Goal: Task Accomplishment & Management: Complete application form

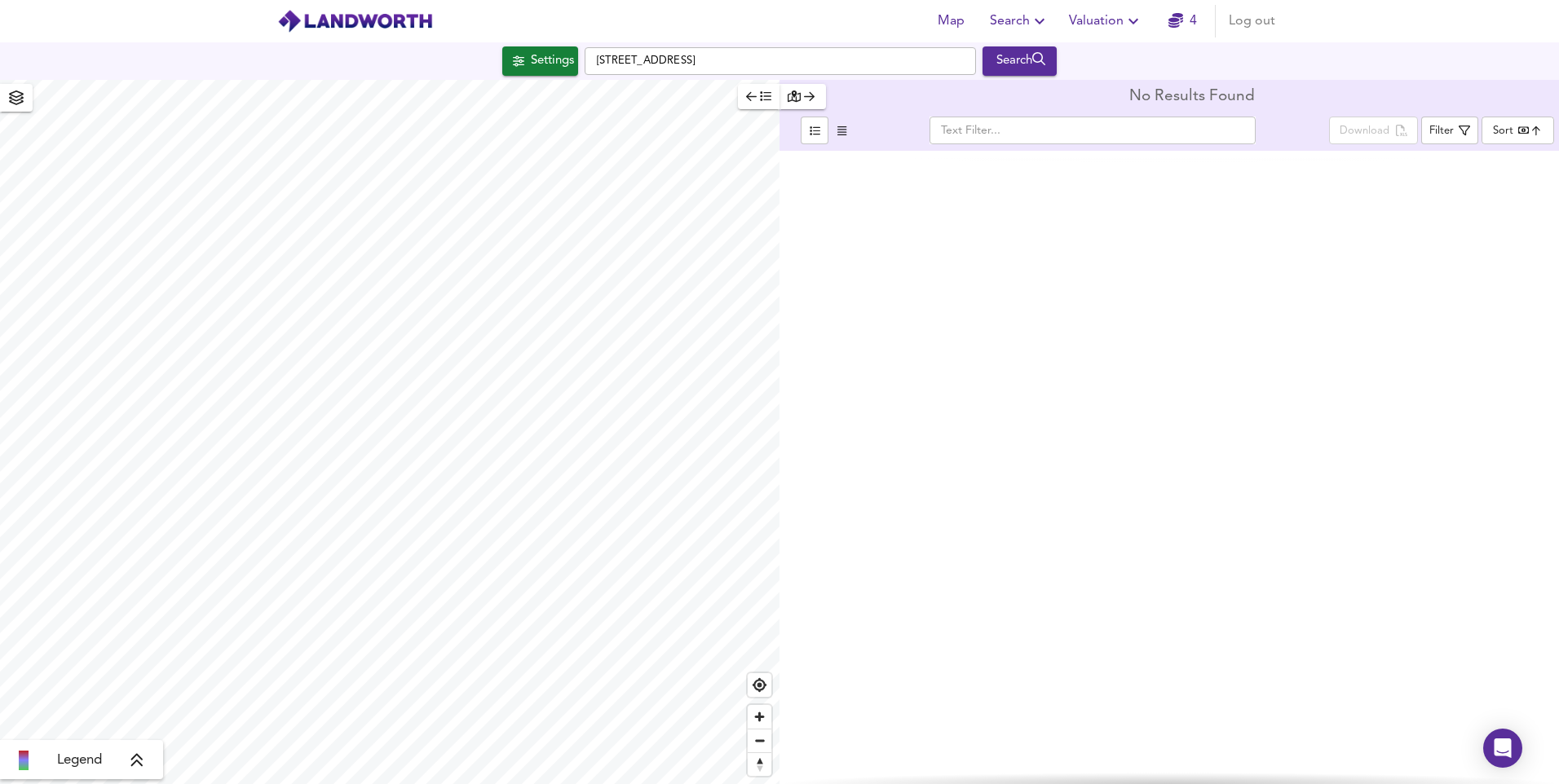
click at [839, 67] on input "[STREET_ADDRESS]" at bounding box center [780, 61] width 392 height 27
type input "S"
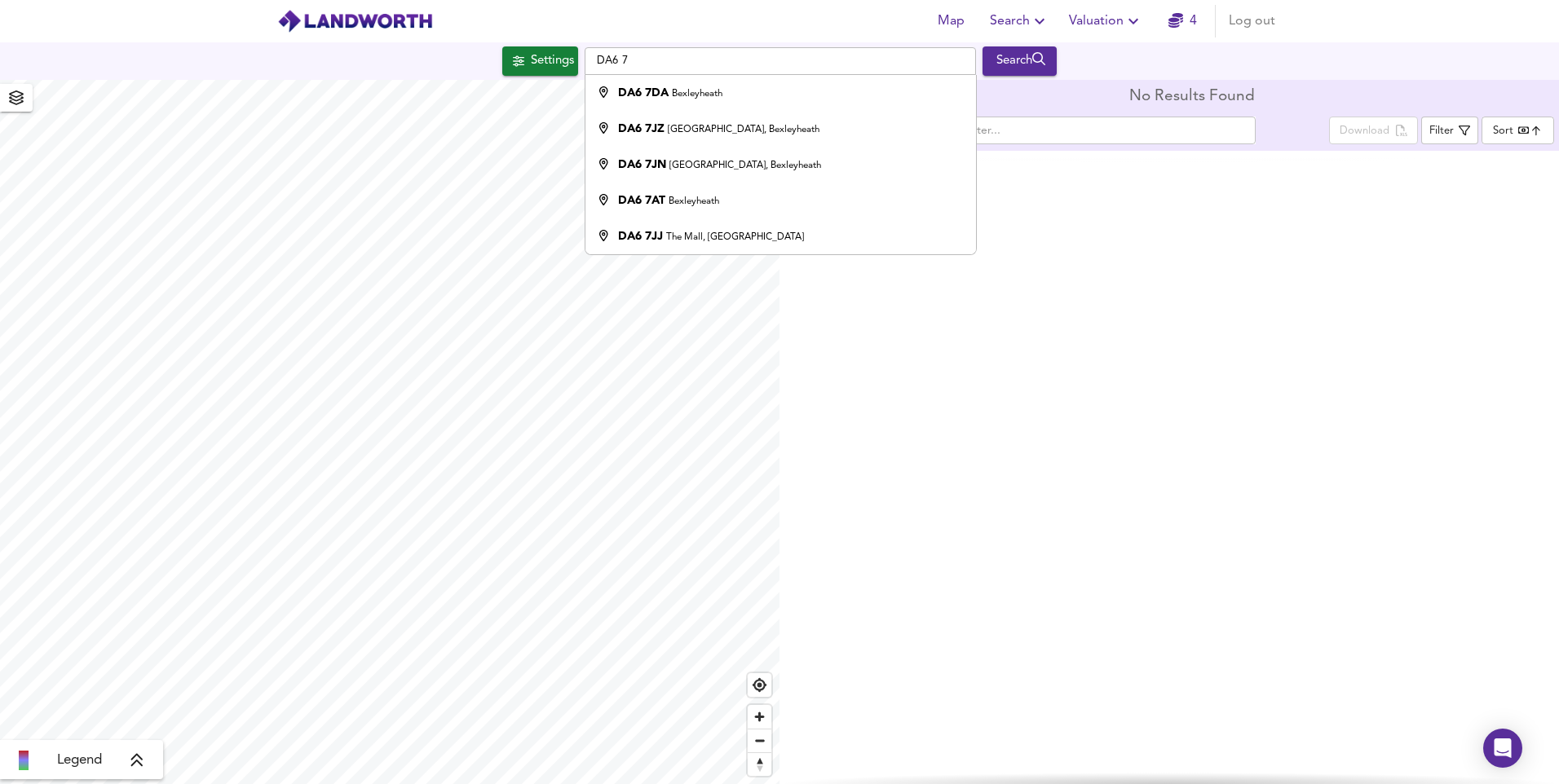
type input "DA6 7"
click at [1107, 24] on span "Valuation" at bounding box center [1106, 22] width 74 height 23
click at [1104, 59] on li "New Valuation Report" at bounding box center [1106, 58] width 195 height 29
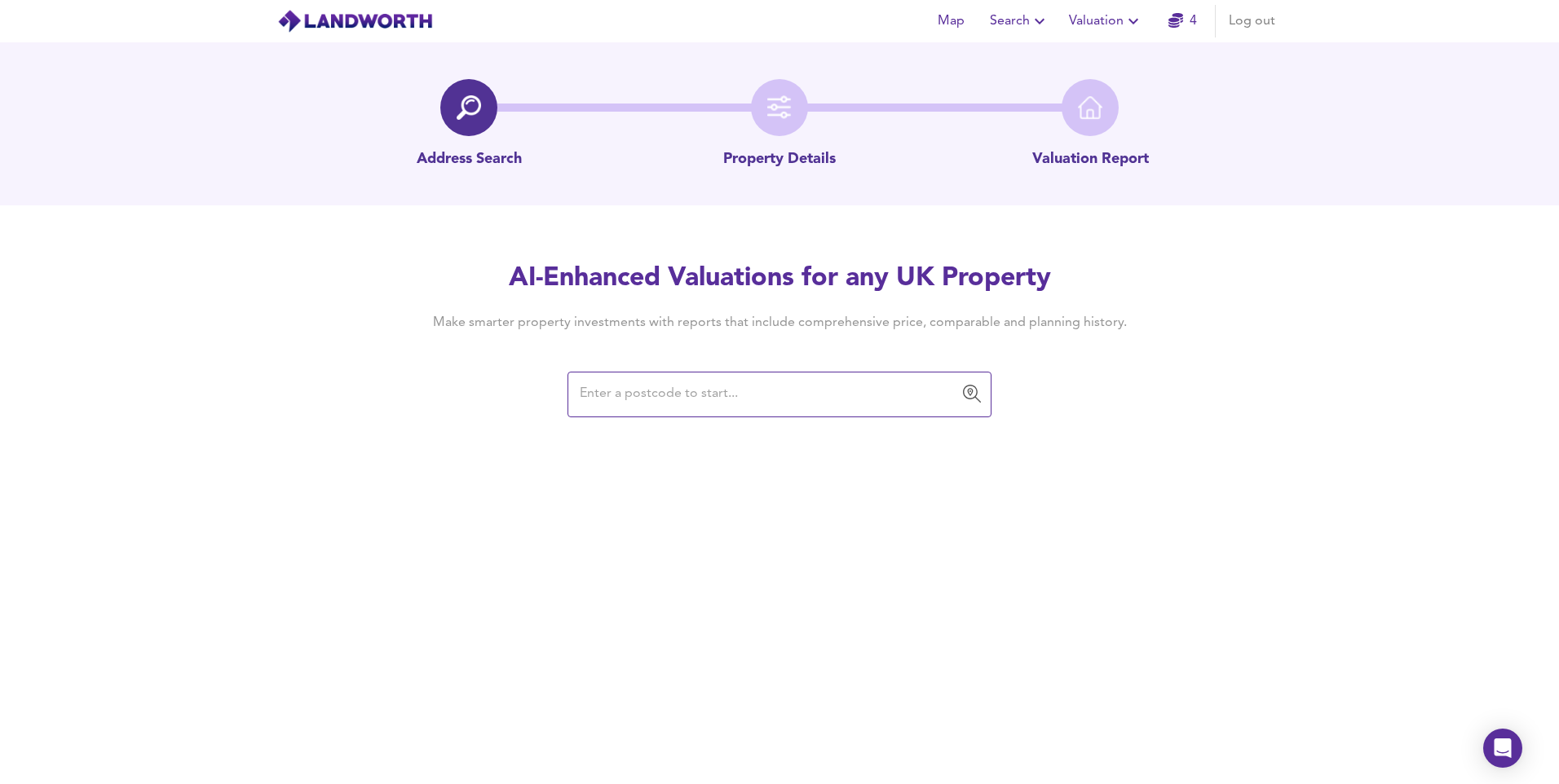
click at [846, 389] on input "text" at bounding box center [768, 394] width 385 height 31
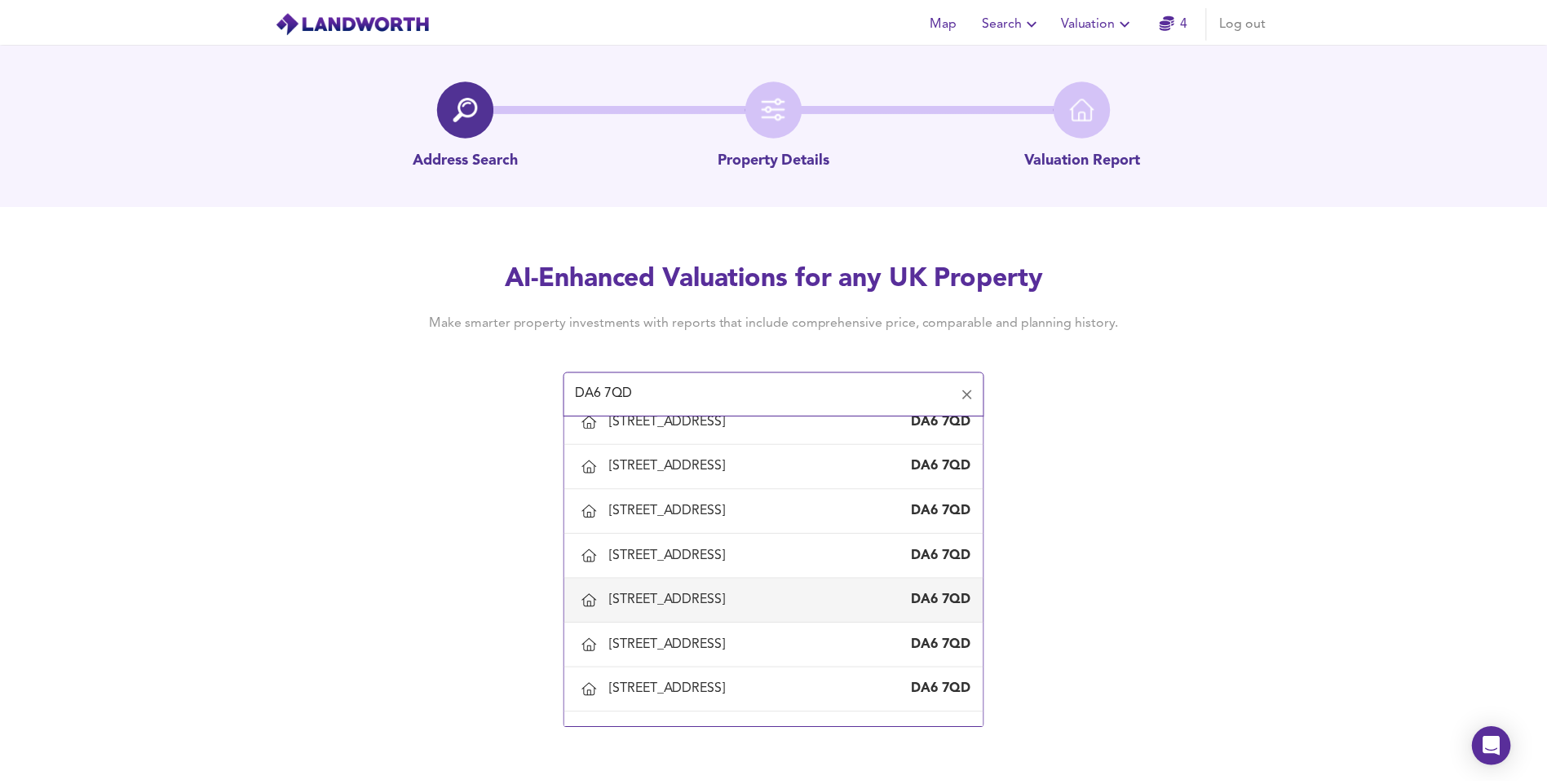
scroll to position [571, 0]
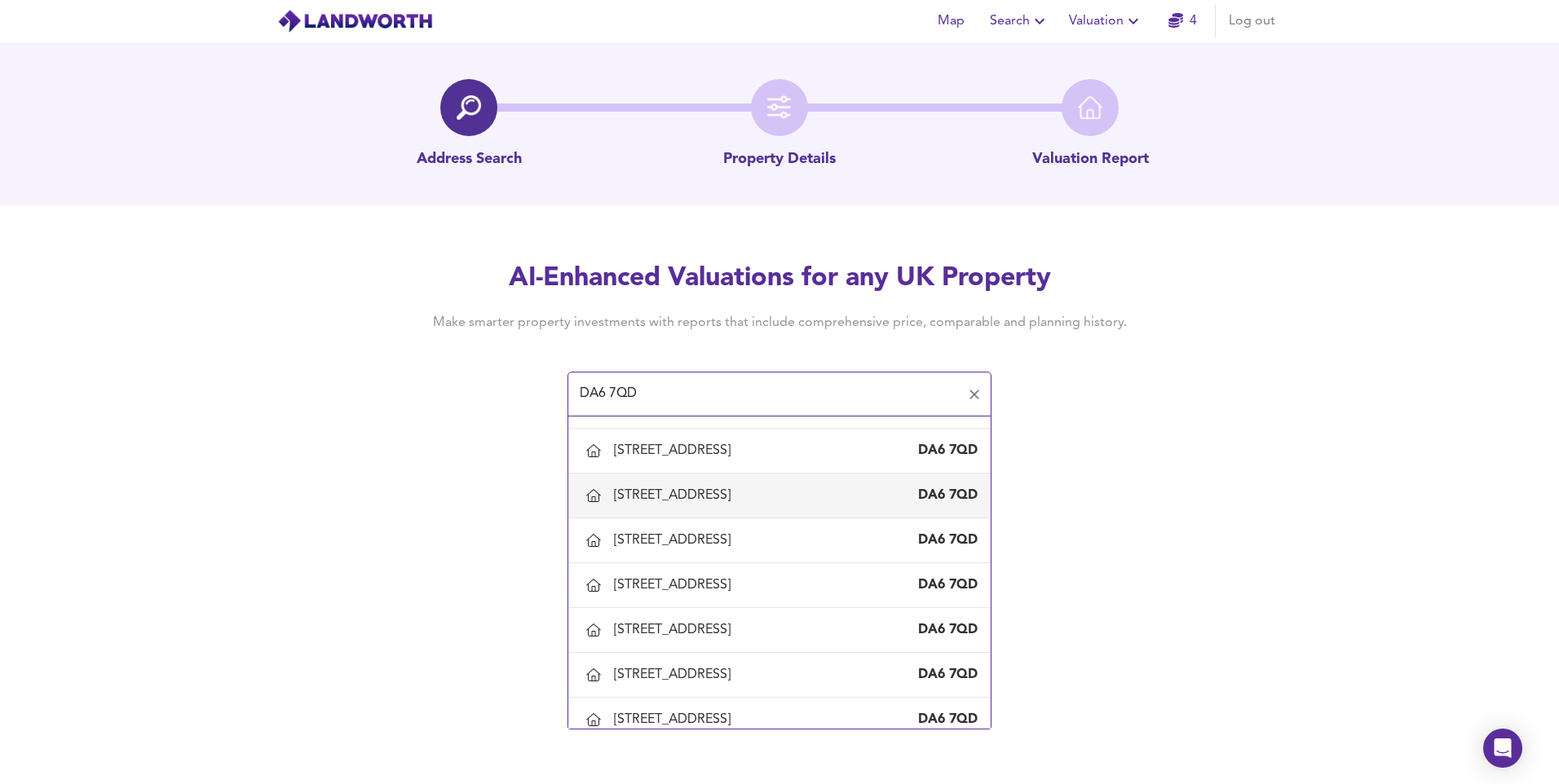
click at [721, 484] on div "[STREET_ADDRESS]" at bounding box center [779, 495] width 396 height 34
type input "[STREET_ADDRESS]"
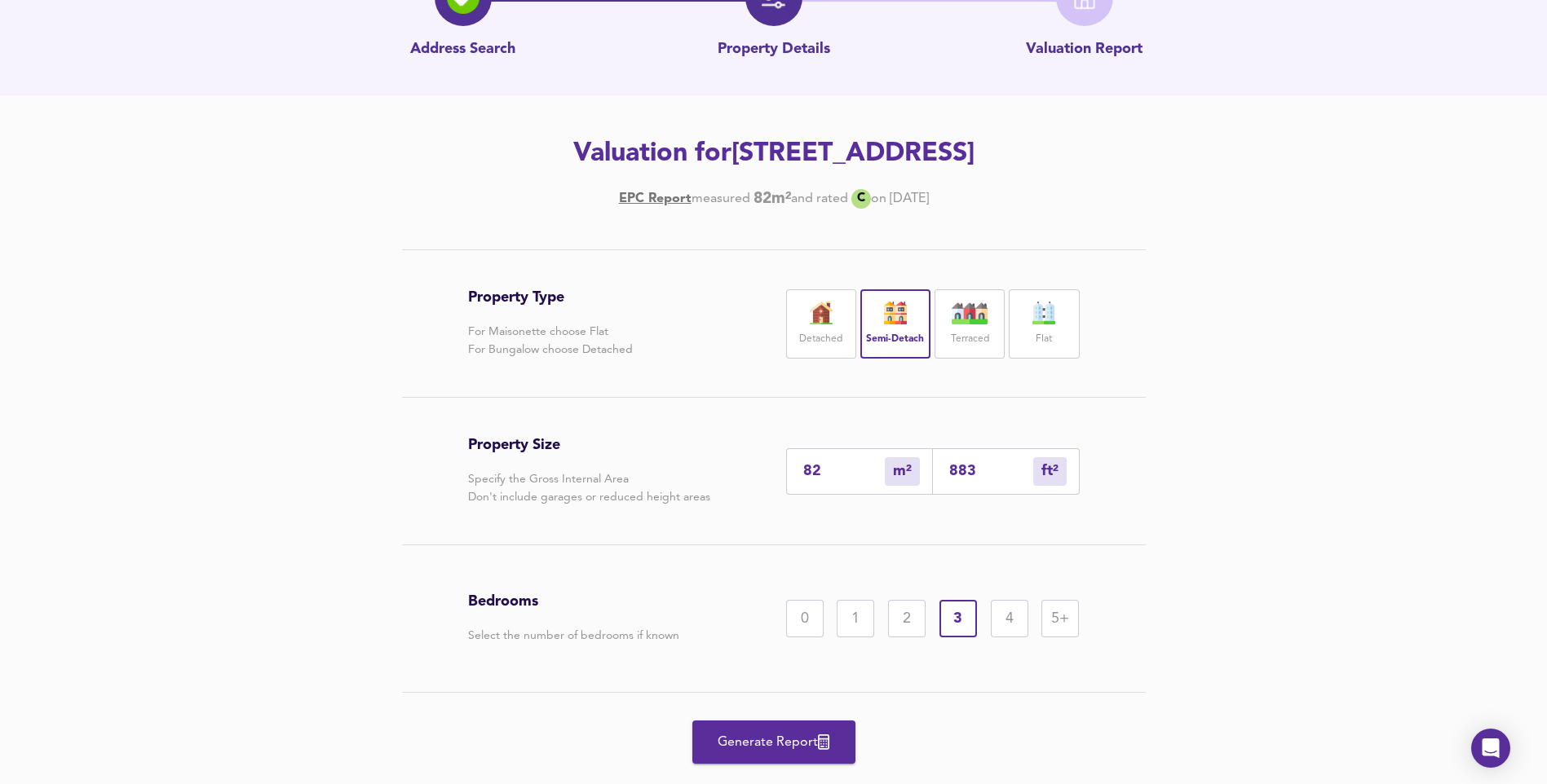
scroll to position [150, 0]
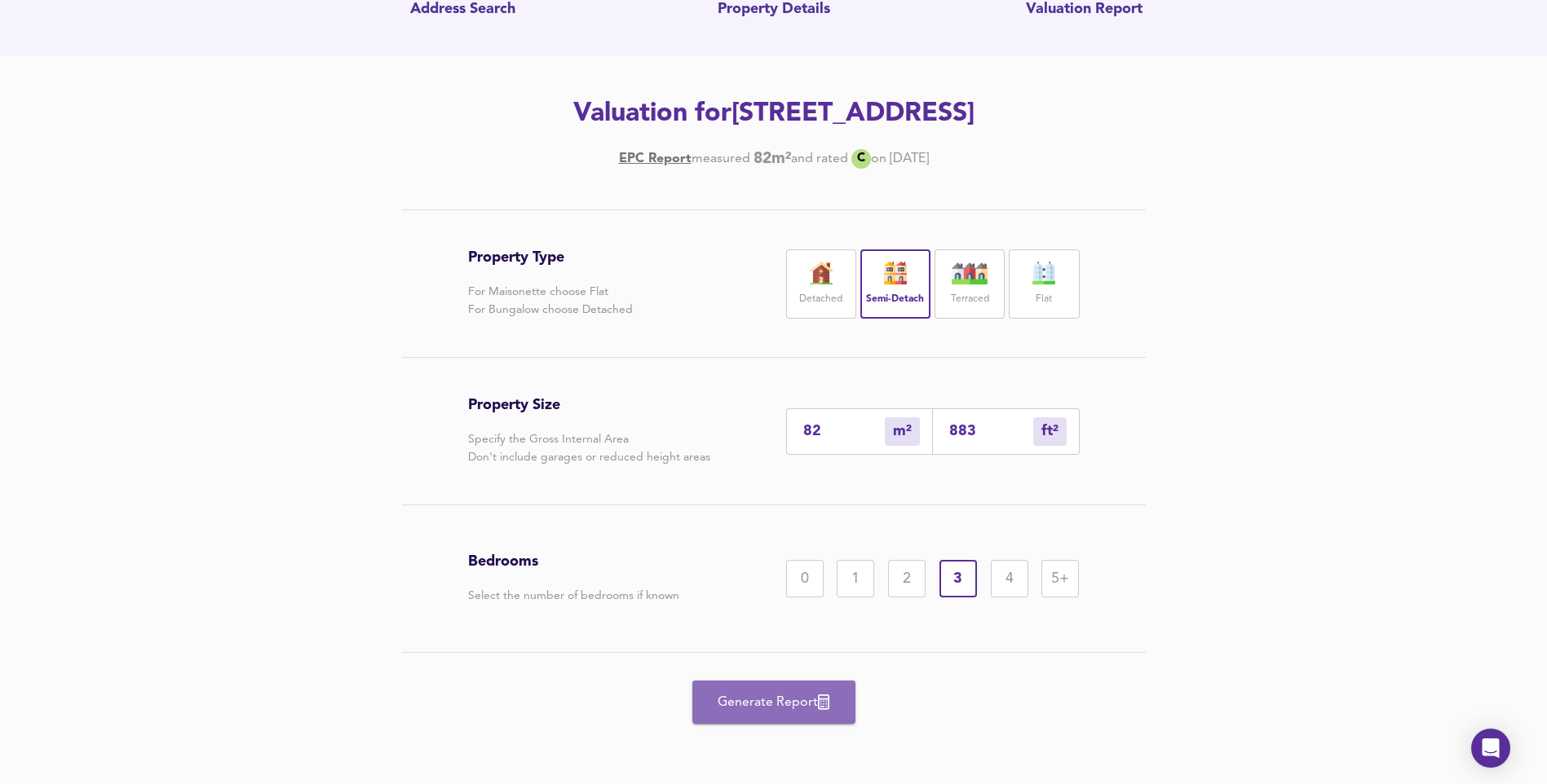
click at [756, 710] on span "Generate Report" at bounding box center [774, 703] width 130 height 23
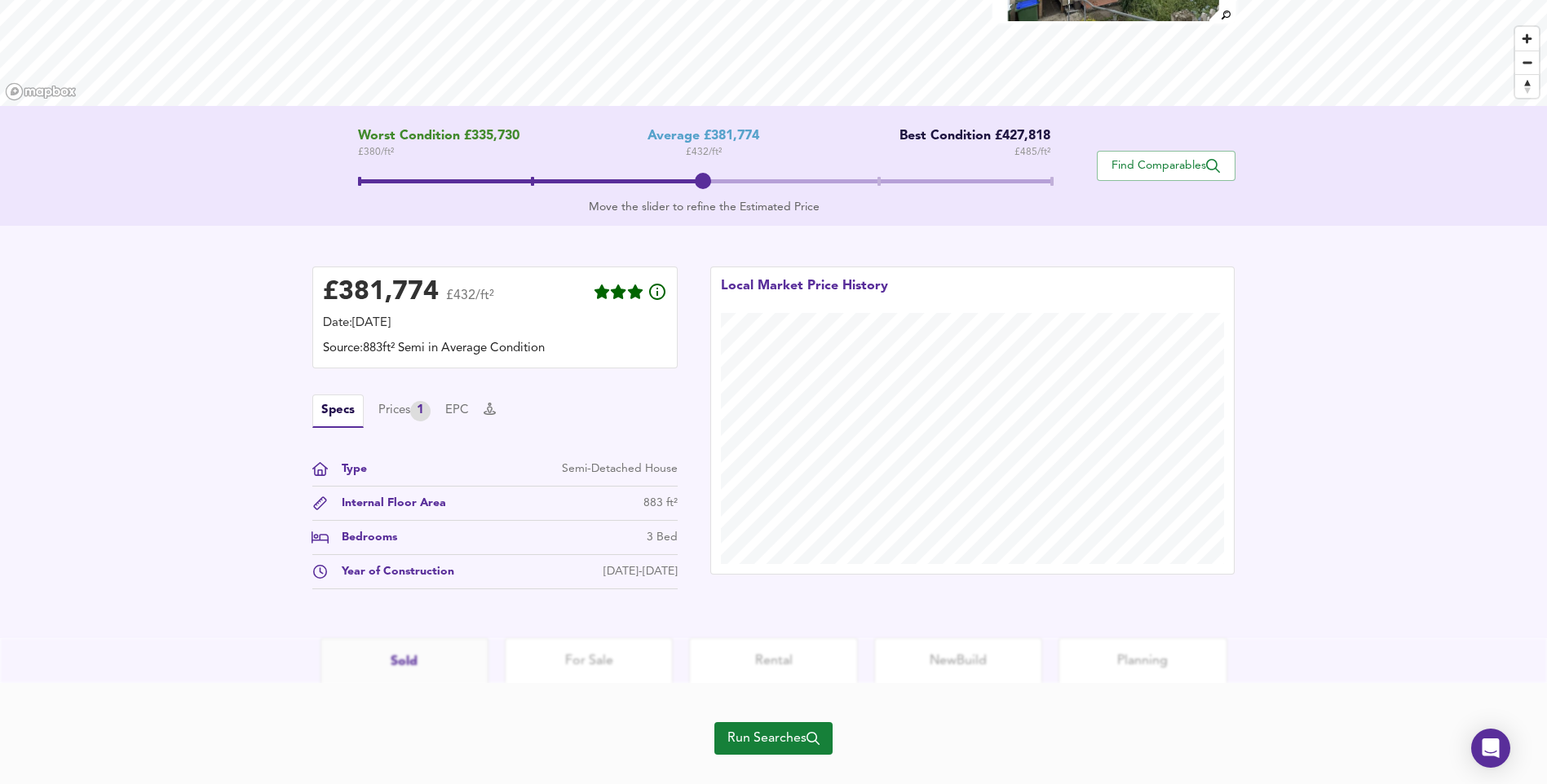
scroll to position [261, 0]
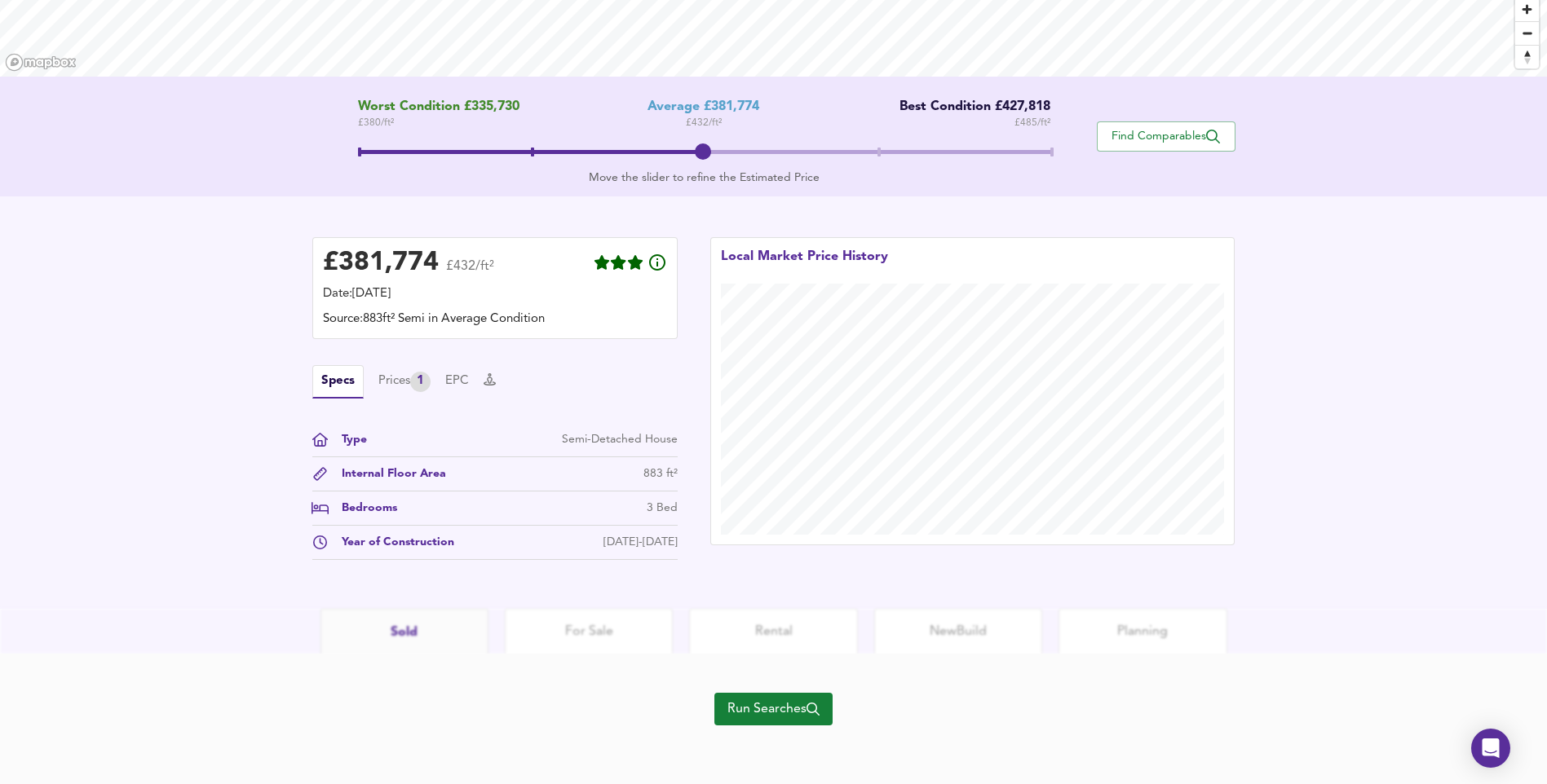
click at [787, 716] on span "Run Searches" at bounding box center [773, 709] width 92 height 23
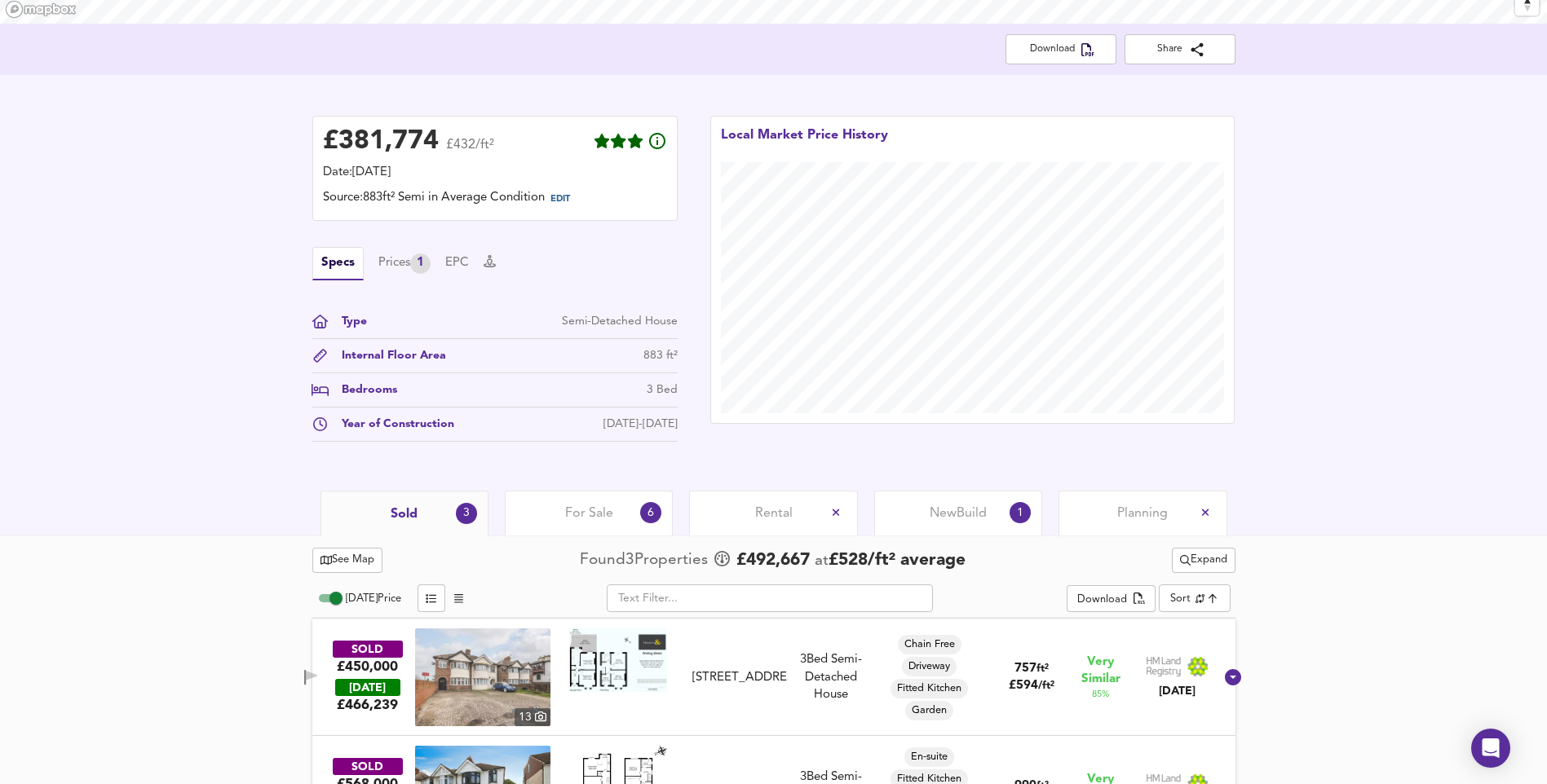
scroll to position [509, 0]
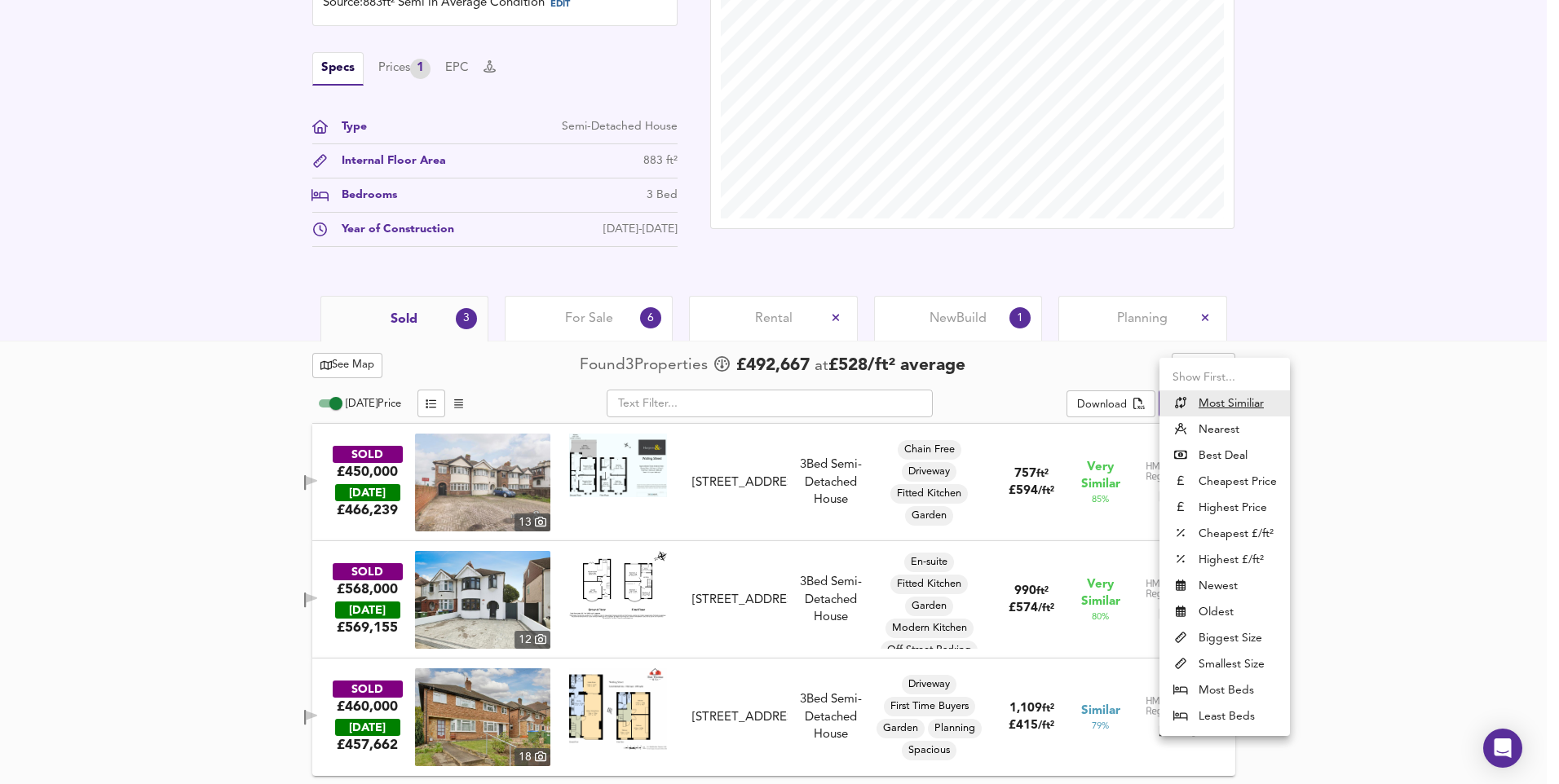
click at [1229, 431] on li "Nearest" at bounding box center [1224, 429] width 130 height 26
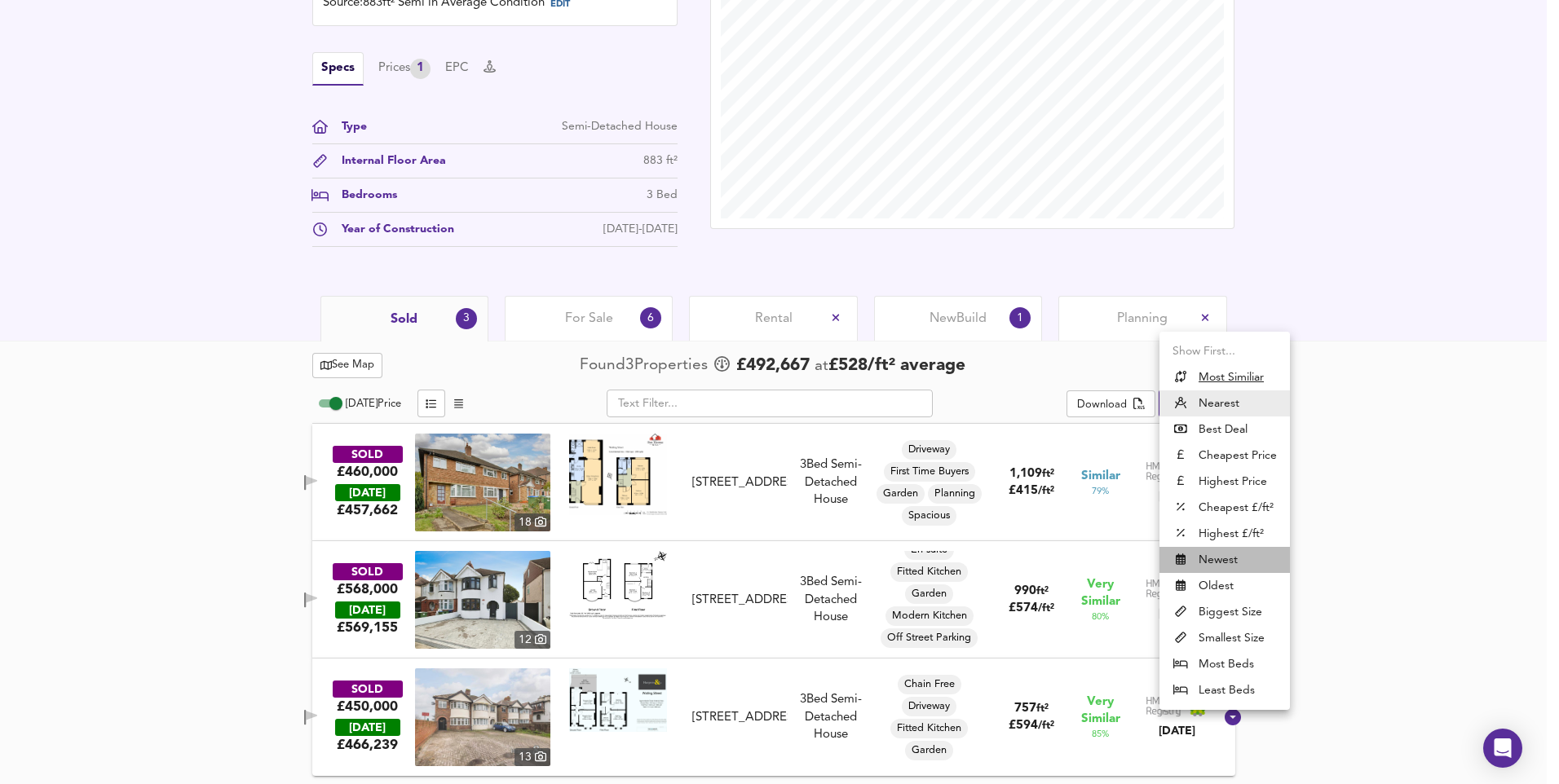
click at [1224, 559] on li "Newest" at bounding box center [1224, 559] width 130 height 26
type input "newest"
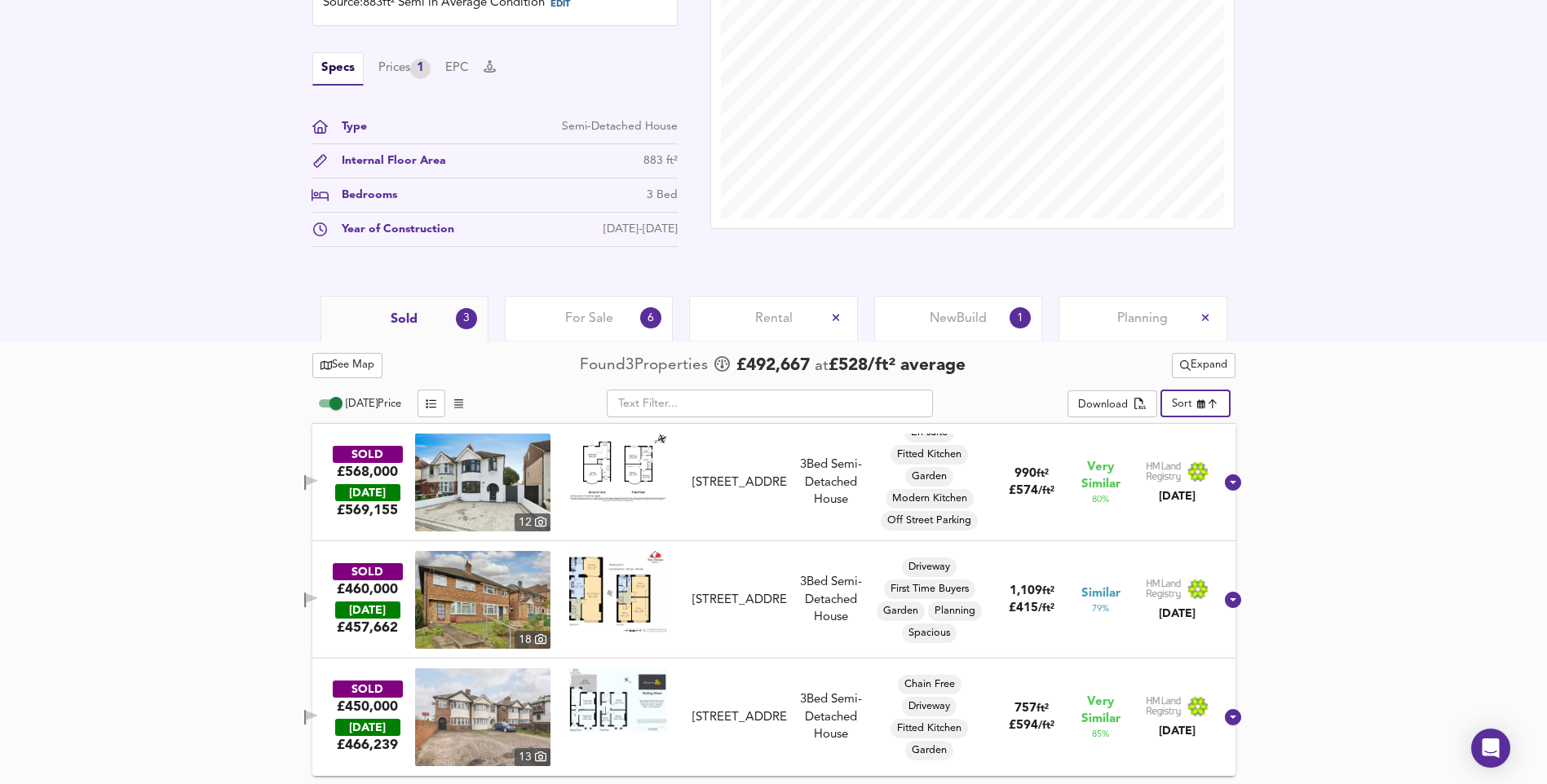
click at [592, 318] on span "For Sale" at bounding box center [589, 319] width 48 height 18
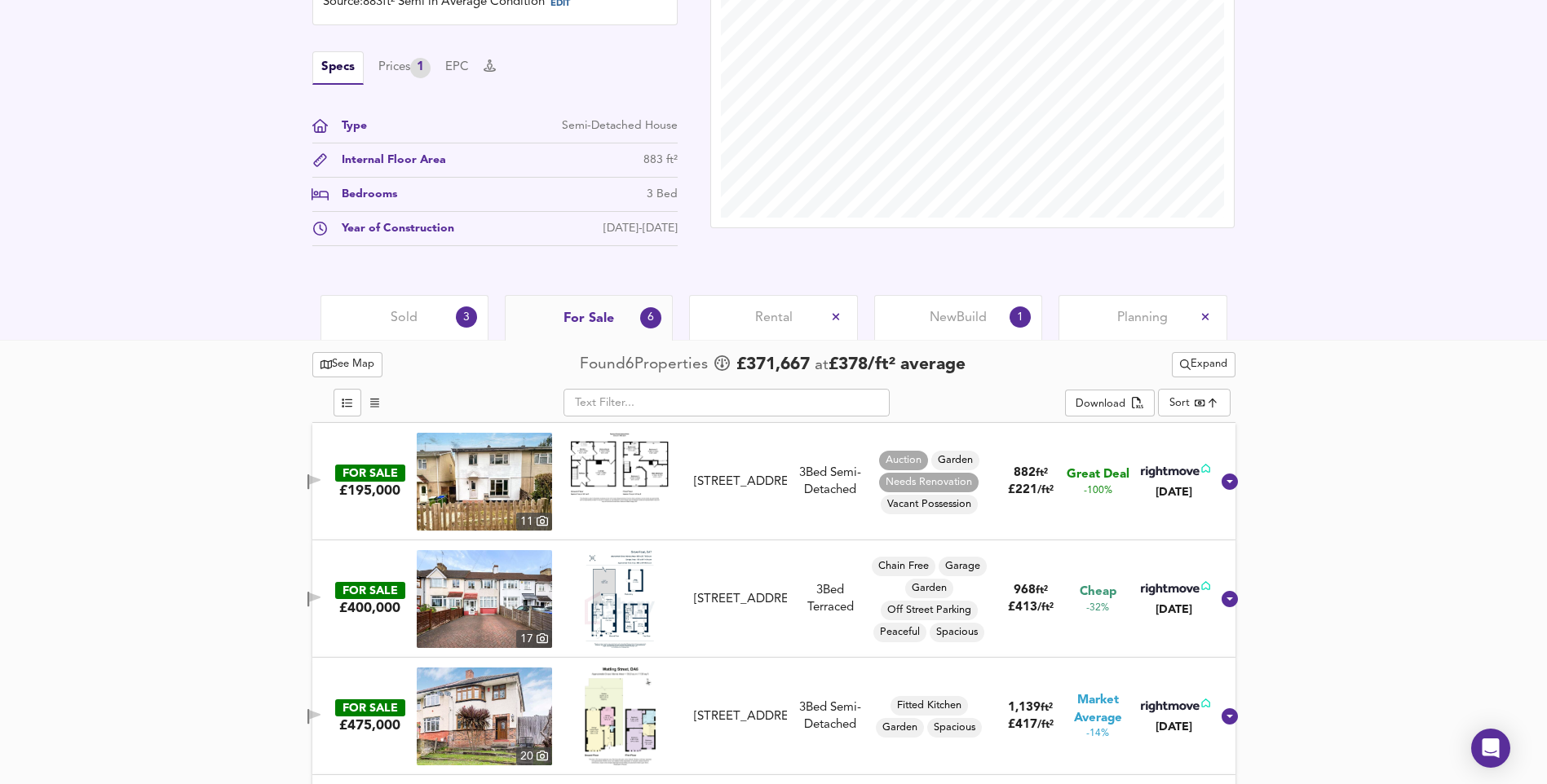
scroll to position [591, 0]
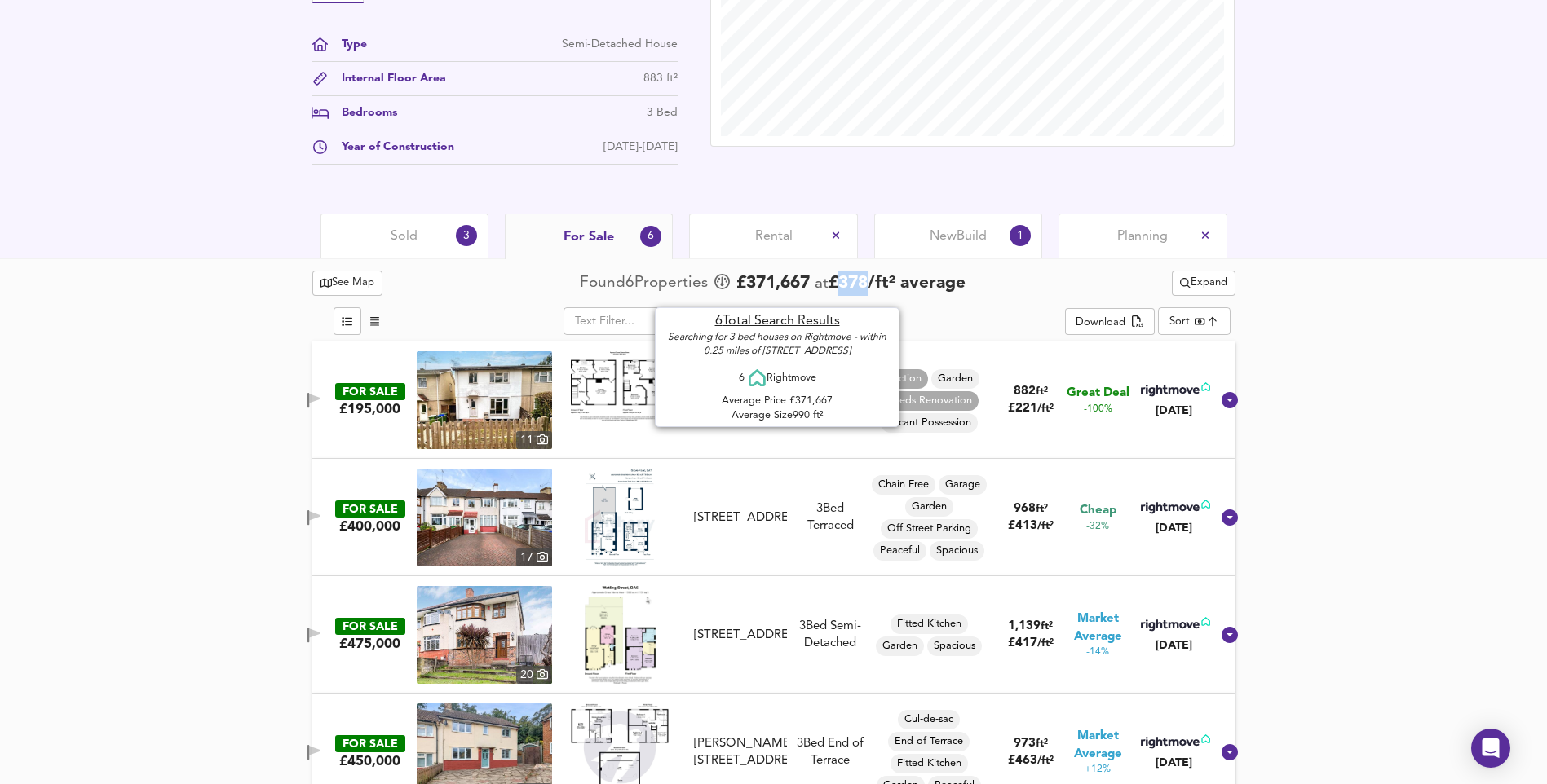
drag, startPoint x: 846, startPoint y: 279, endPoint x: 877, endPoint y: 281, distance: 31.1
click at [877, 281] on span "£ 378 / ft² average" at bounding box center [896, 283] width 137 height 17
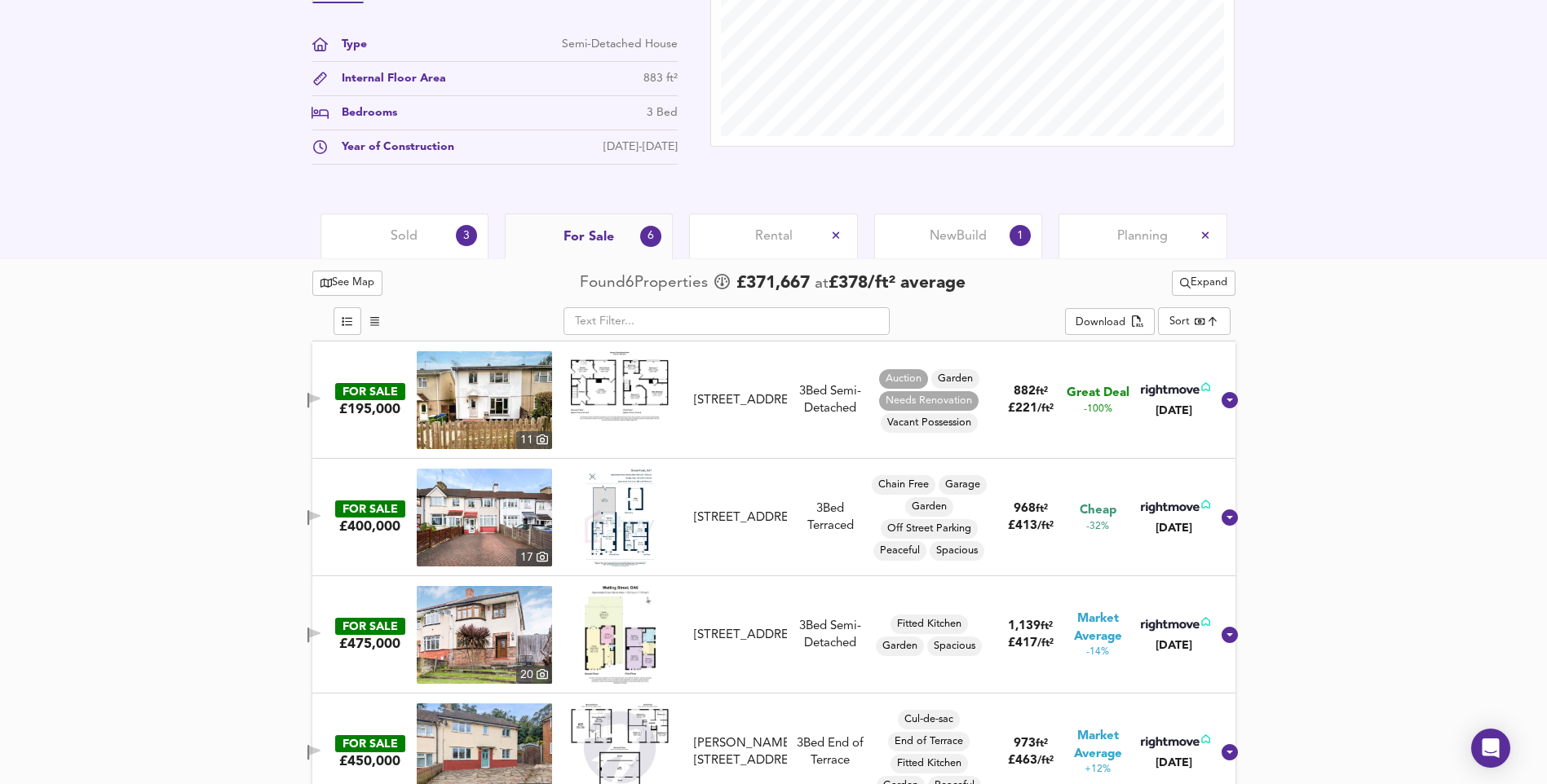
click at [1452, 460] on div "See Map Found 6 Propert ies £ 371,667 at £ 378 / ft² average Expand ​ Download …" at bounding box center [774, 655] width 1547 height 796
click at [1011, 411] on span "£ 221 / ft²" at bounding box center [1030, 408] width 46 height 12
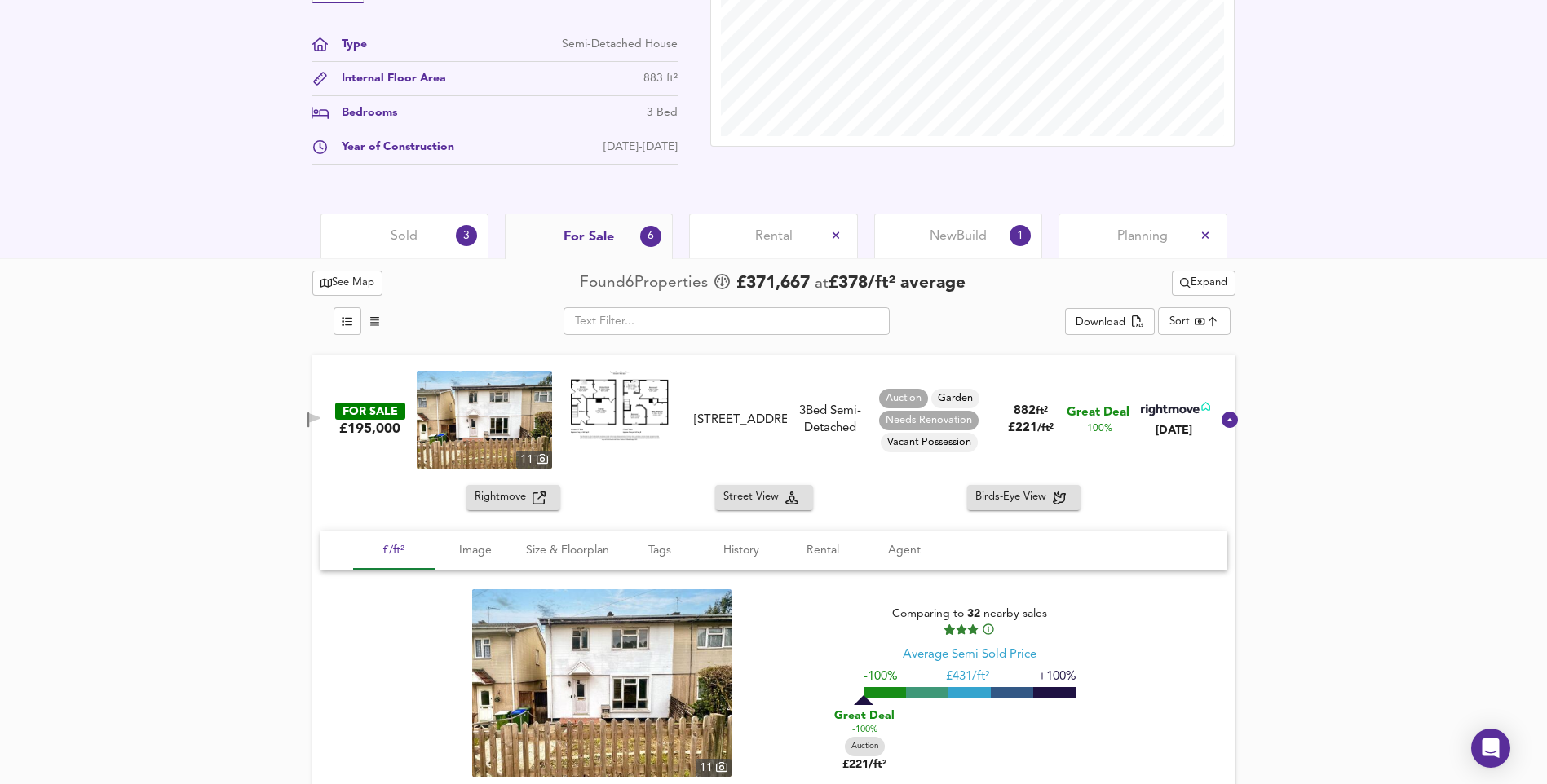
drag, startPoint x: 1011, startPoint y: 436, endPoint x: 900, endPoint y: 333, distance: 151.4
click at [1008, 407] on div "882 ft² £ 221 / ft²" at bounding box center [1030, 420] width 46 height 35
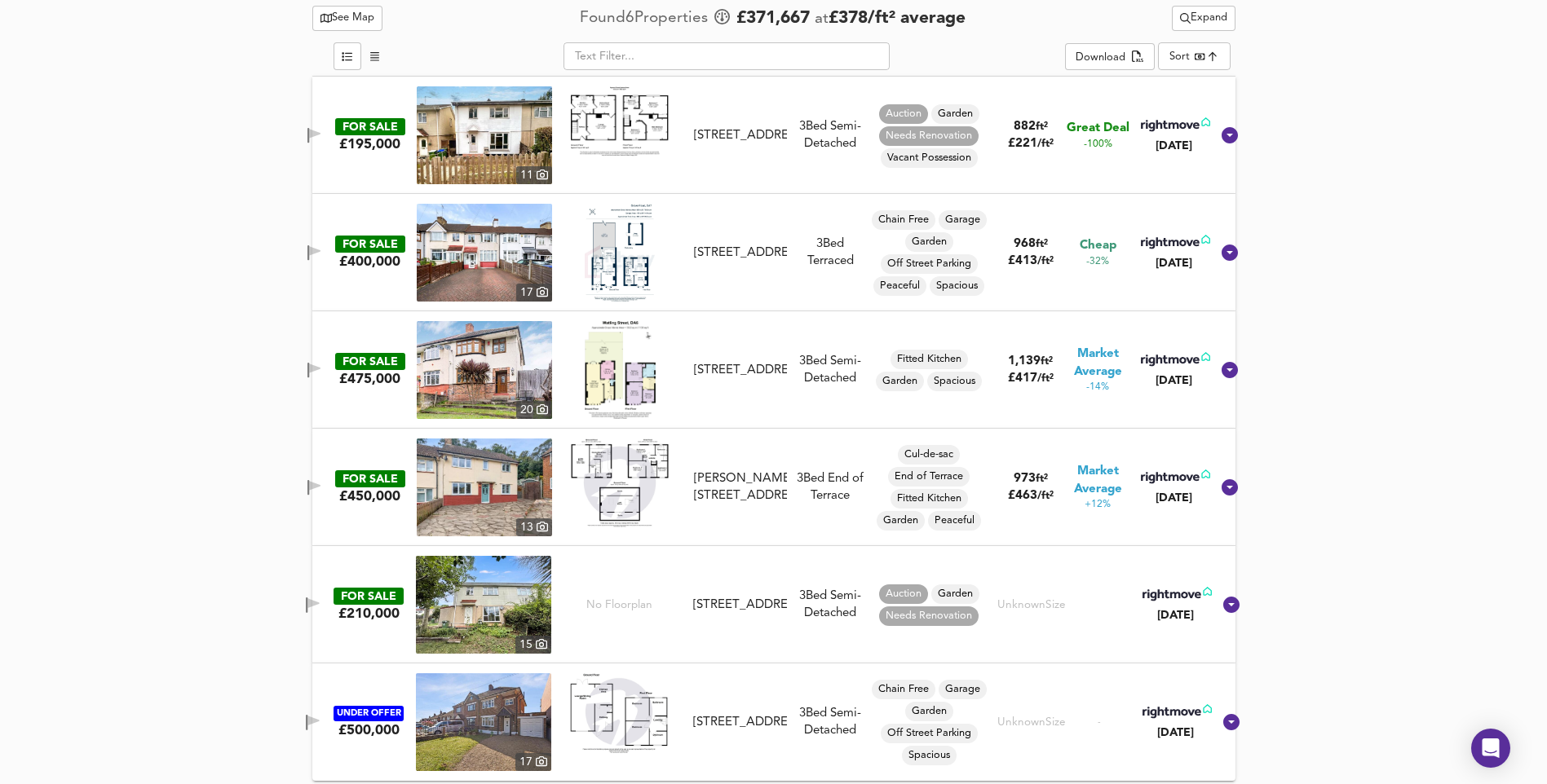
scroll to position [861, 0]
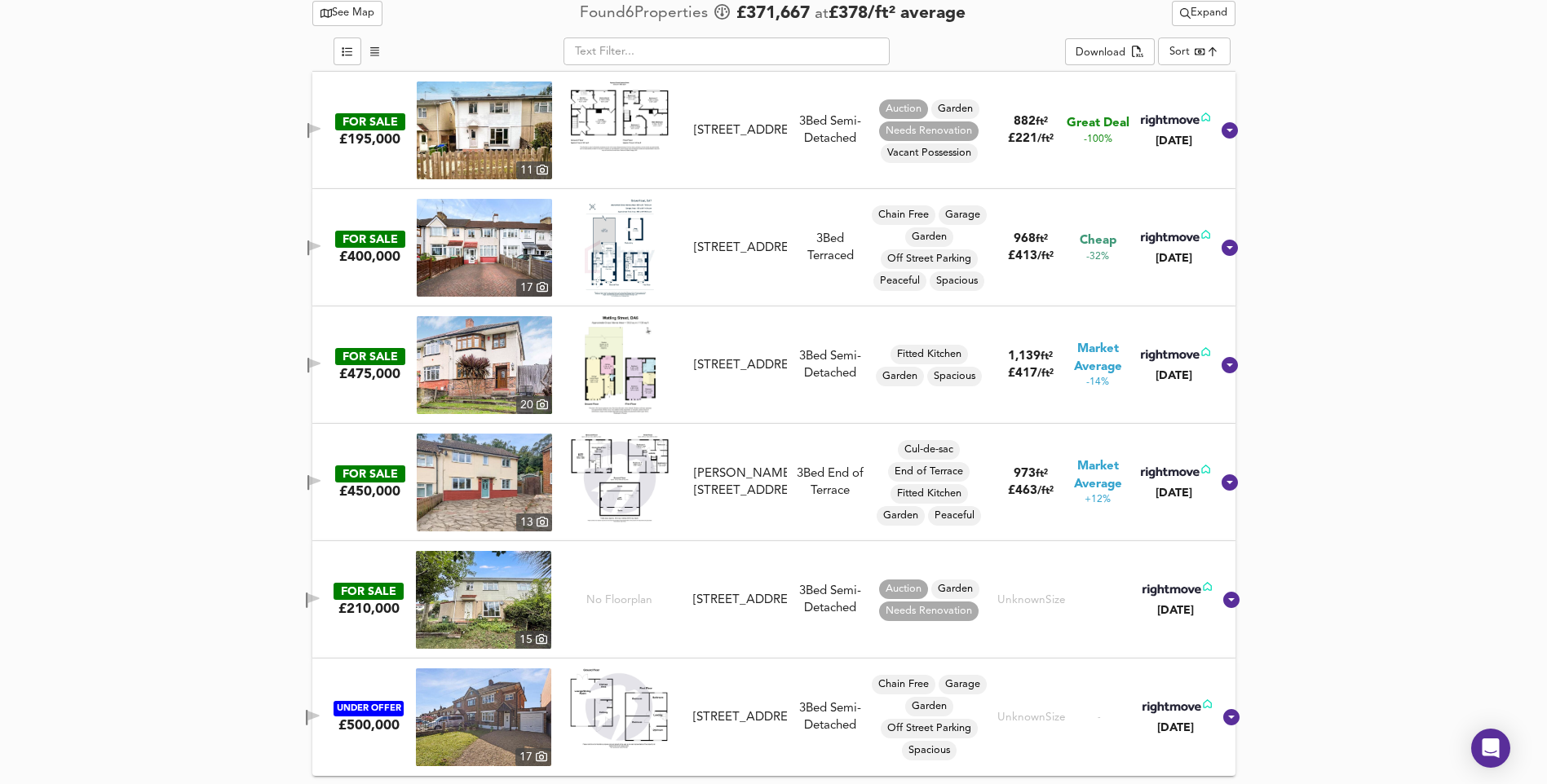
click at [499, 605] on img at bounding box center [483, 600] width 135 height 98
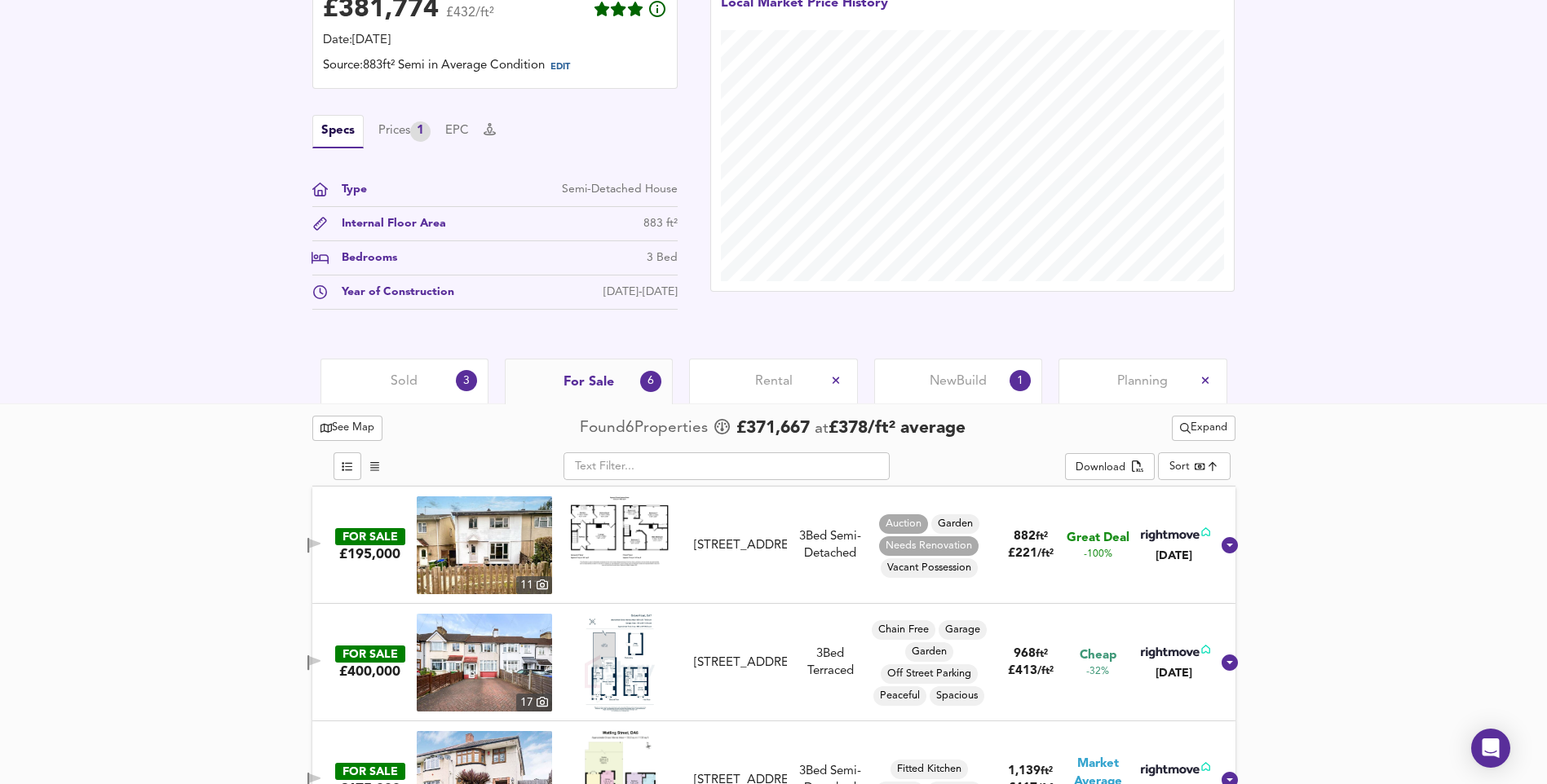
scroll to position [454, 0]
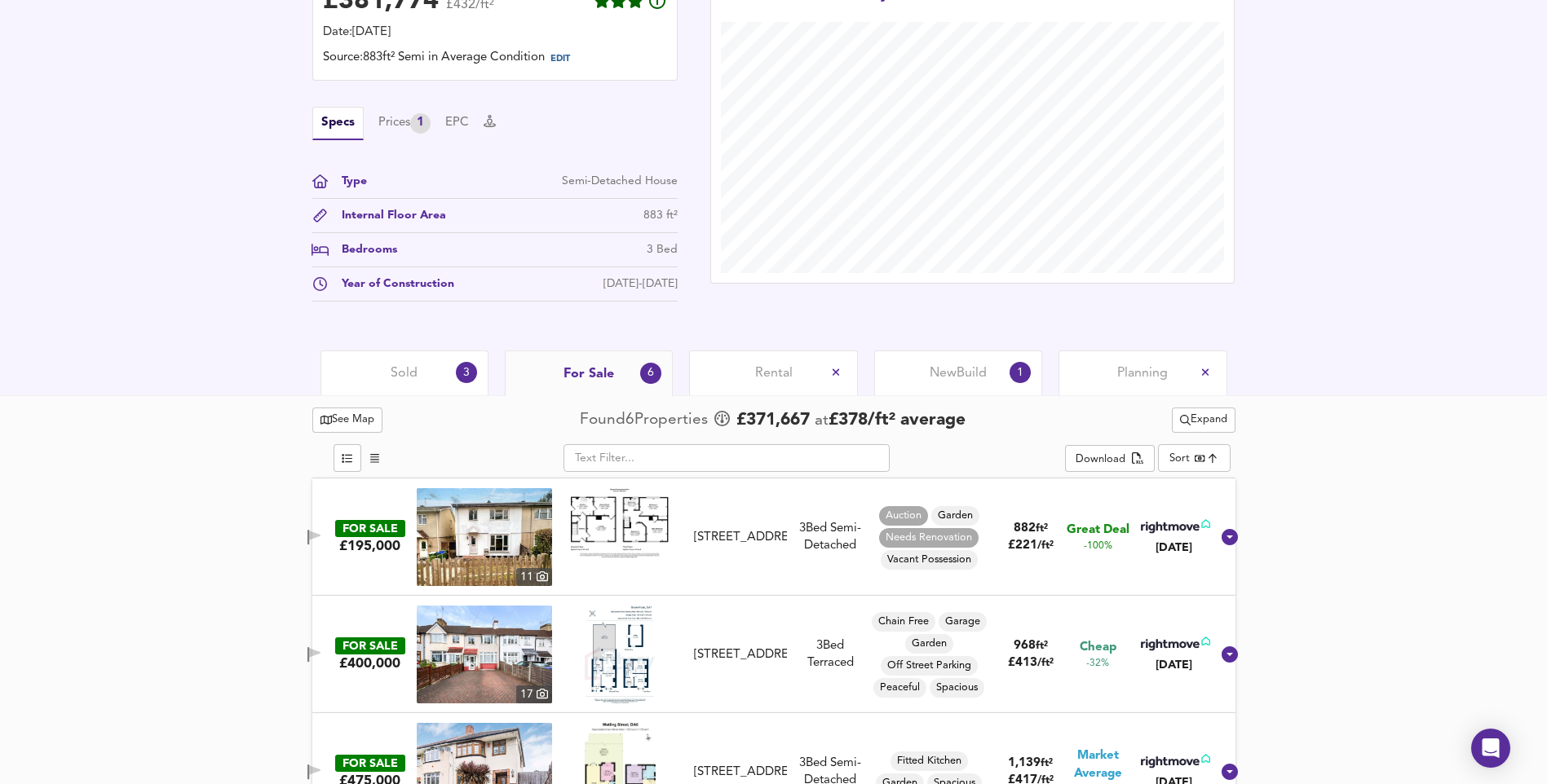
click at [458, 524] on img at bounding box center [484, 537] width 135 height 98
click at [539, 538] on img at bounding box center [484, 537] width 135 height 98
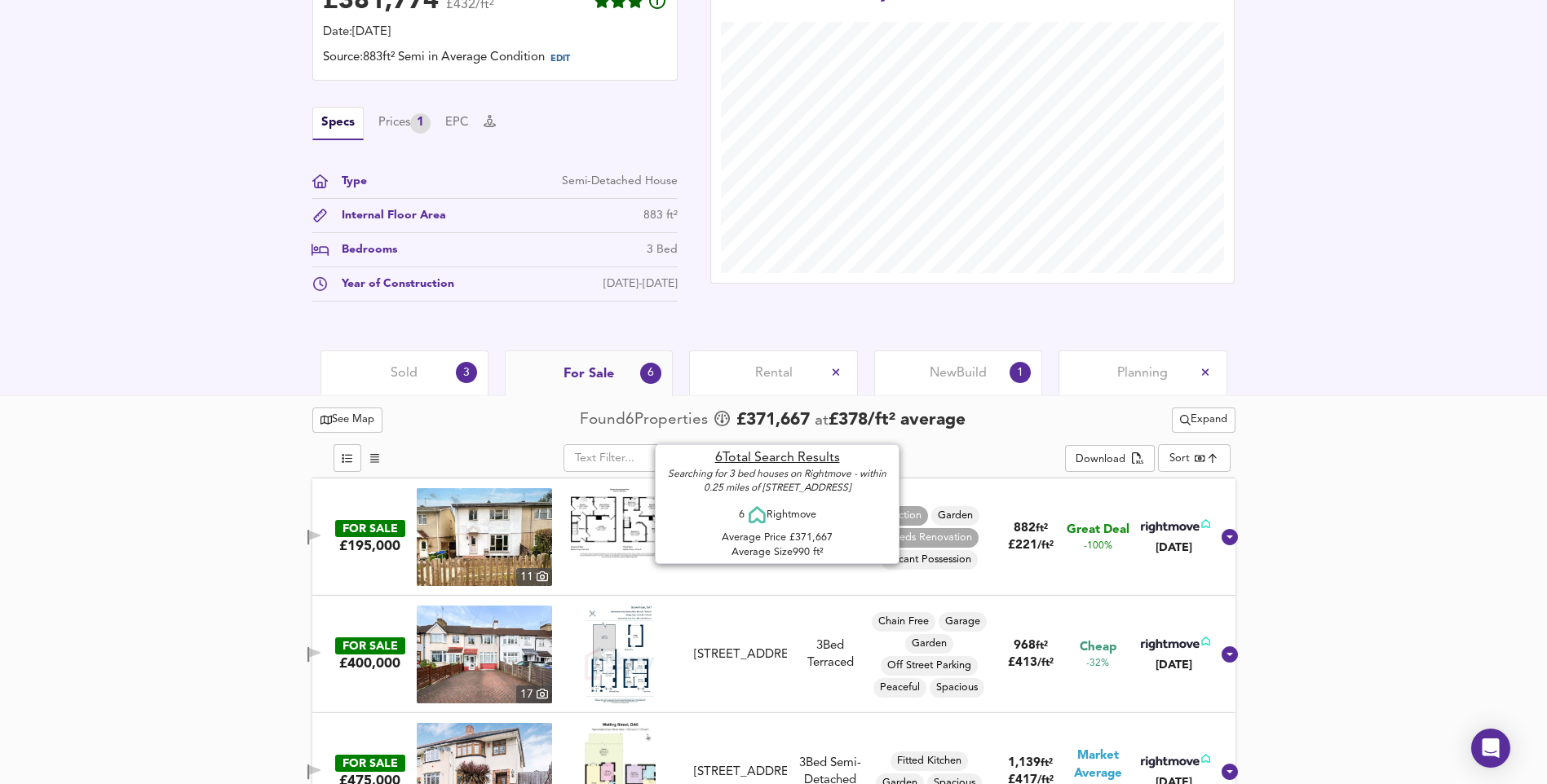
scroll to position [0, 0]
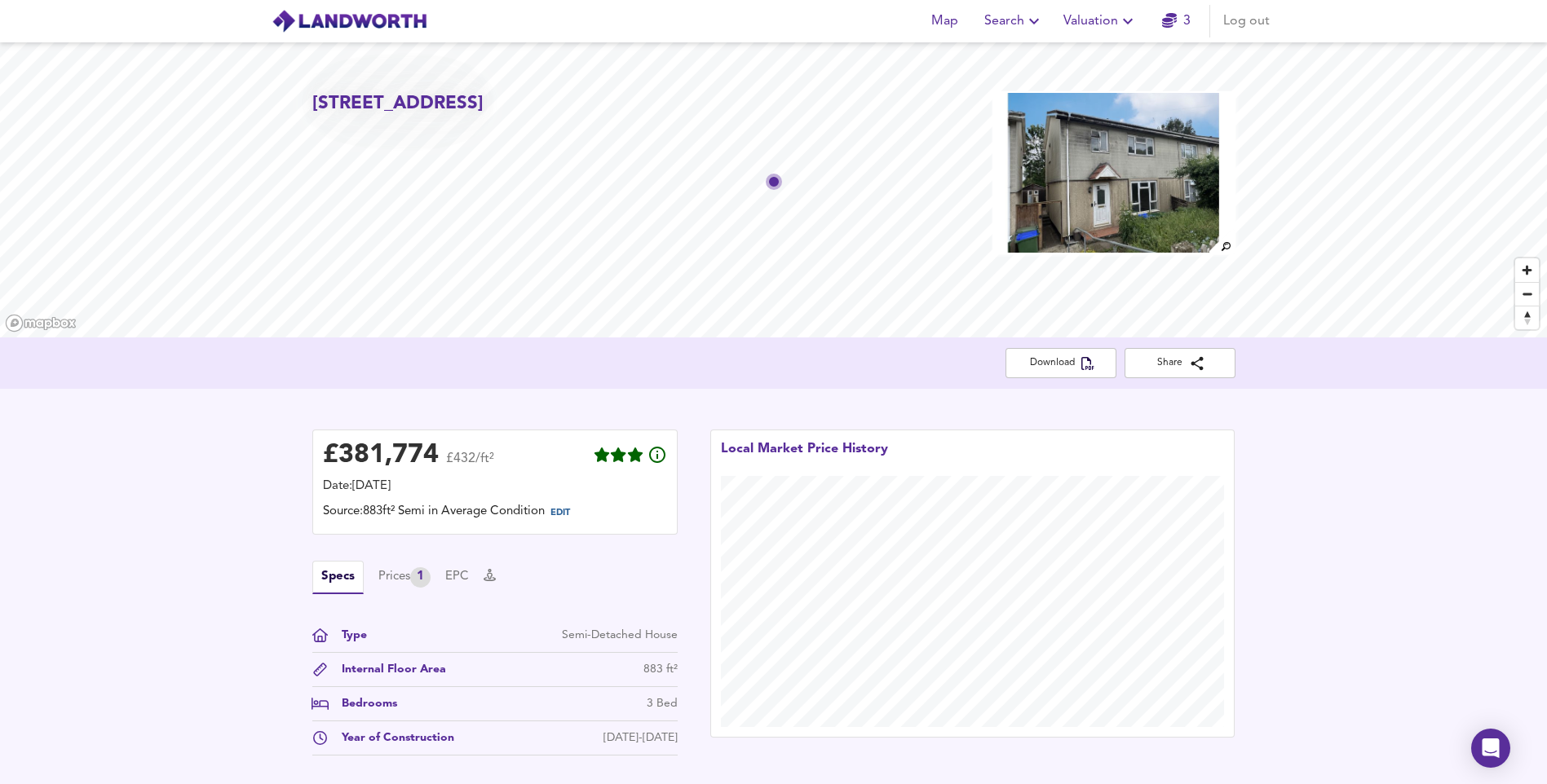
click at [1115, 32] on span "Valuation" at bounding box center [1100, 22] width 74 height 23
click at [1095, 56] on li "New Valuation Report" at bounding box center [1100, 58] width 195 height 29
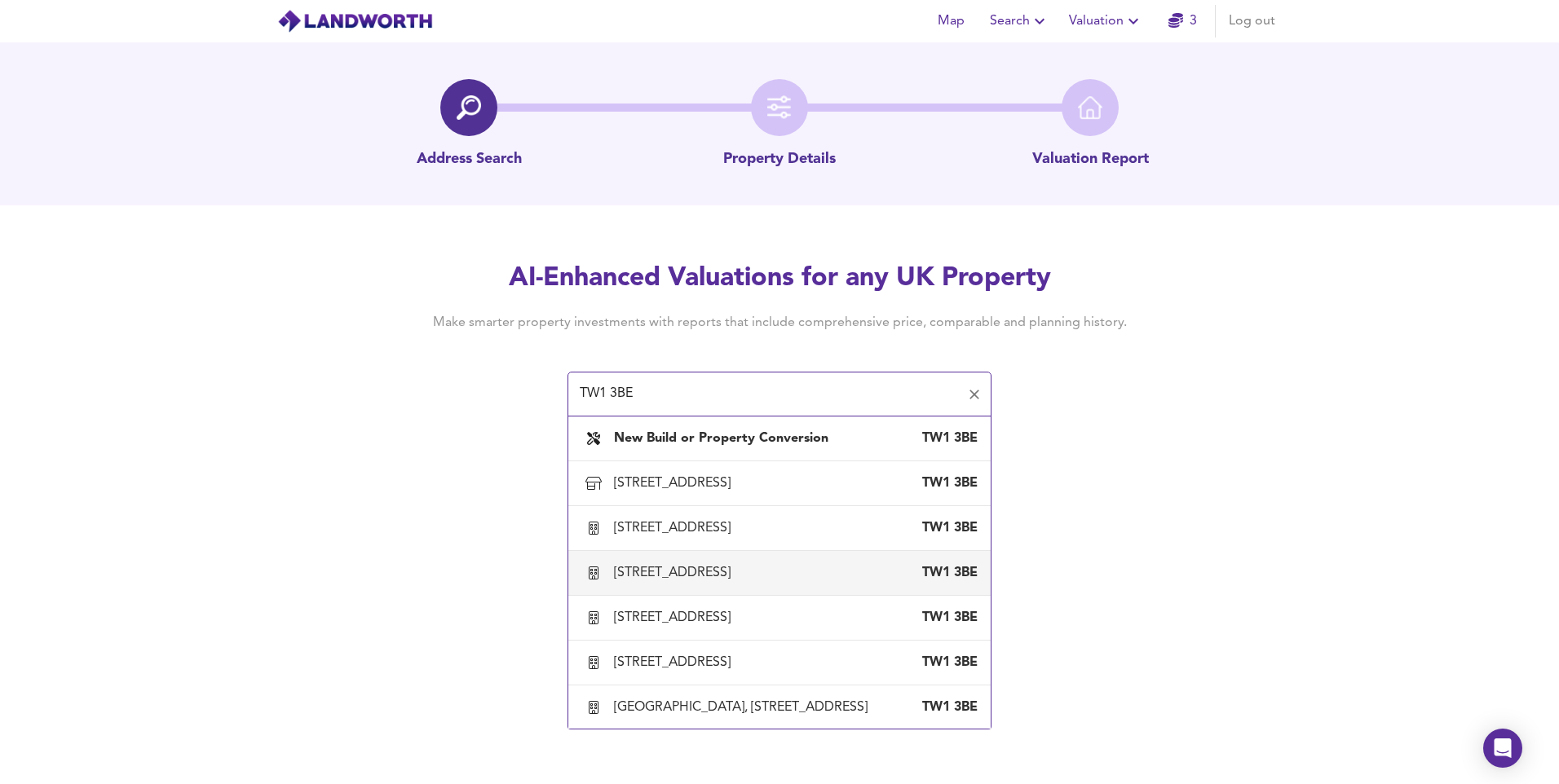
click at [708, 590] on div "[STREET_ADDRESS]" at bounding box center [779, 572] width 396 height 34
type input "[STREET_ADDRESS]"
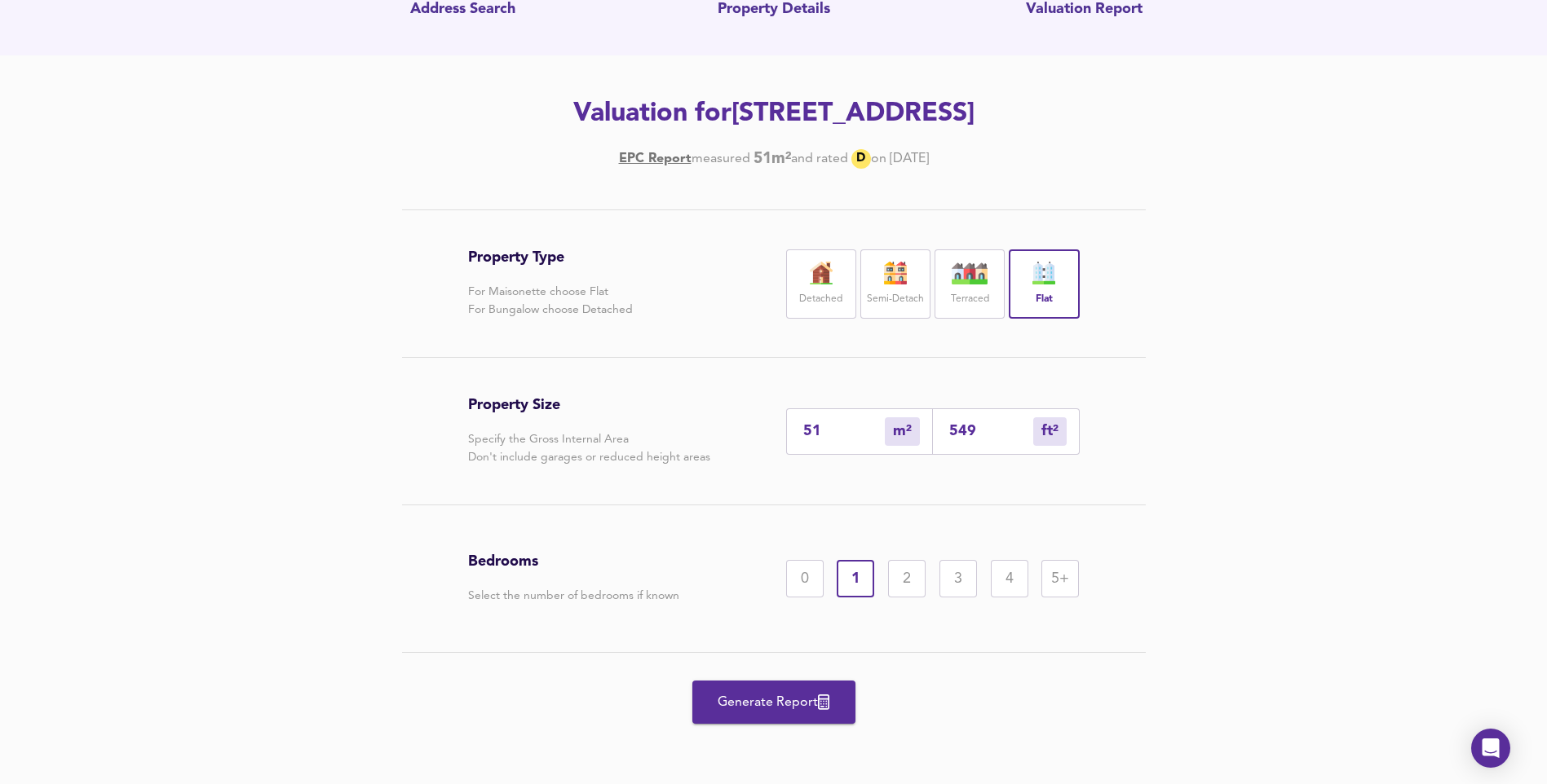
scroll to position [186, 0]
click at [777, 702] on span "Generate Report" at bounding box center [774, 703] width 130 height 23
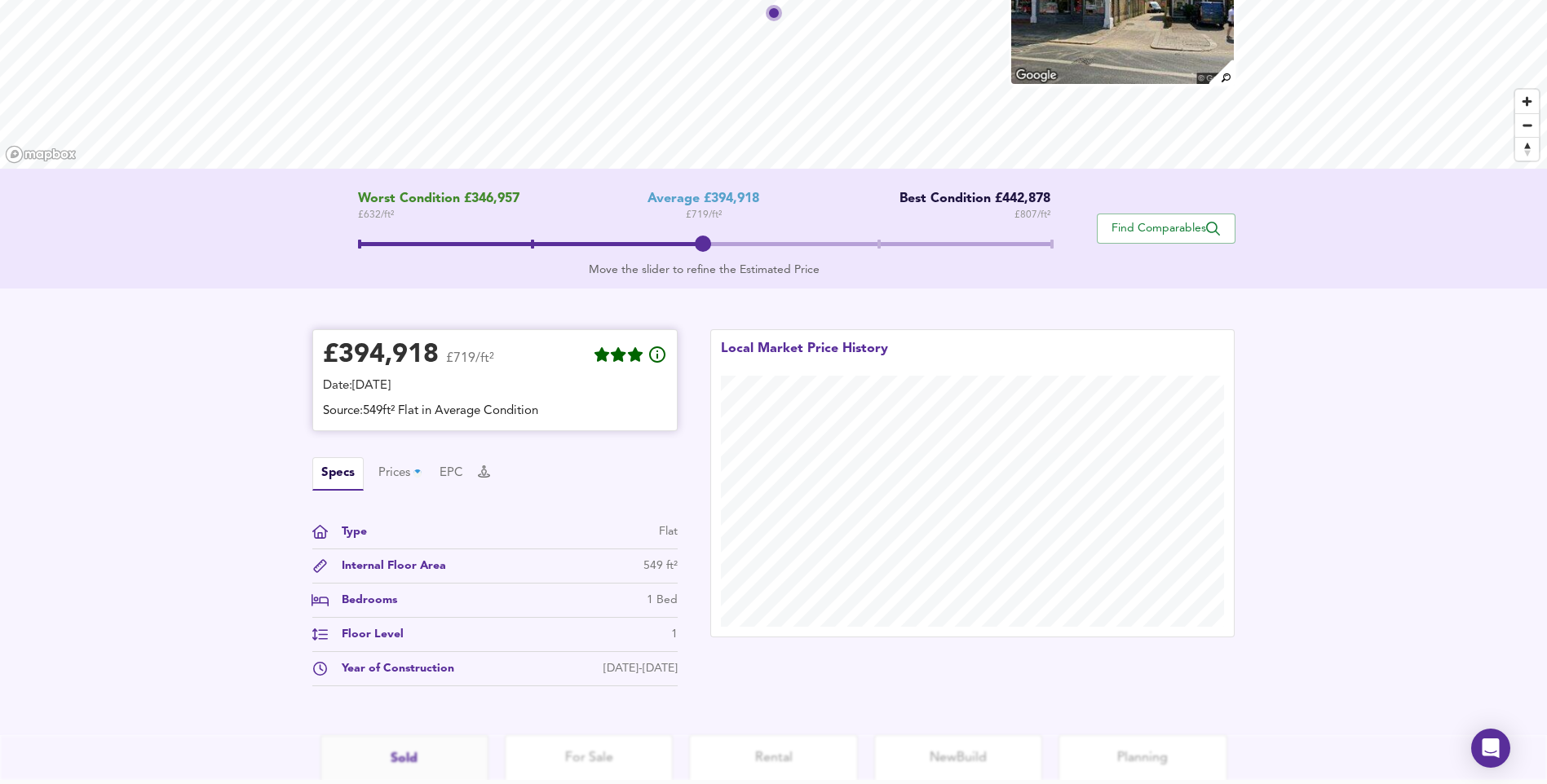
scroll to position [296, 0]
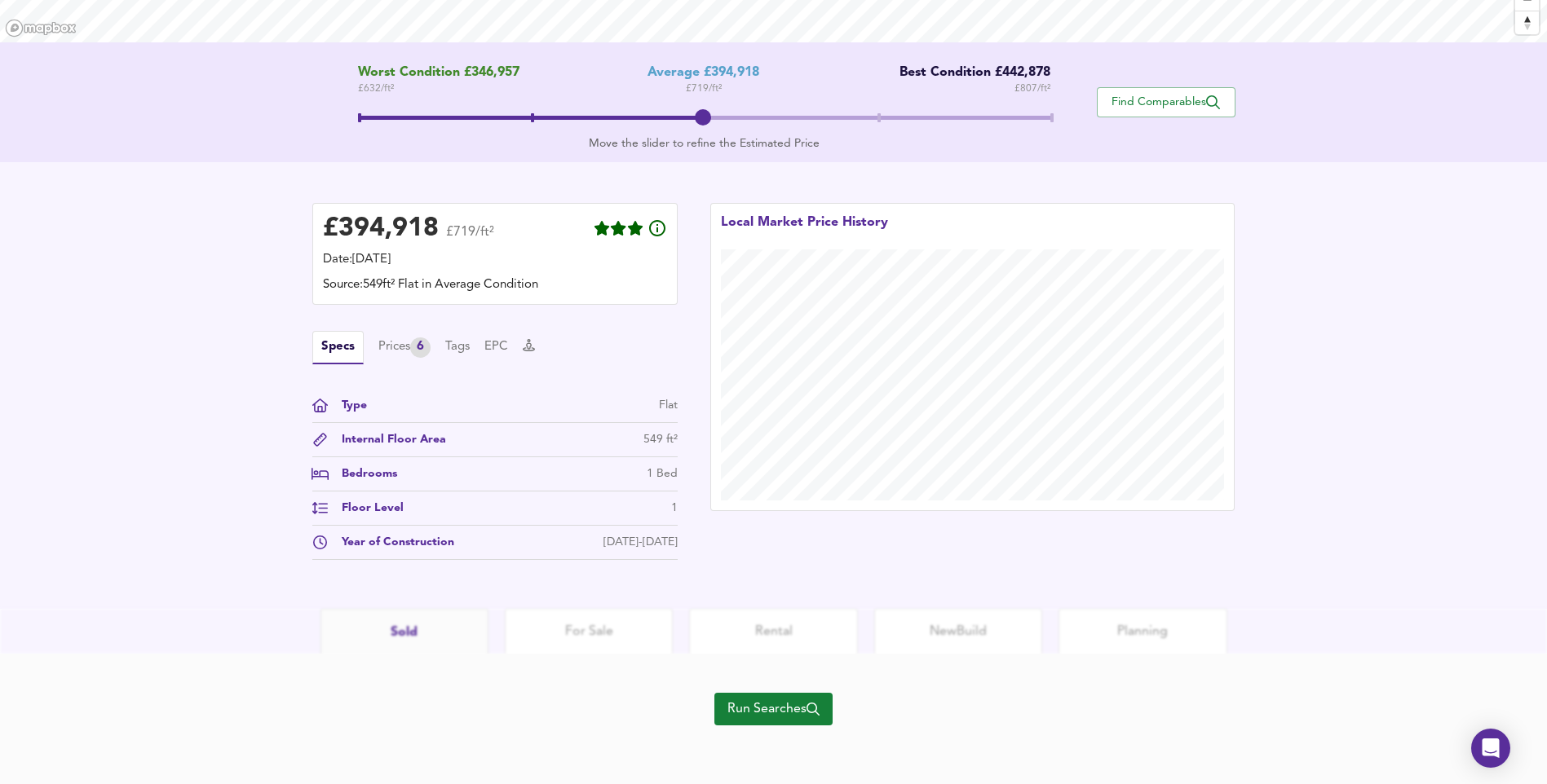
click at [803, 705] on span "Run Searches" at bounding box center [773, 709] width 92 height 23
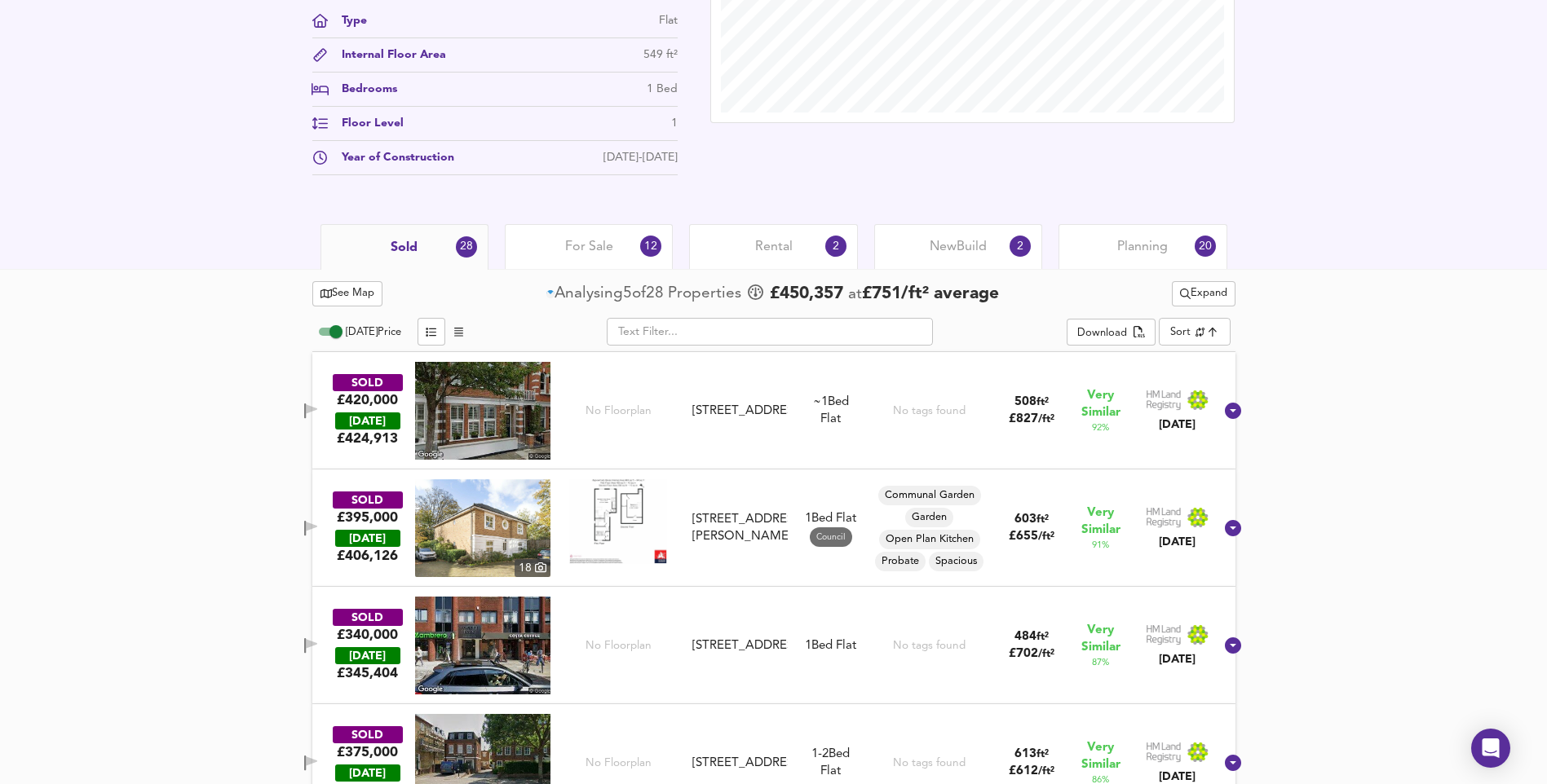
scroll to position [622, 0]
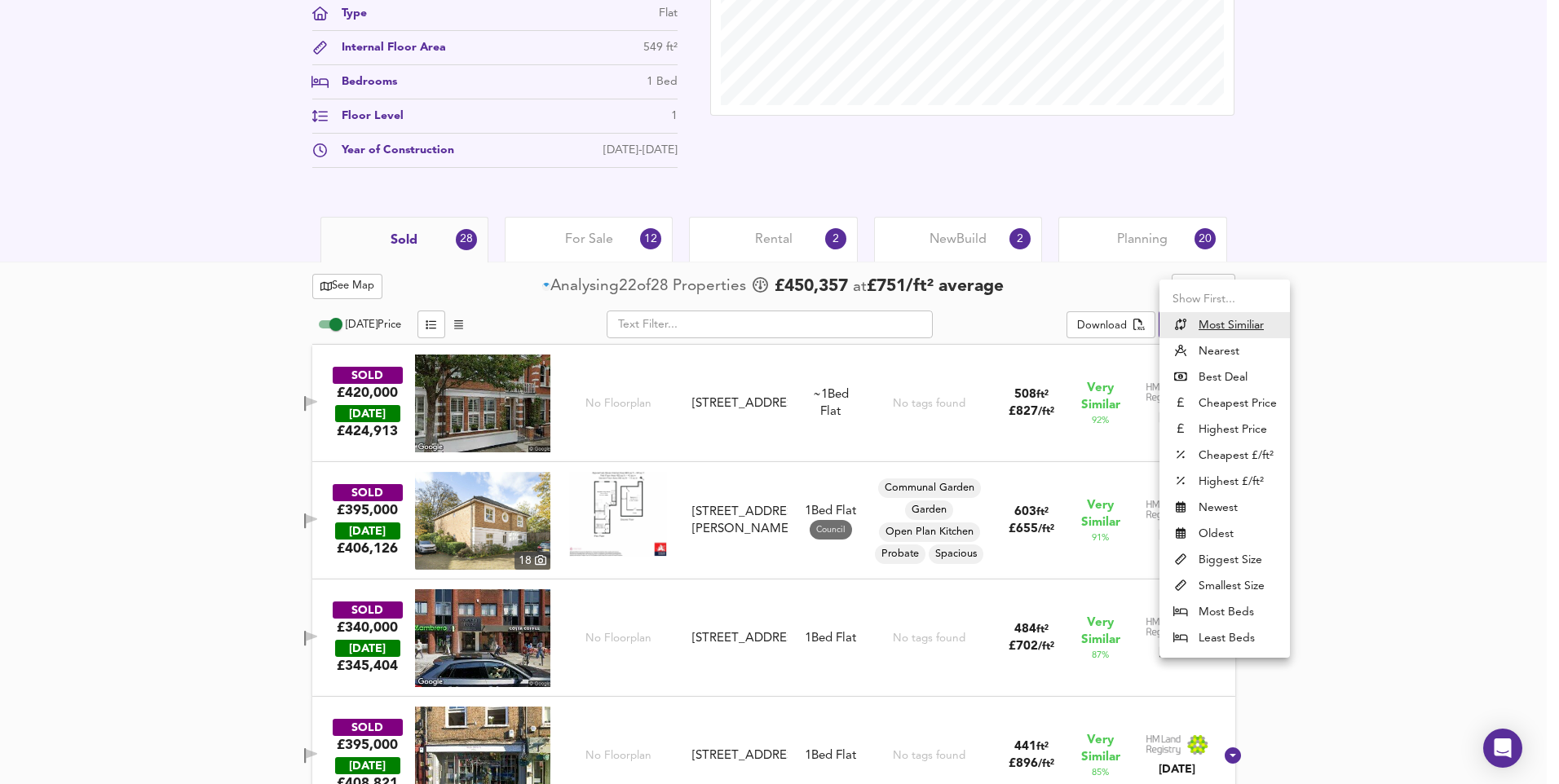
click at [1214, 354] on li "Nearest" at bounding box center [1224, 351] width 130 height 26
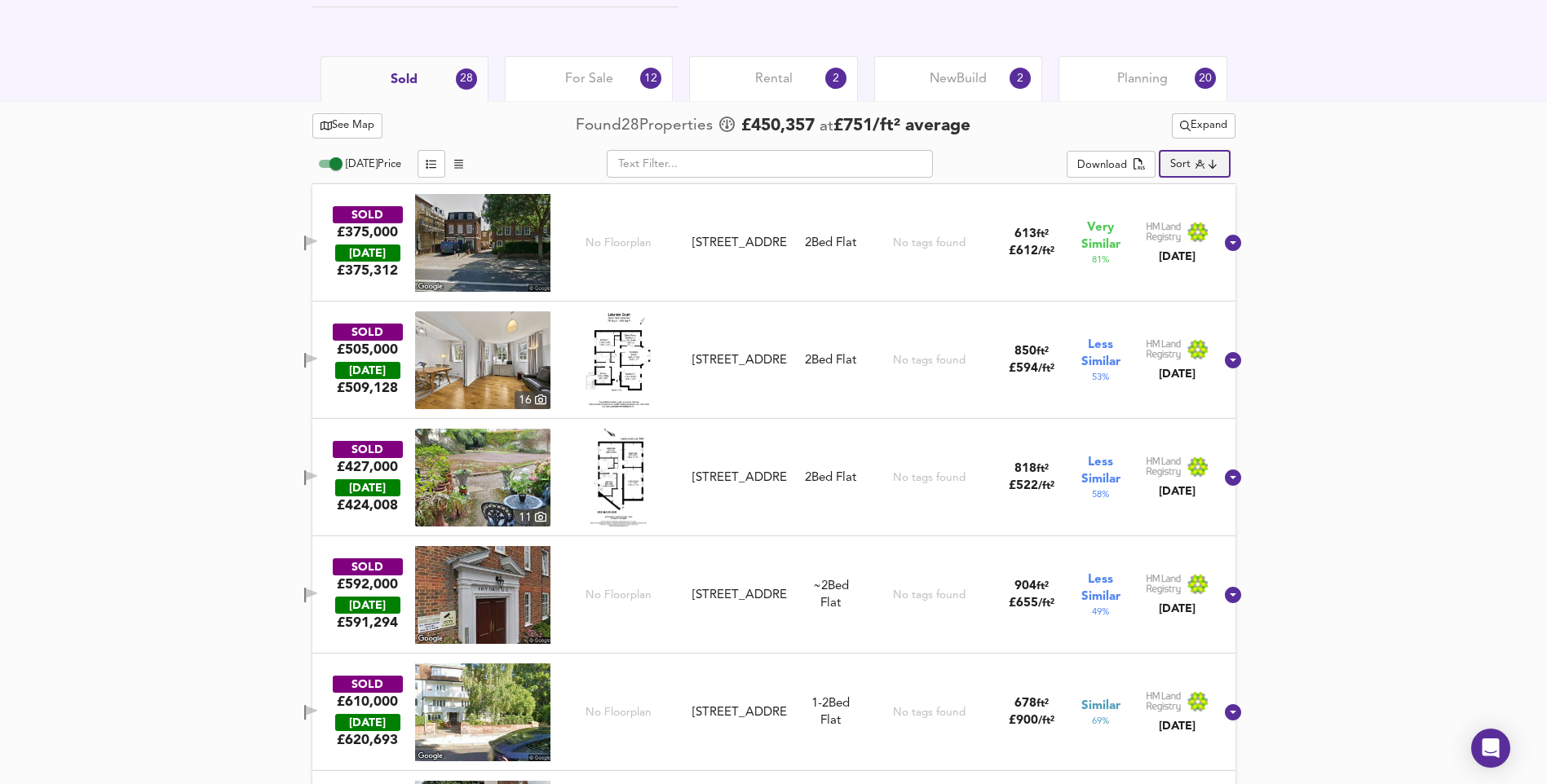
scroll to position [785, 0]
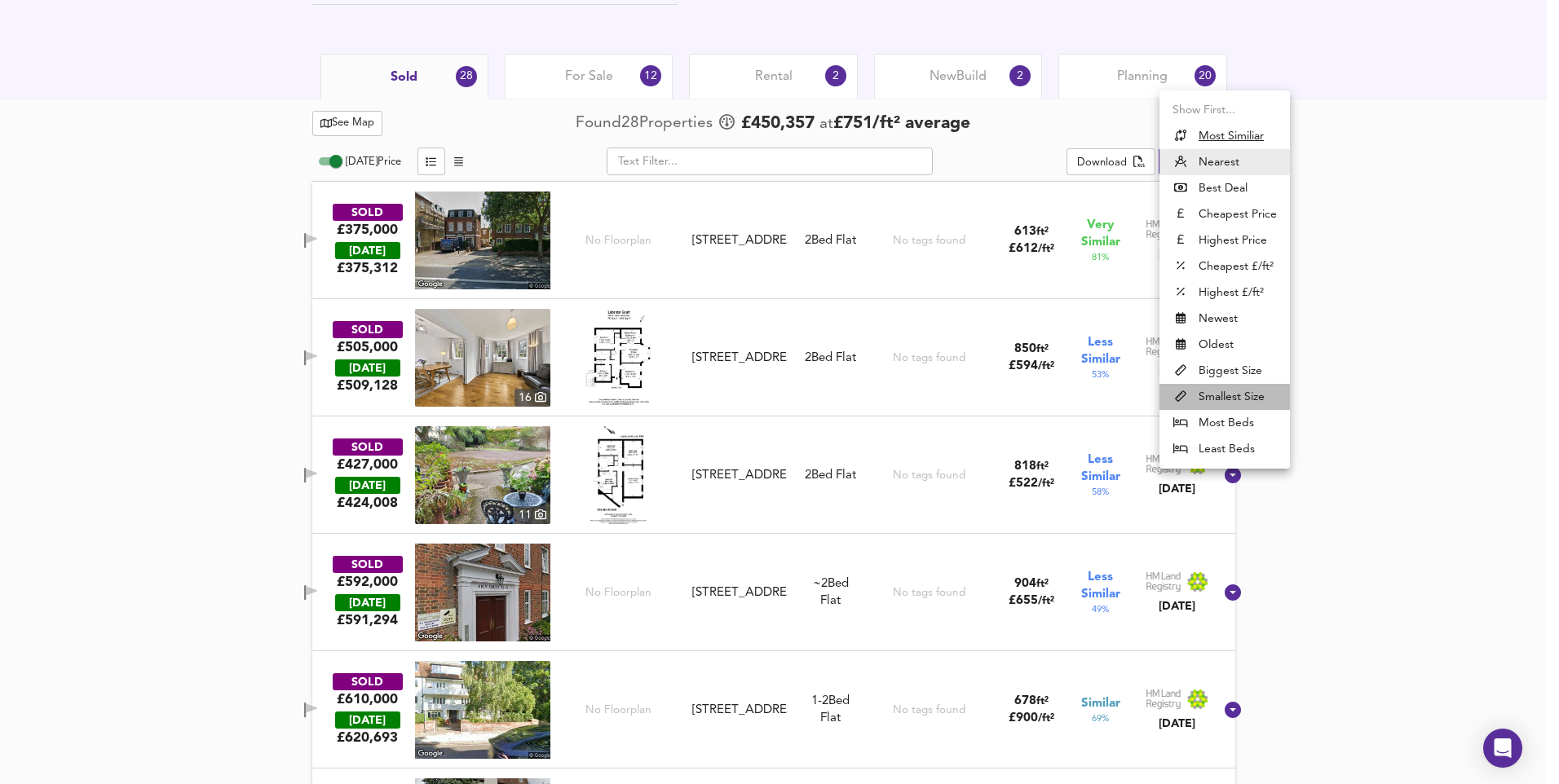
click at [1219, 395] on li "Smallest Size" at bounding box center [1224, 397] width 130 height 26
type input "smallest"
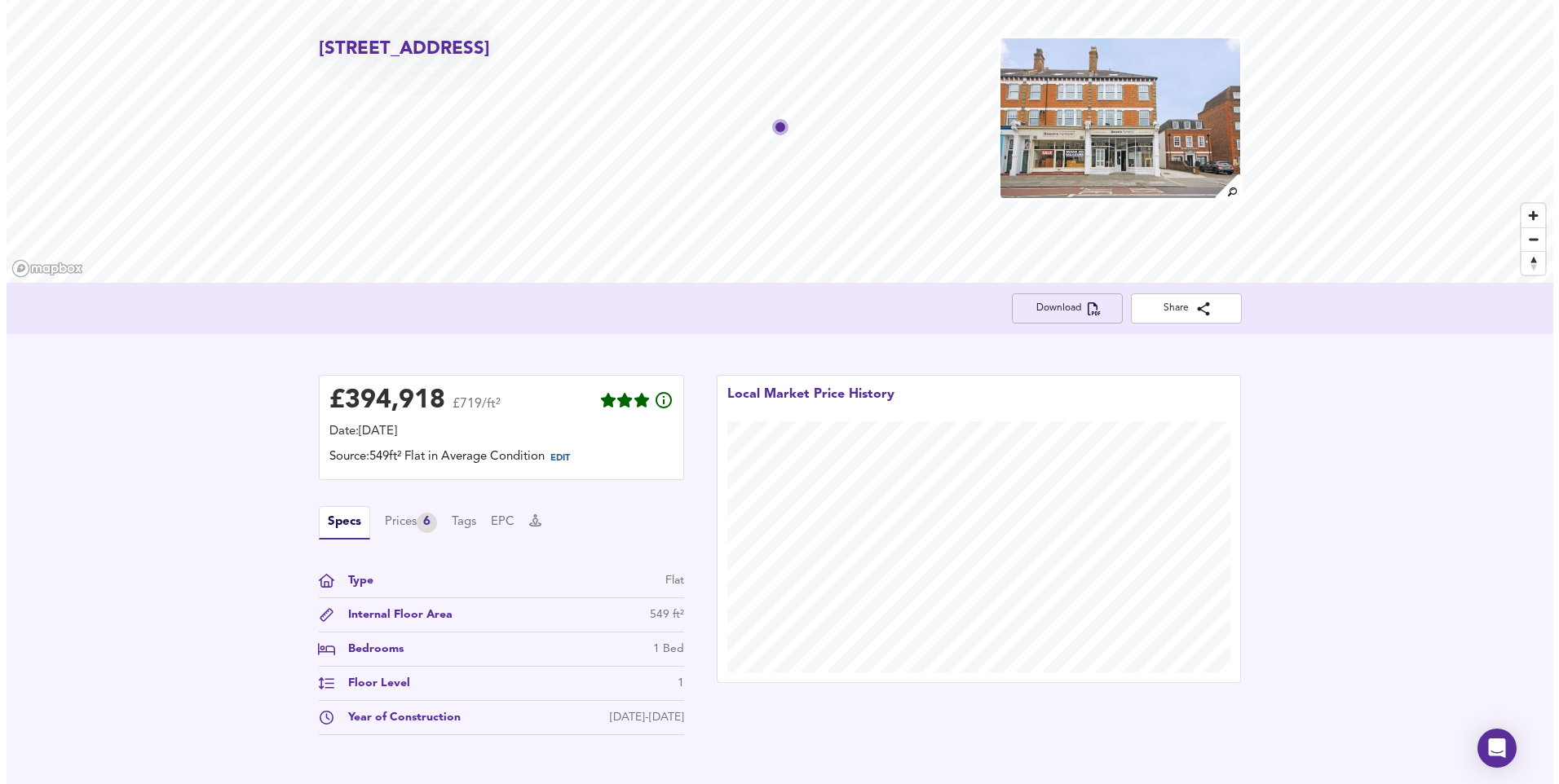
scroll to position [0, 0]
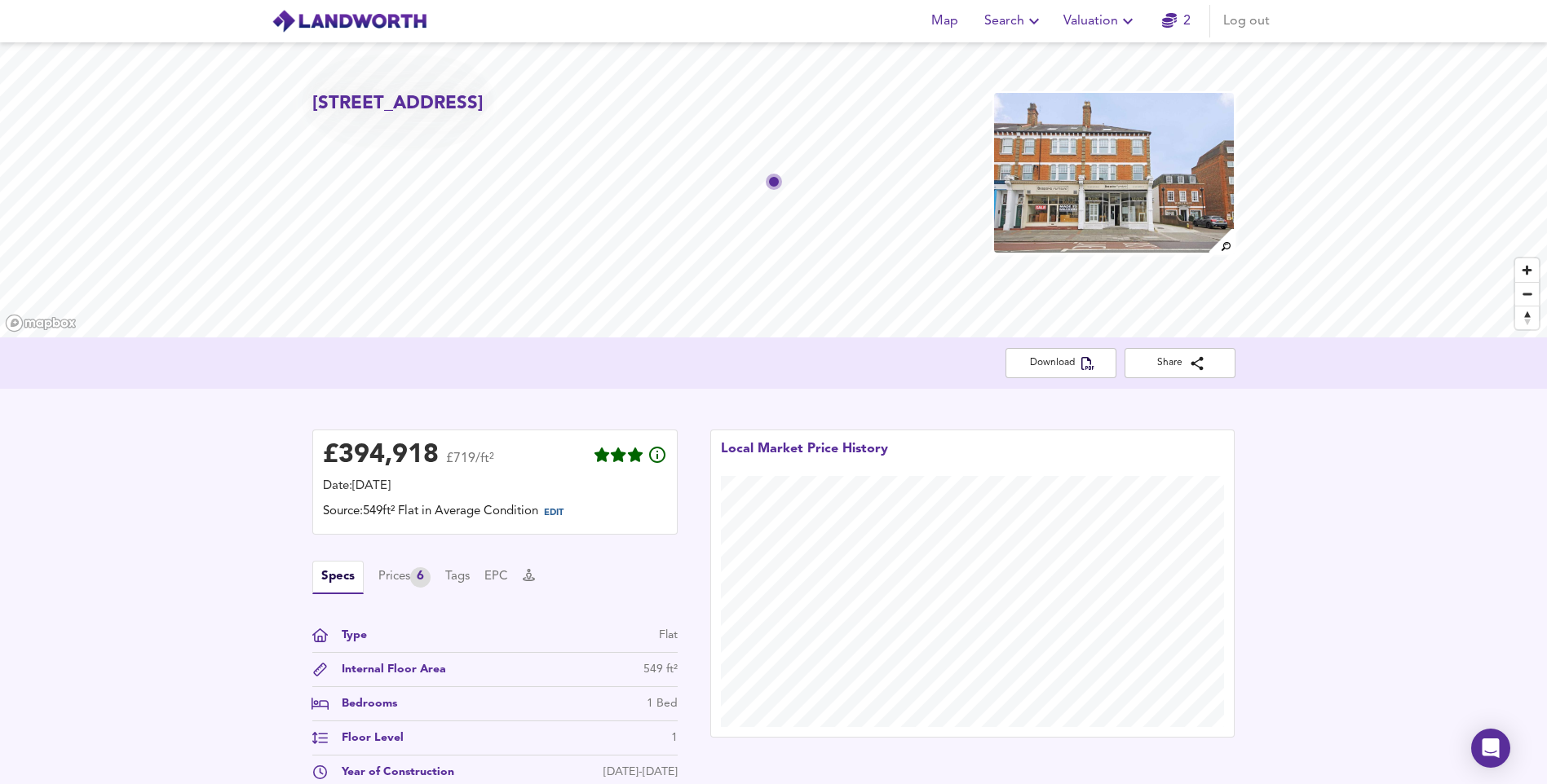
click at [1092, 28] on span "Valuation" at bounding box center [1100, 22] width 74 height 23
click at [1096, 55] on li "New Valuation Report" at bounding box center [1100, 58] width 195 height 29
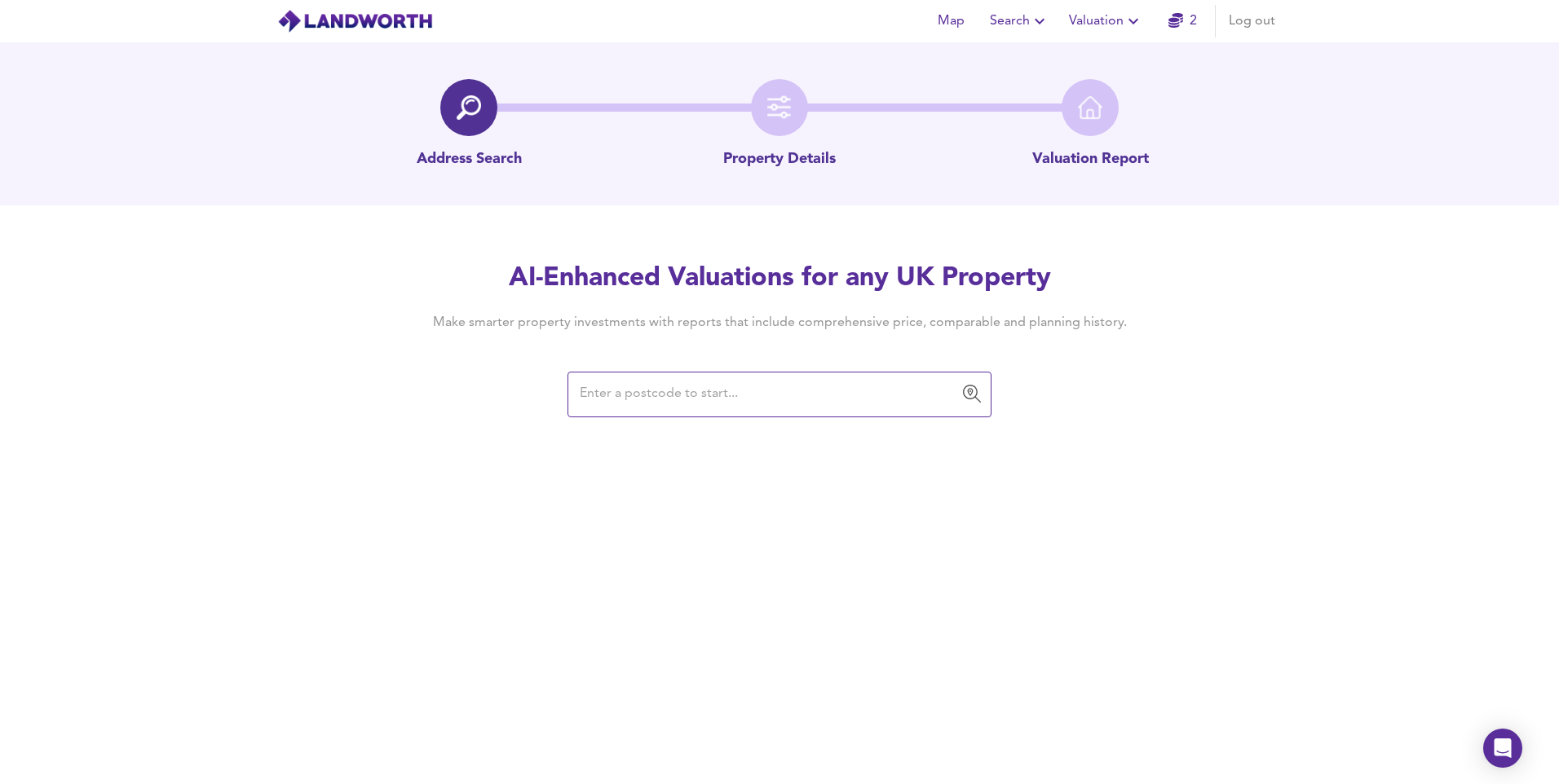
click at [722, 406] on input "text" at bounding box center [768, 394] width 385 height 31
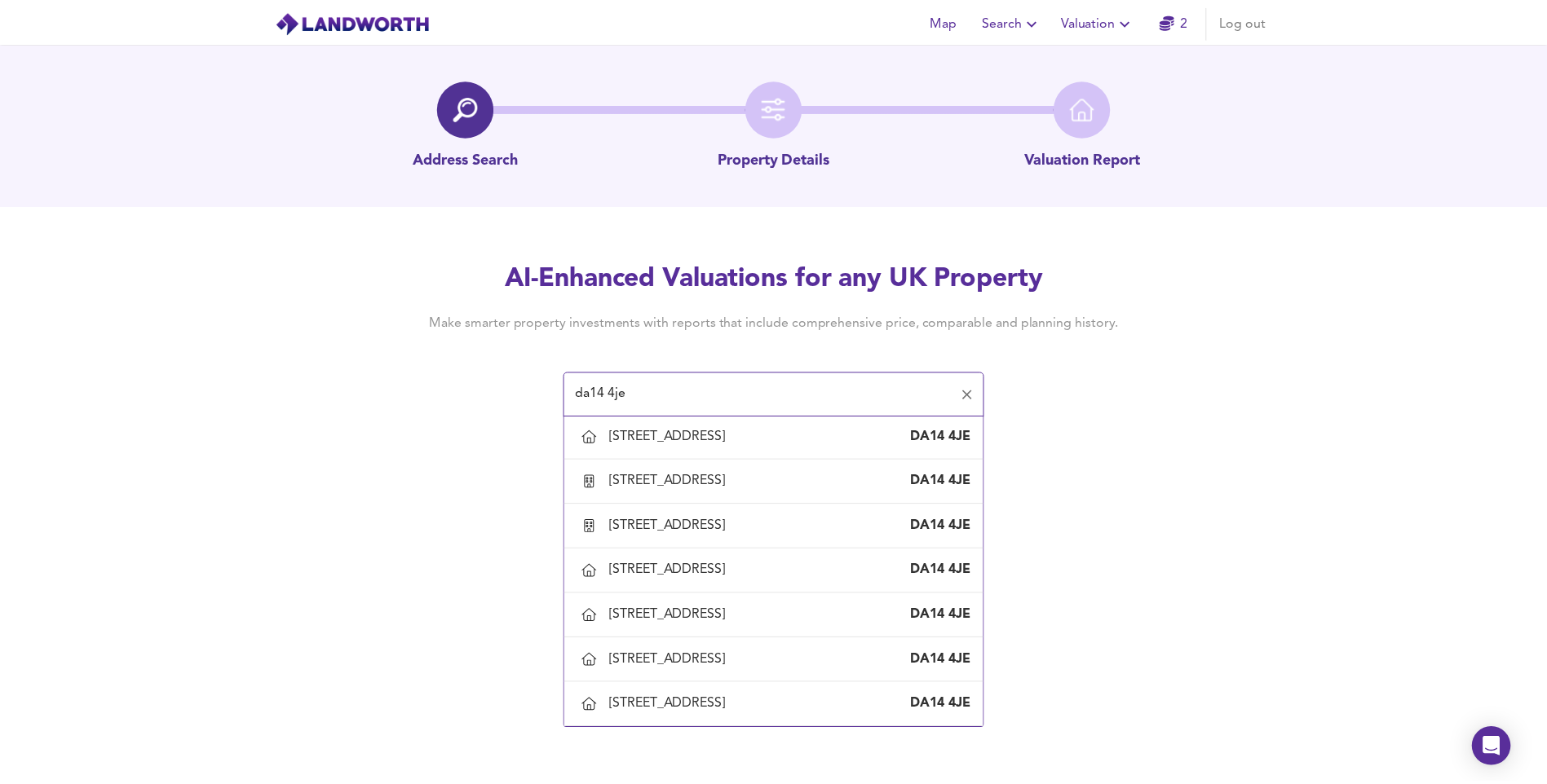
scroll to position [2324, 0]
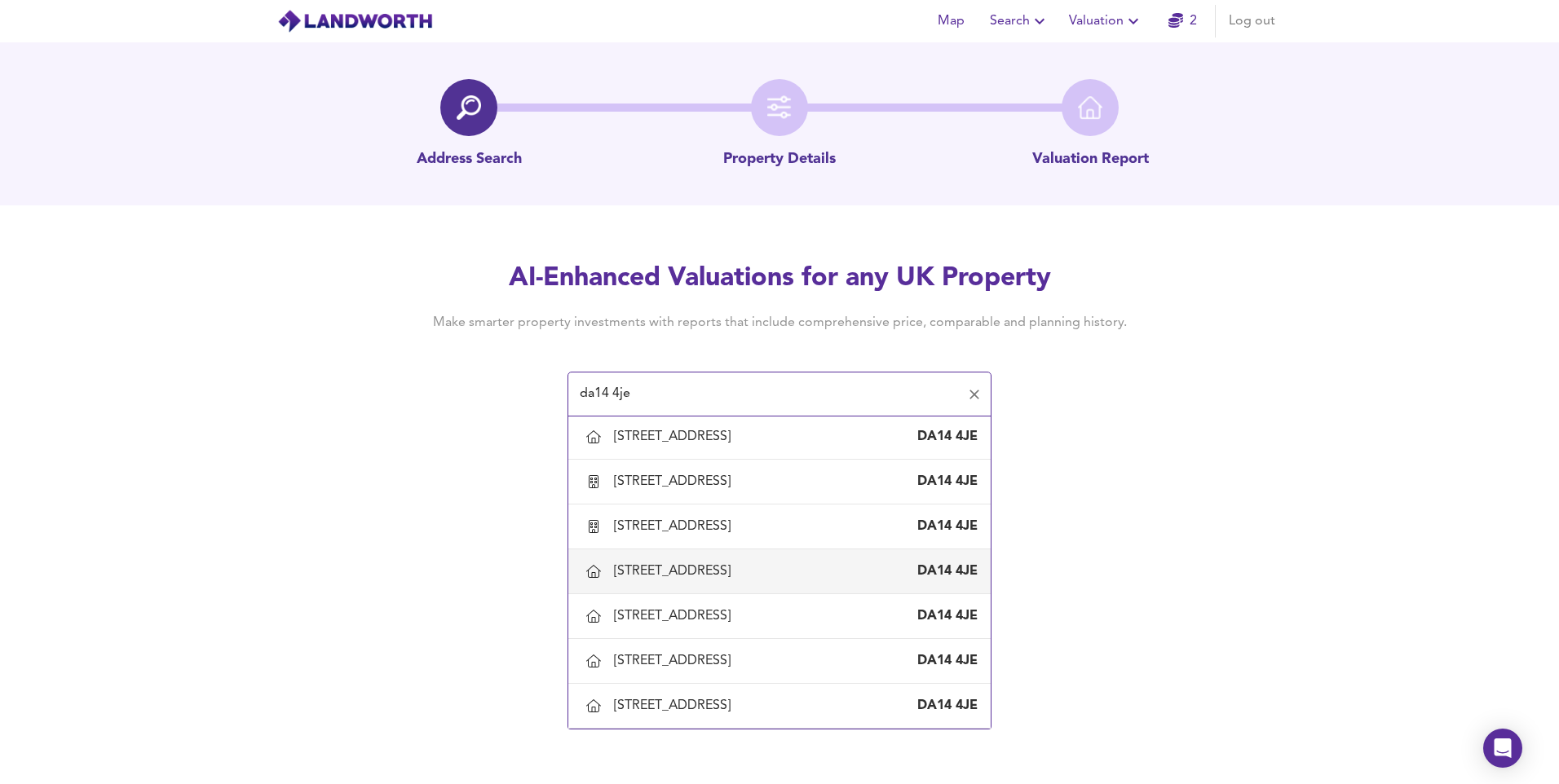
click at [687, 580] on div "[STREET_ADDRESS]" at bounding box center [676, 572] width 123 height 18
type input "[STREET_ADDRESS]"
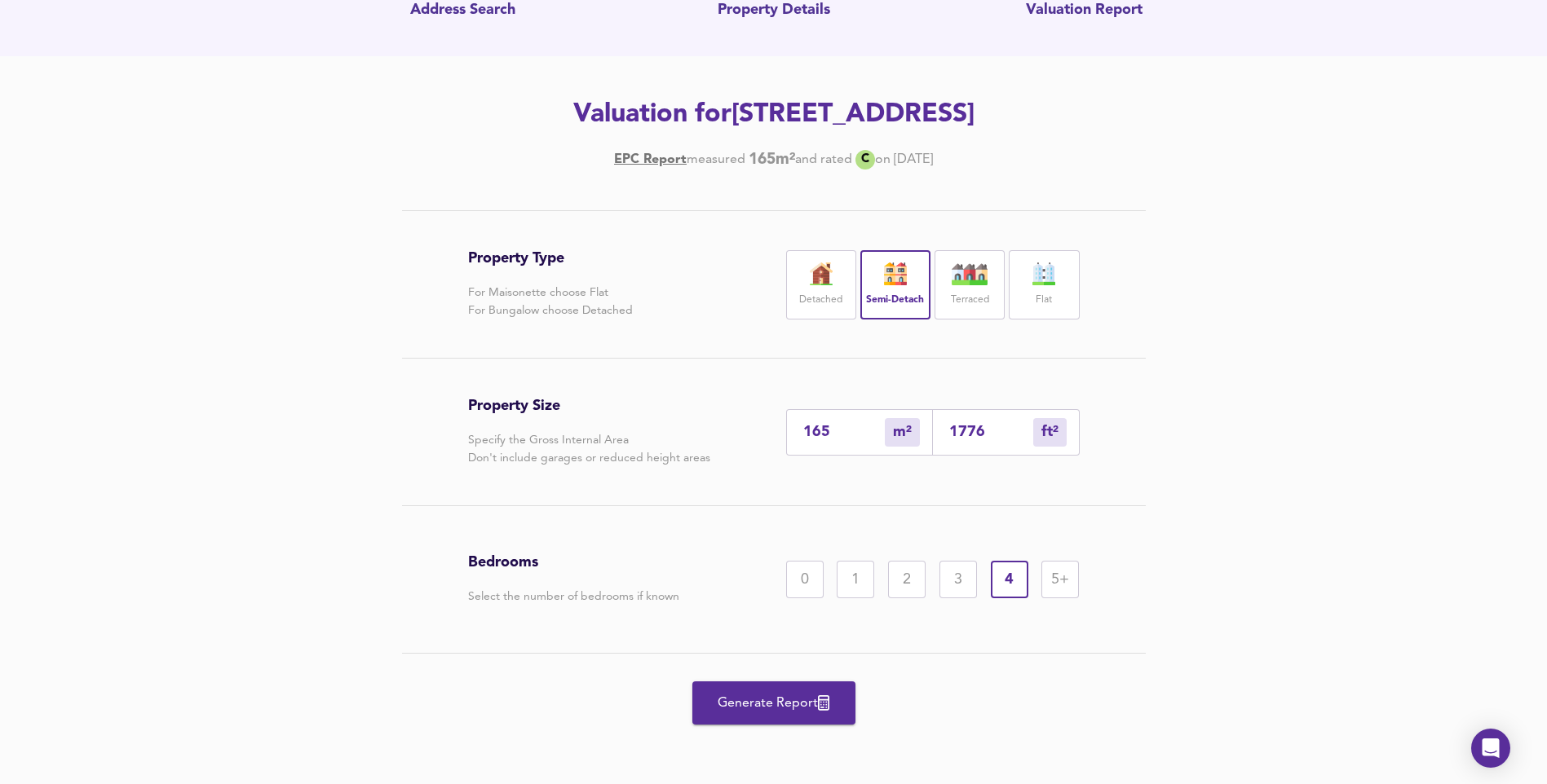
scroll to position [150, 0]
drag, startPoint x: 992, startPoint y: 432, endPoint x: 899, endPoint y: 439, distance: 93.3
click at [899, 439] on div "165 m² sqm 1776 ft² sqft" at bounding box center [933, 431] width 294 height 46
drag, startPoint x: 835, startPoint y: 428, endPoint x: 783, endPoint y: 434, distance: 52.3
click at [783, 434] on div "Property Size Specify the Gross Internal Area Don't include garages or reduced …" at bounding box center [774, 431] width 612 height 147
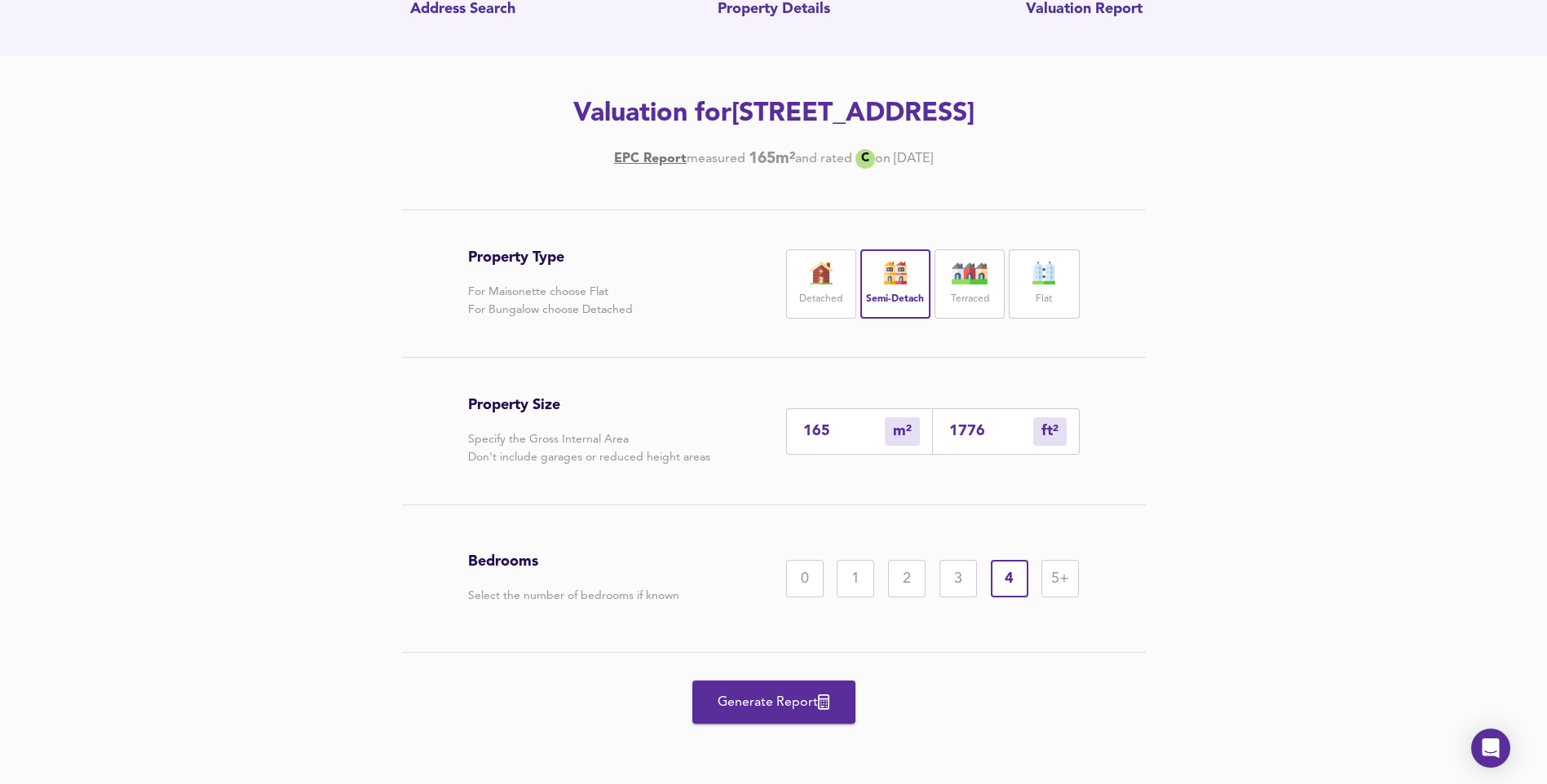
type input "1"
type input "11"
type input "18"
type input "194"
type input "180"
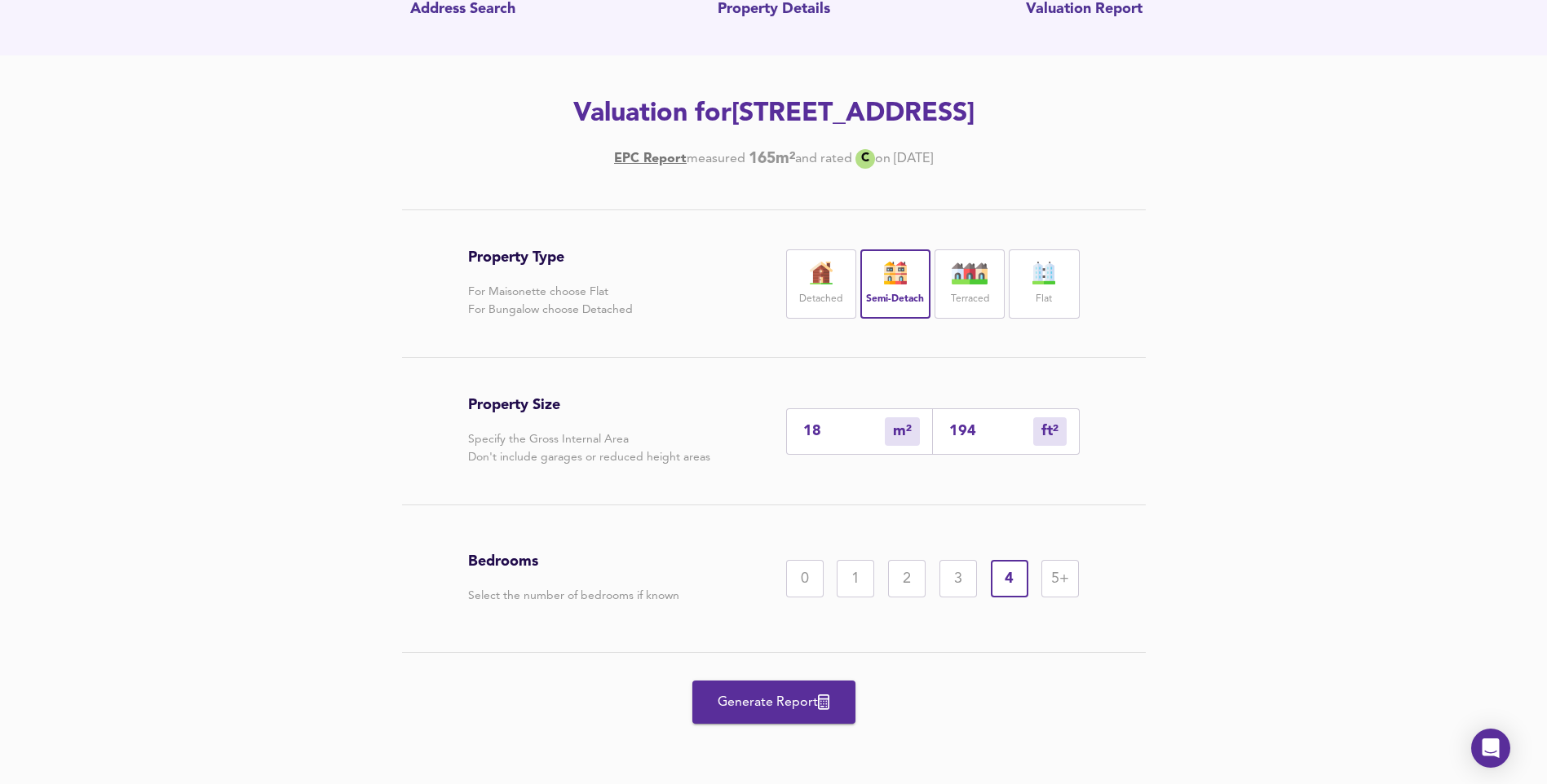
type input "1938"
type input "180"
click at [787, 704] on span "Generate Report" at bounding box center [774, 703] width 130 height 23
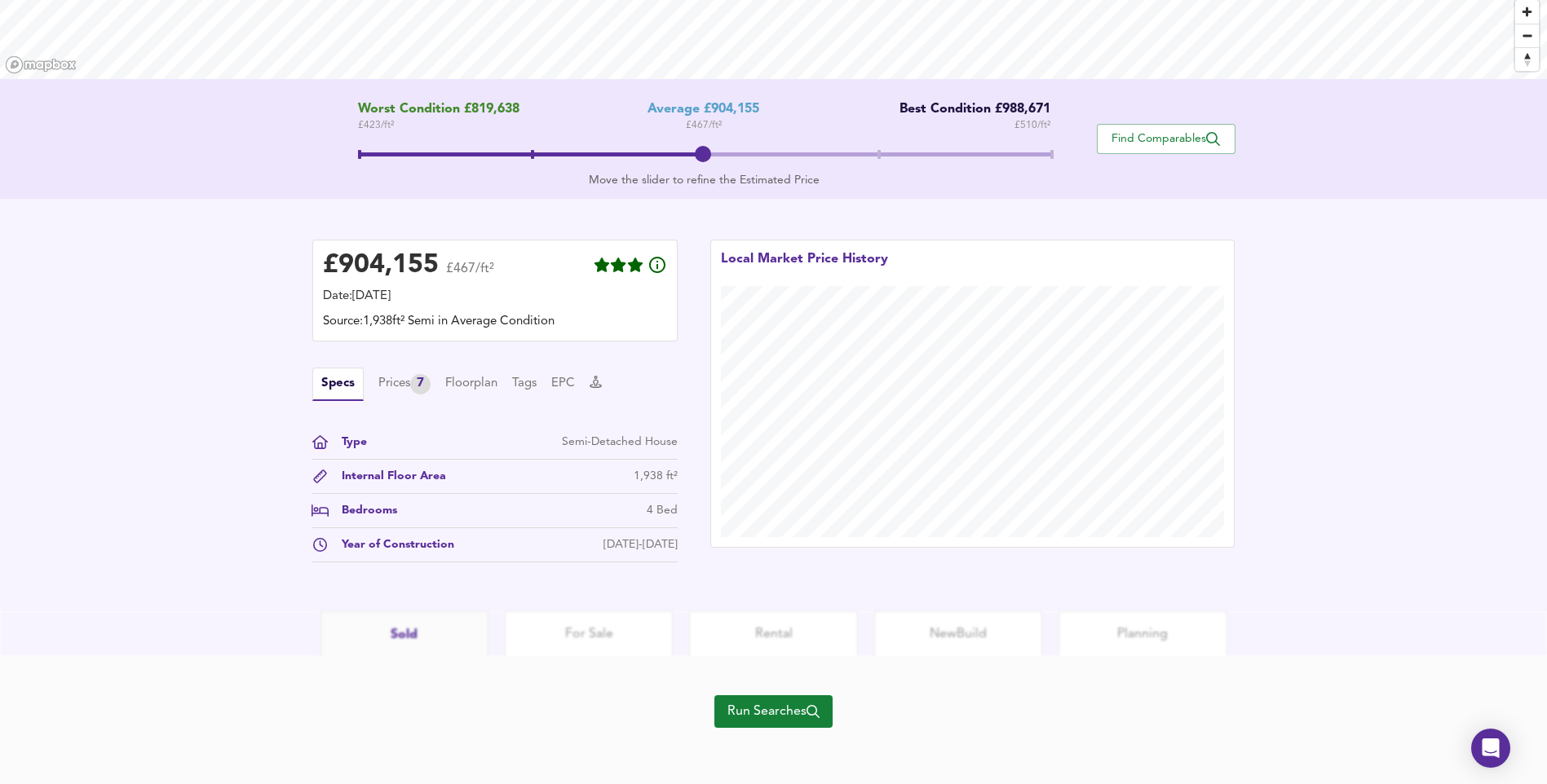
scroll to position [261, 0]
click at [767, 699] on span "Run Searches" at bounding box center [773, 709] width 92 height 23
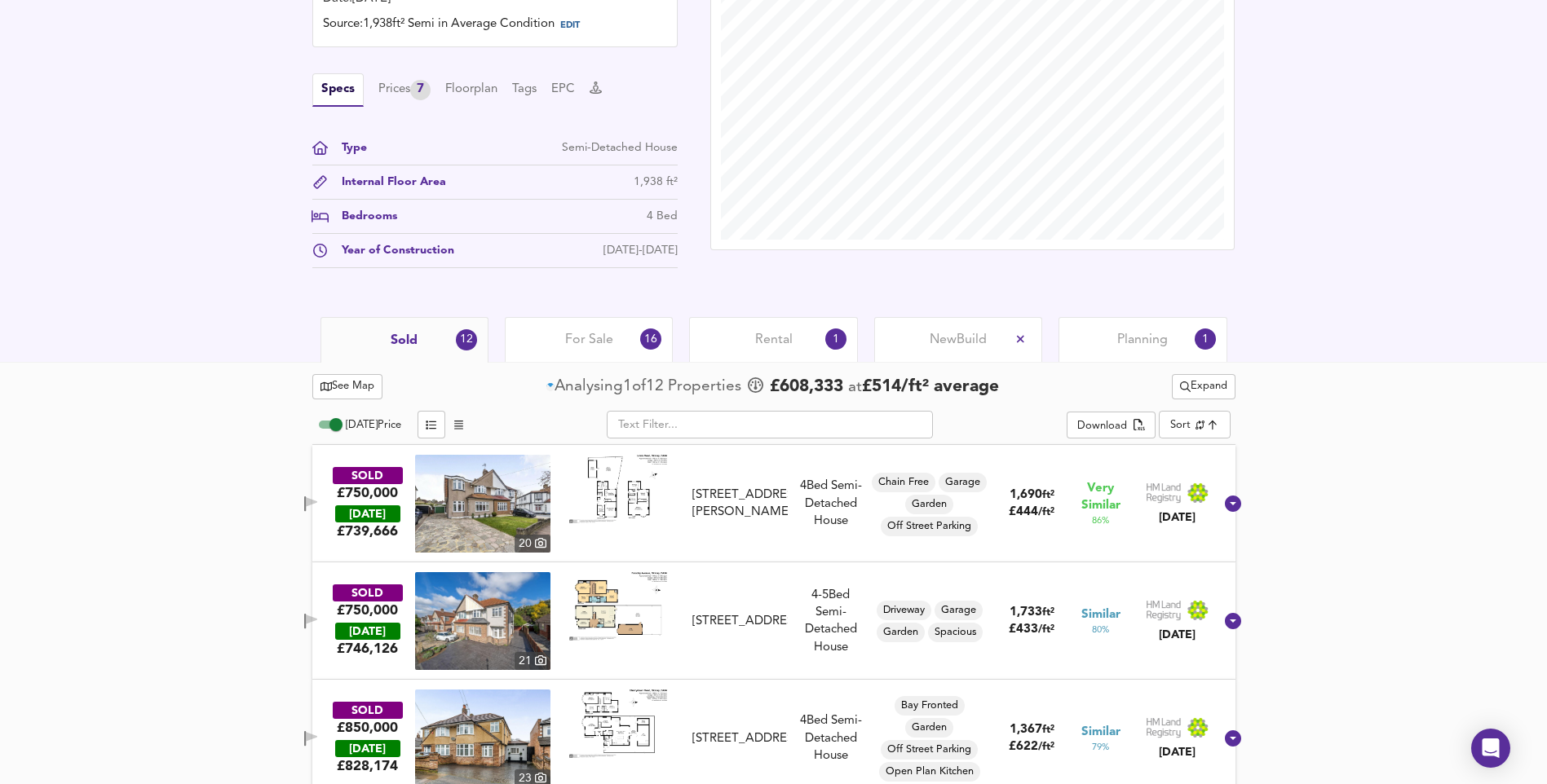
scroll to position [506, 0]
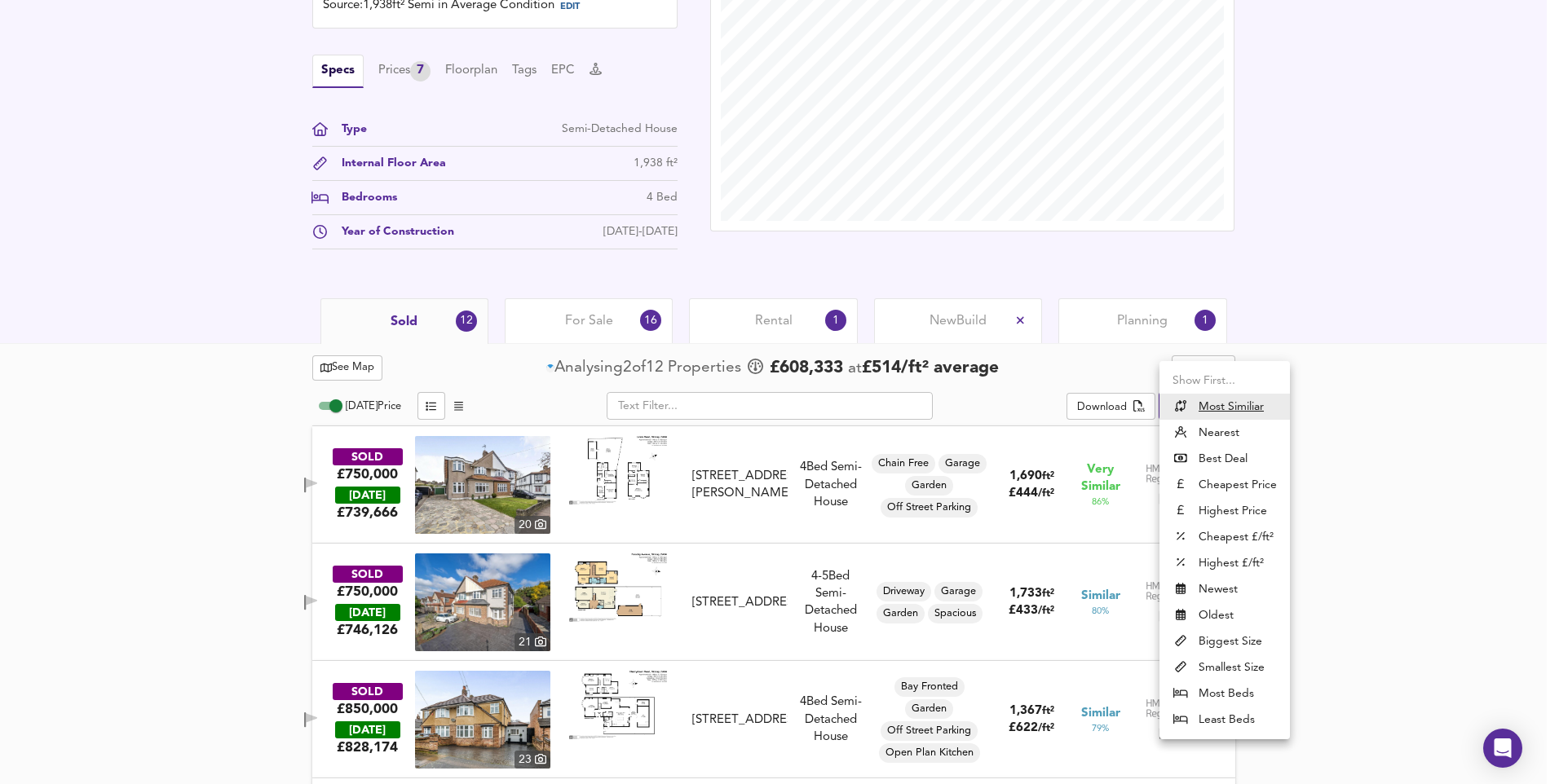
click at [1223, 431] on li "Nearest" at bounding box center [1224, 432] width 130 height 26
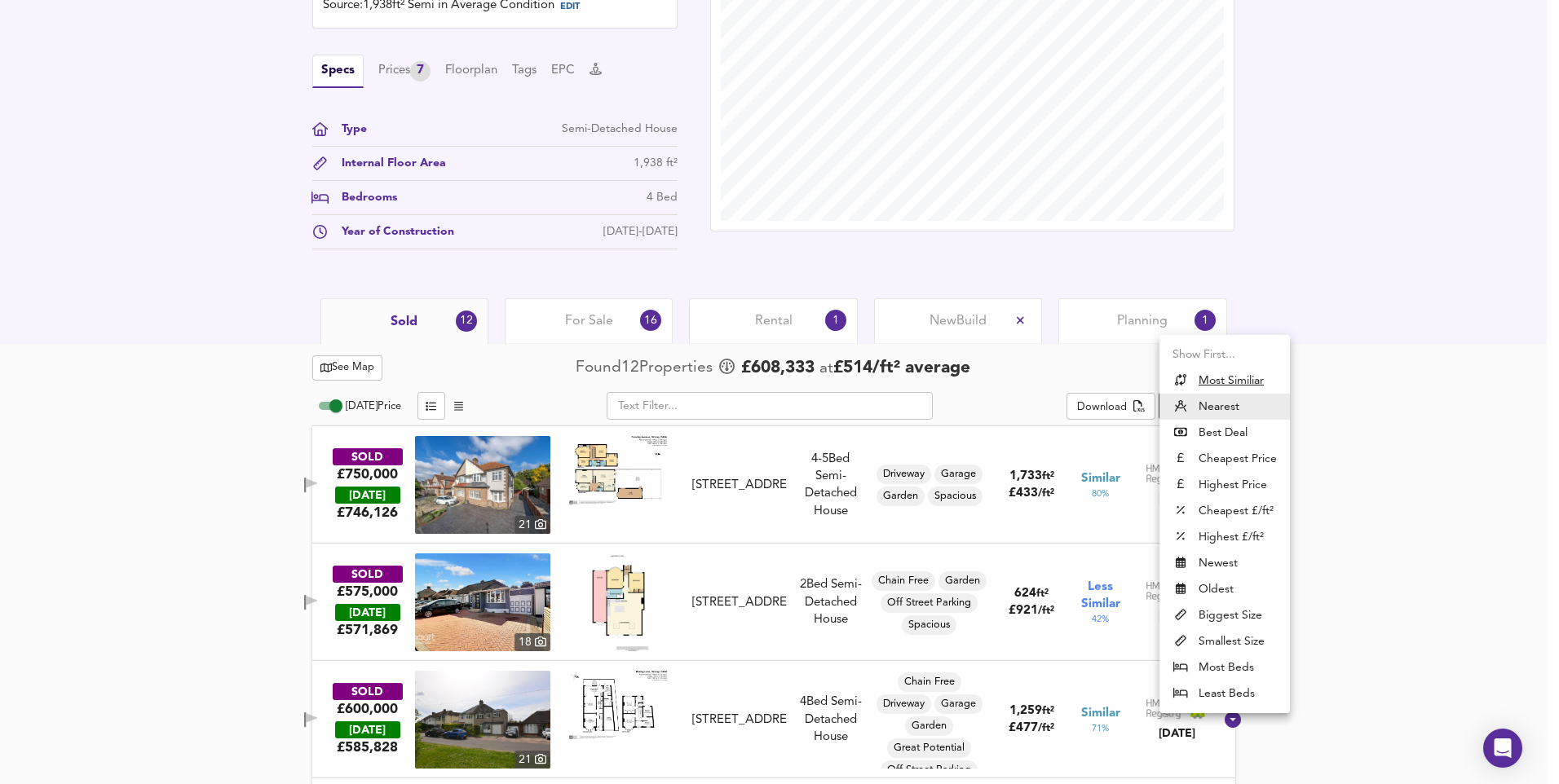
click at [1223, 562] on li "Newest" at bounding box center [1224, 562] width 130 height 26
type input "newest"
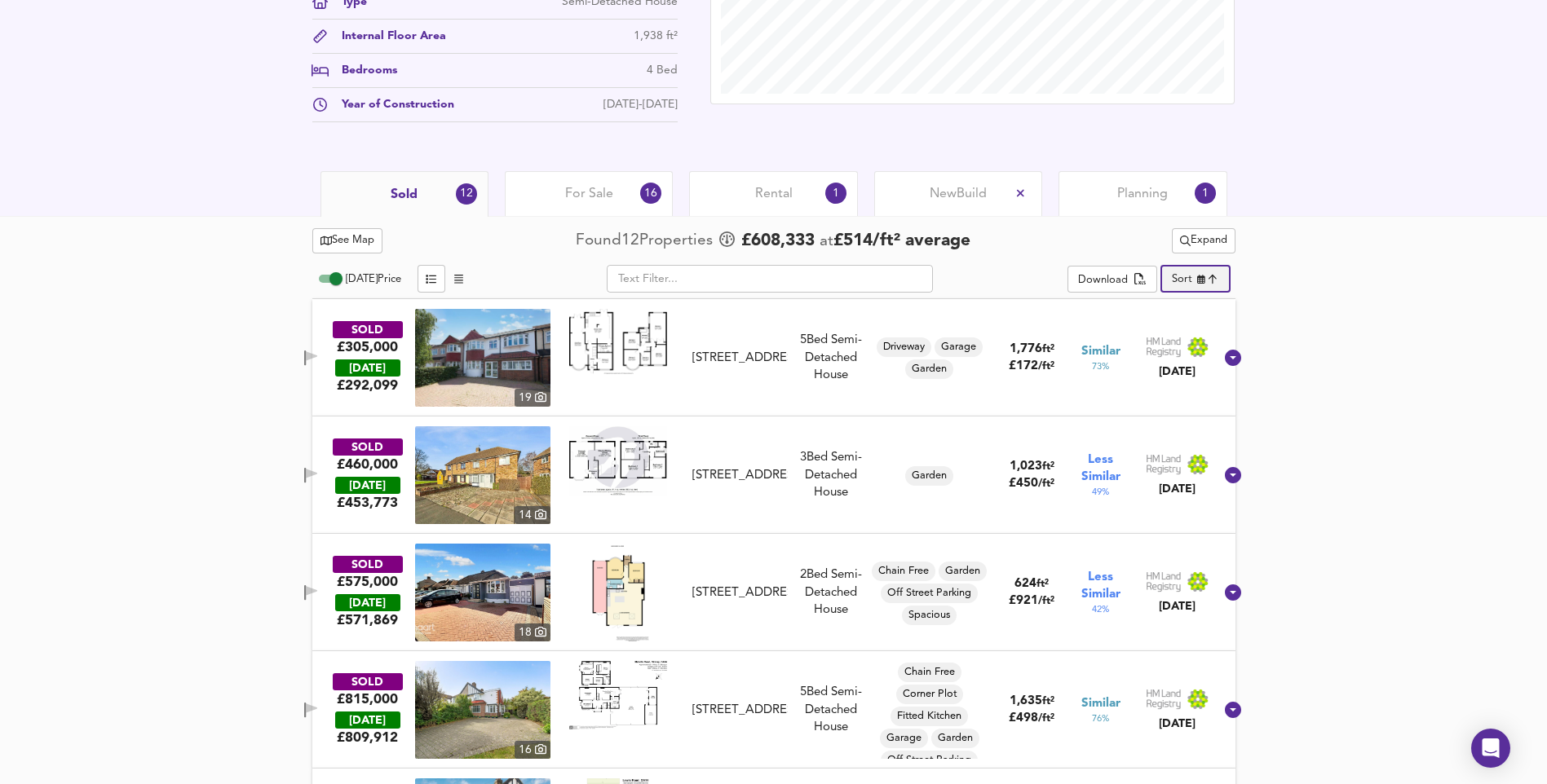
scroll to position [670, 0]
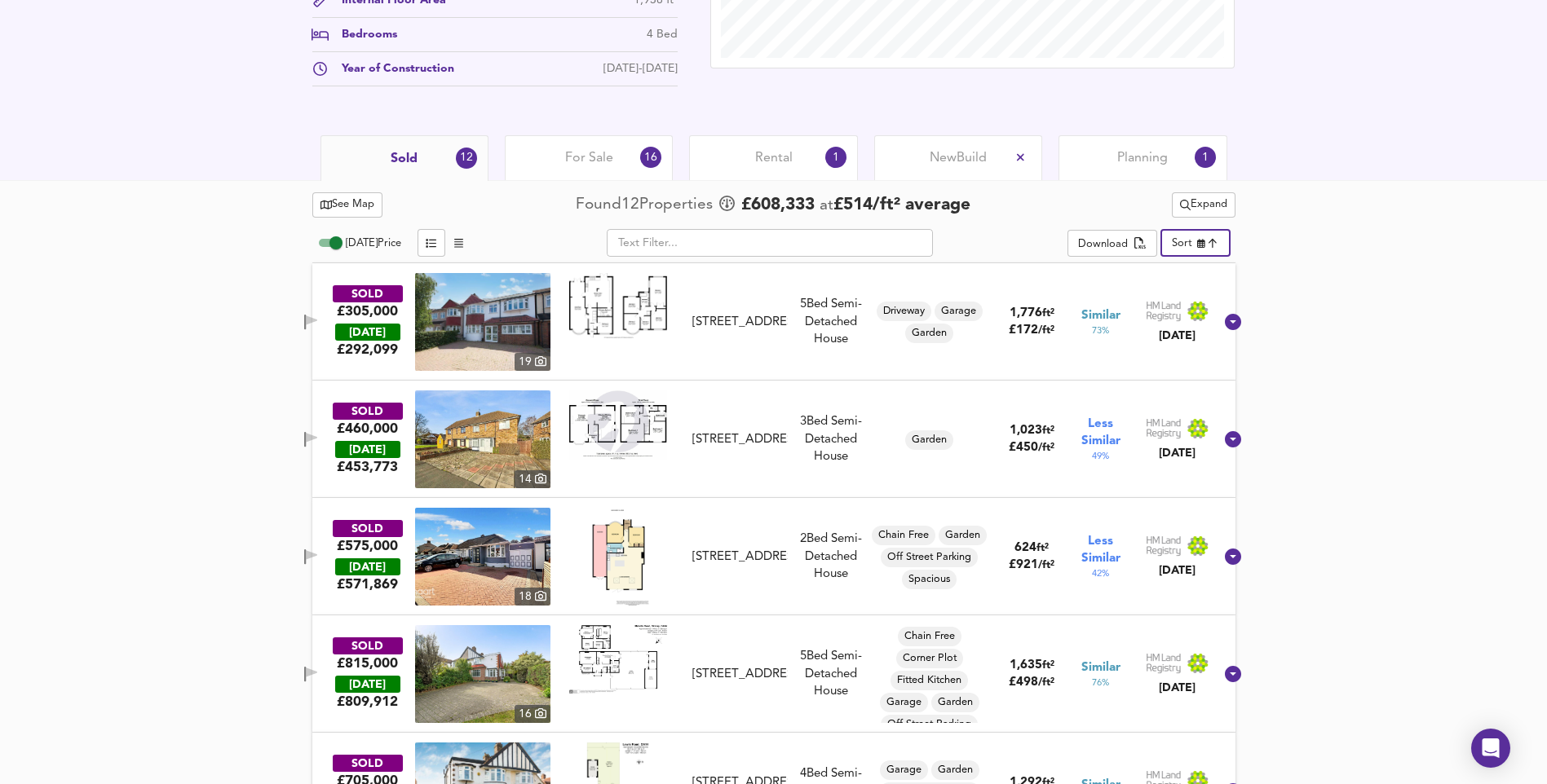
click at [532, 331] on img at bounding box center [482, 322] width 135 height 98
click at [1225, 322] on icon at bounding box center [1233, 322] width 17 height 17
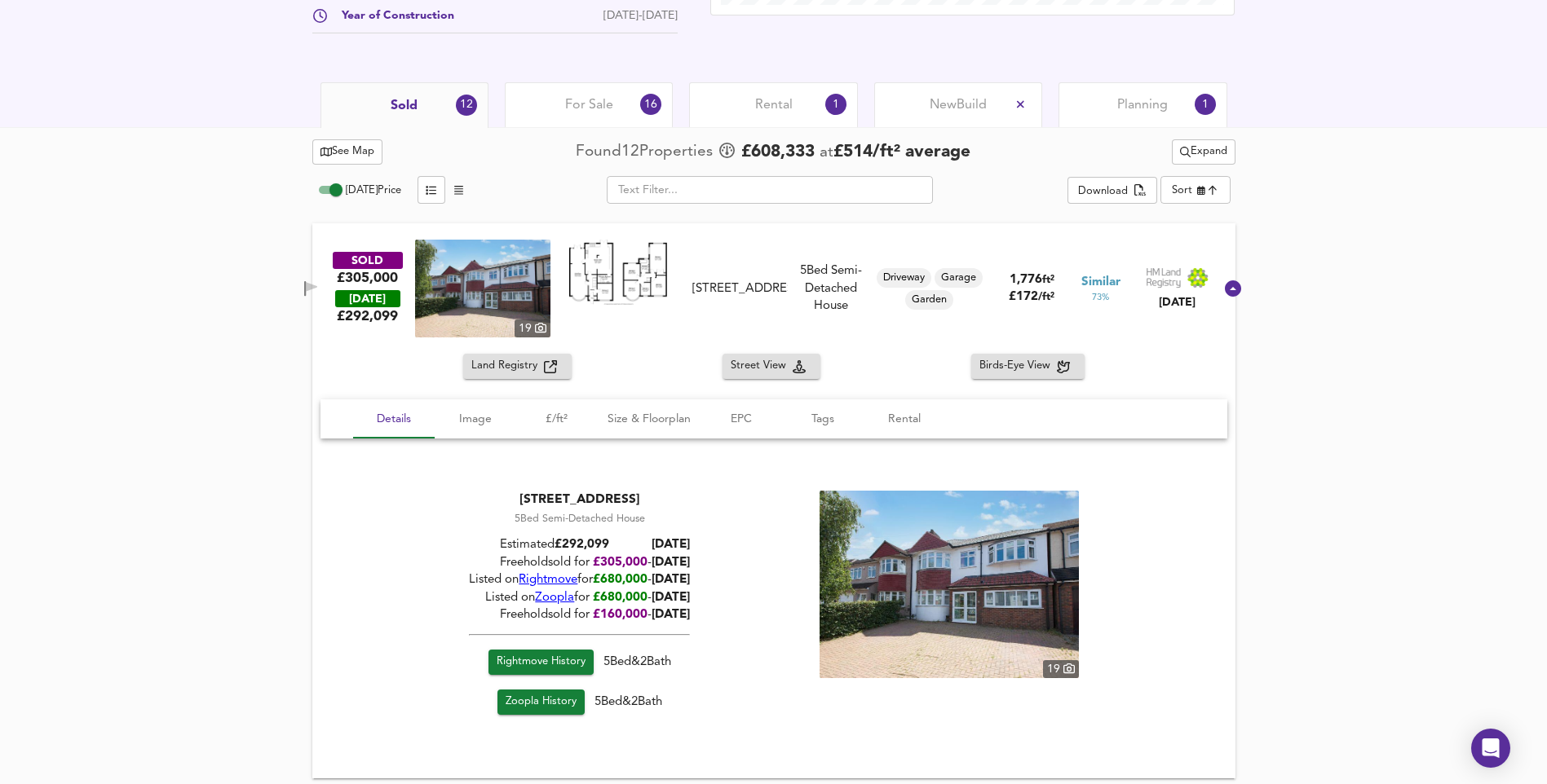
scroll to position [751, 0]
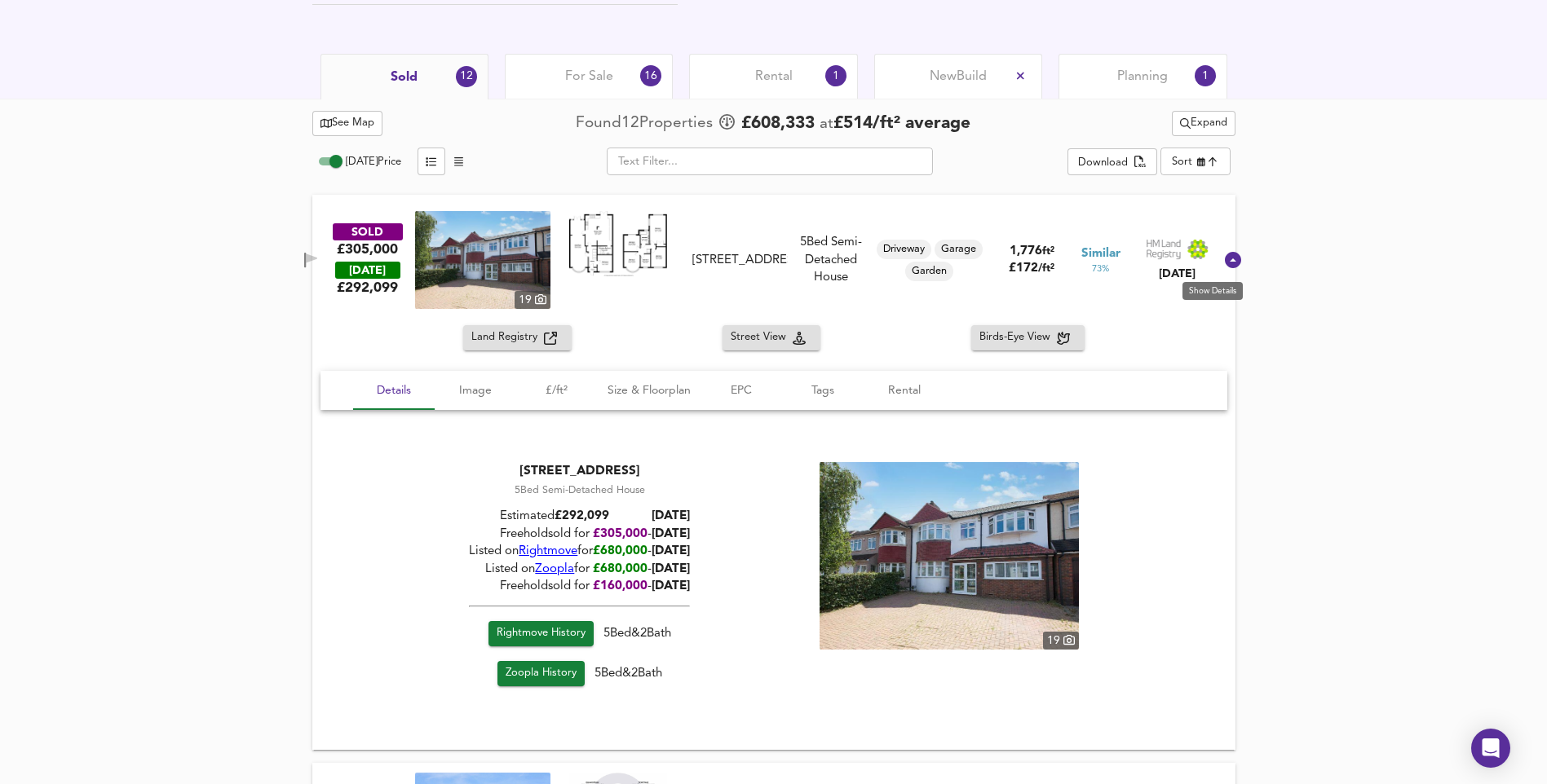
click at [1223, 269] on icon at bounding box center [1233, 261] width 20 height 20
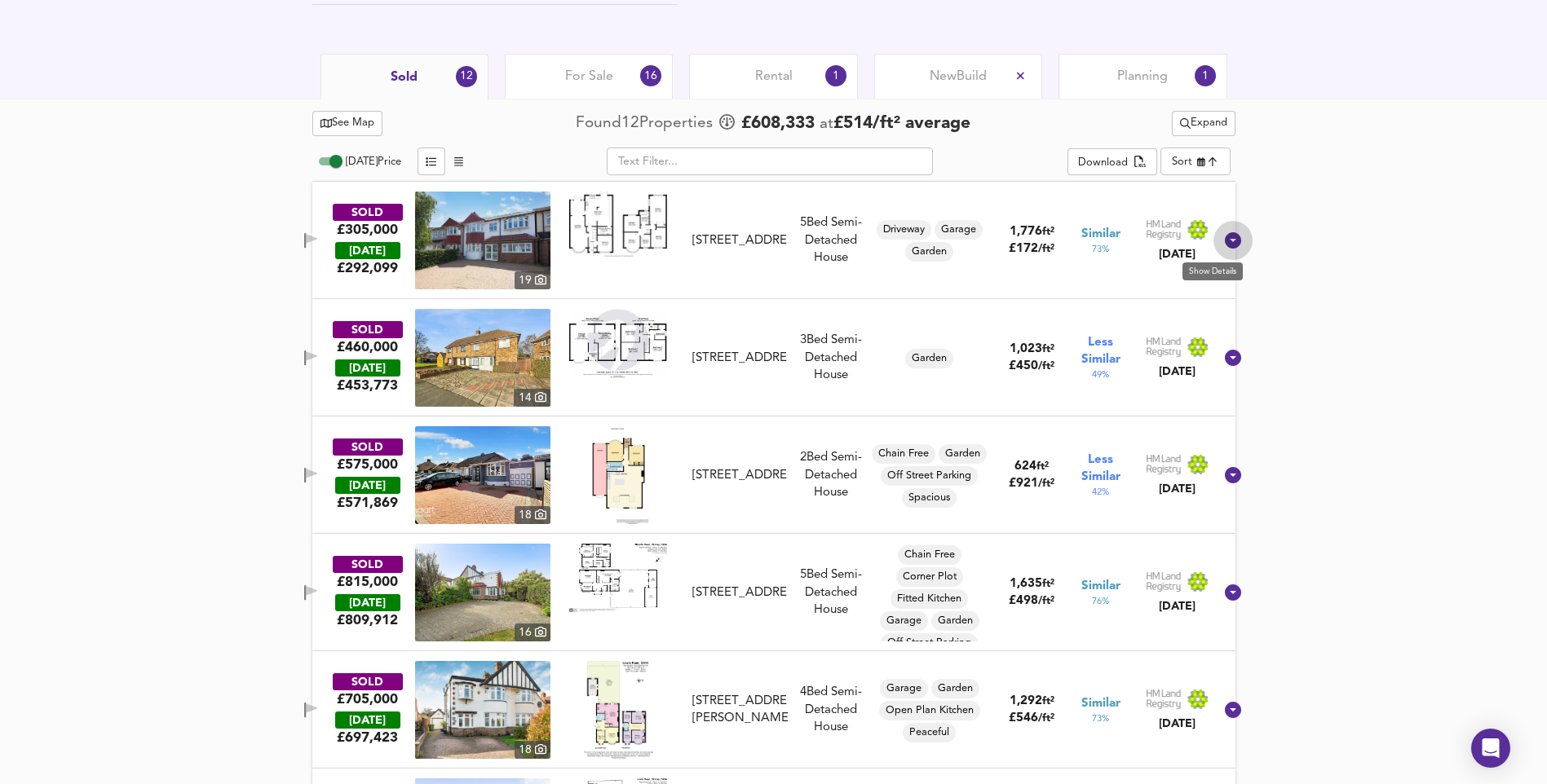
click at [1225, 238] on icon at bounding box center [1233, 241] width 17 height 17
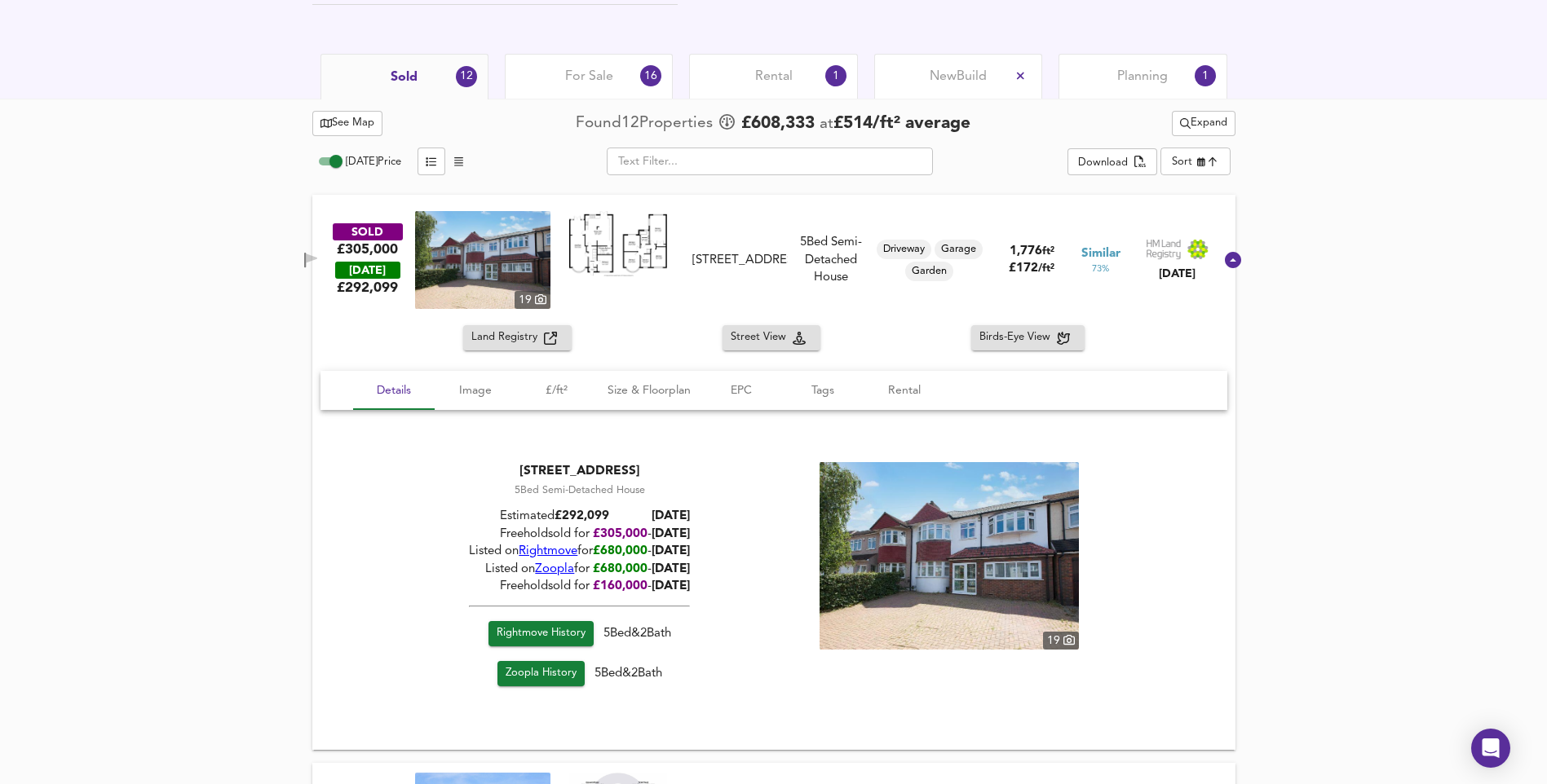
drag, startPoint x: 649, startPoint y: 572, endPoint x: 745, endPoint y: 571, distance: 96.0
click at [745, 571] on div "[STREET_ADDRESS] 5 Bed Semi-Detached House Estimated £ 292,099 [DATE] Freehold …" at bounding box center [774, 578] width 867 height 231
drag, startPoint x: 656, startPoint y: 550, endPoint x: 748, endPoint y: 561, distance: 92.7
click at [748, 561] on div "[STREET_ADDRESS] 5 Bed Semi-Detached House Estimated £ 292,099 [DATE] Freehold …" at bounding box center [774, 578] width 867 height 231
drag, startPoint x: 656, startPoint y: 534, endPoint x: 749, endPoint y: 539, distance: 93.1
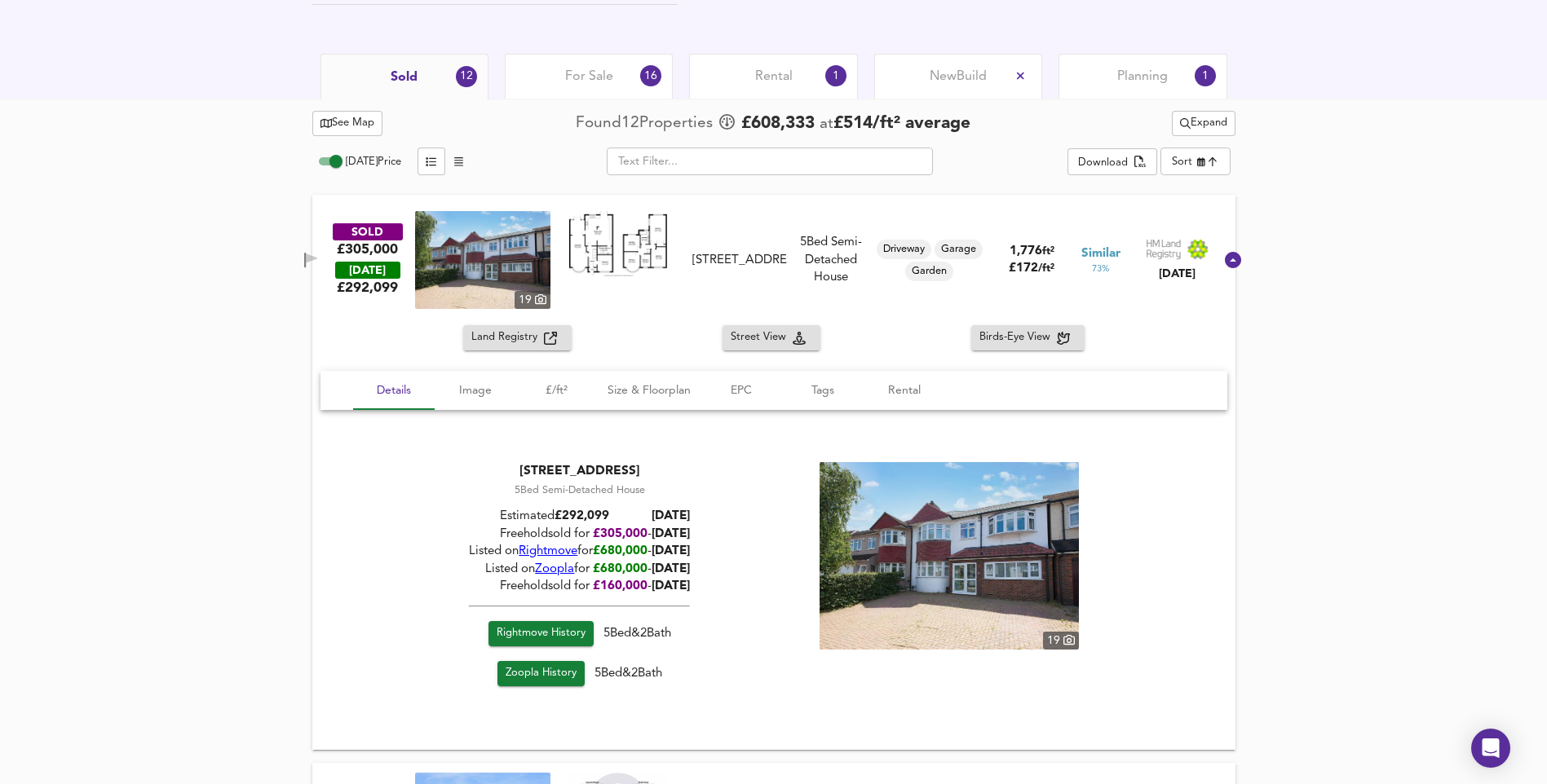
click at [749, 539] on div "[STREET_ADDRESS] 5 Bed Semi-Detached House Estimated £ 292,099 [DATE] Freehold …" at bounding box center [774, 578] width 867 height 231
click at [1225, 256] on icon at bounding box center [1233, 261] width 17 height 17
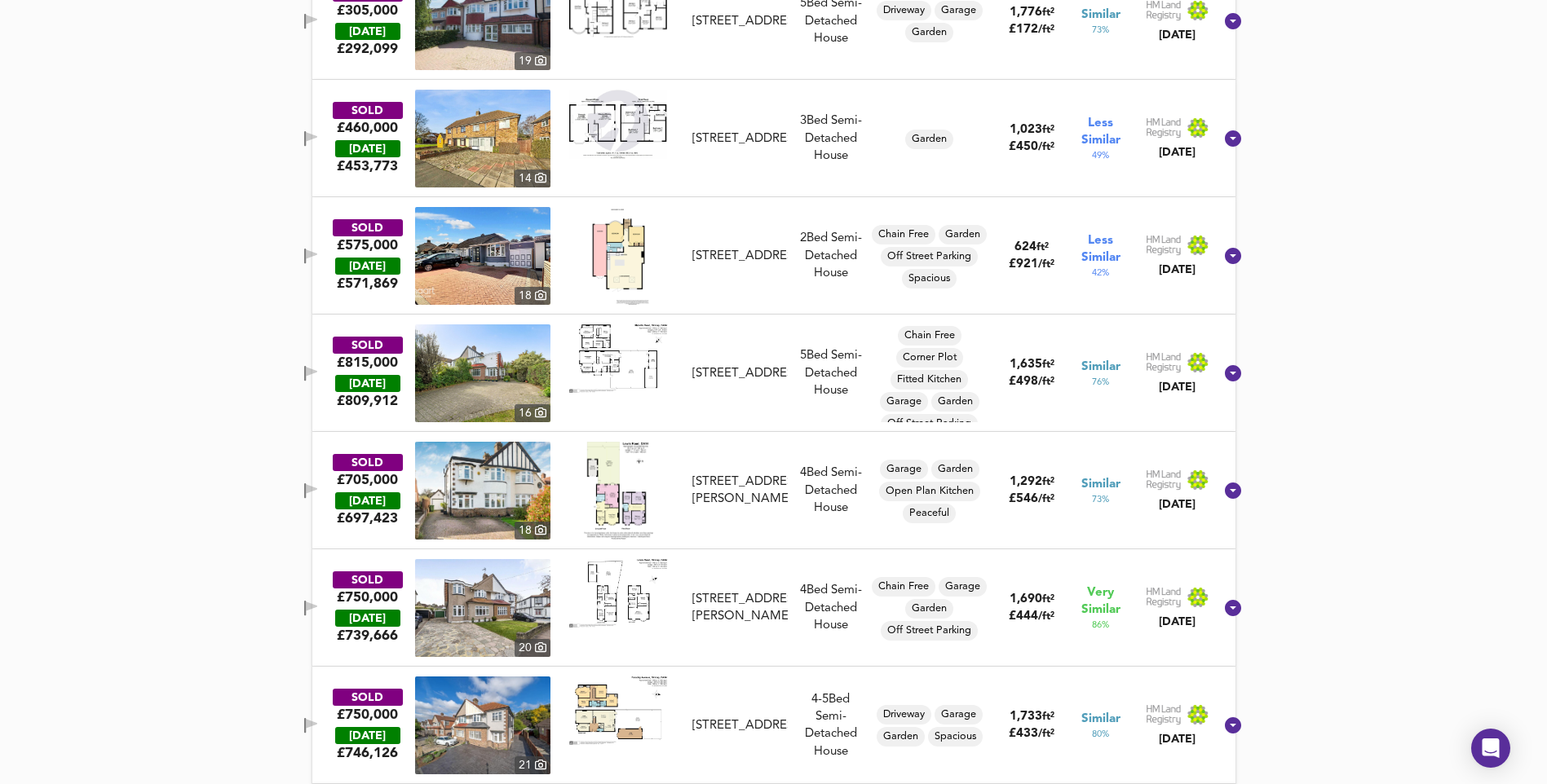
scroll to position [1077, 0]
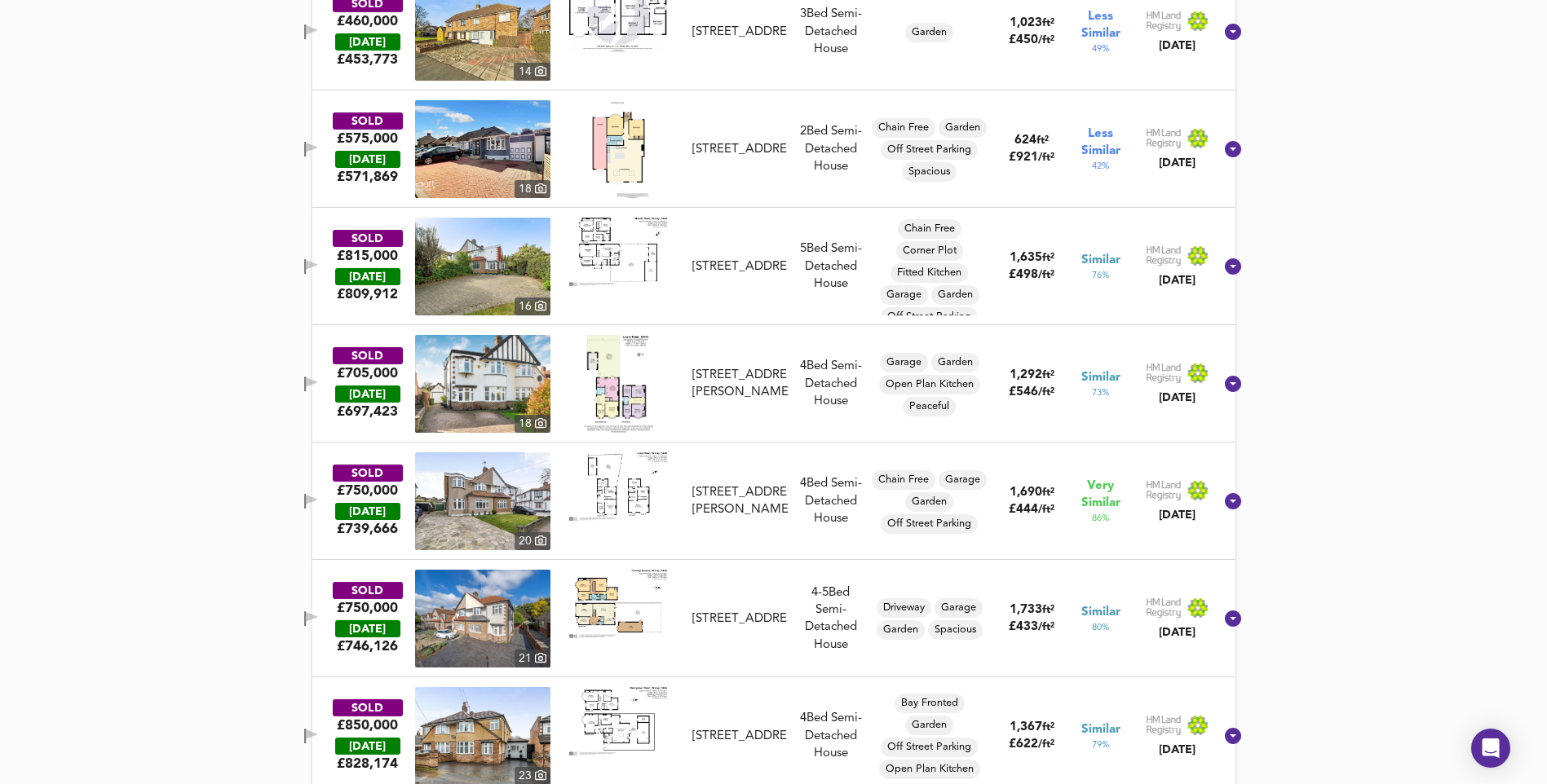
click at [600, 610] on img at bounding box center [618, 604] width 98 height 68
click at [476, 618] on img at bounding box center [482, 619] width 135 height 98
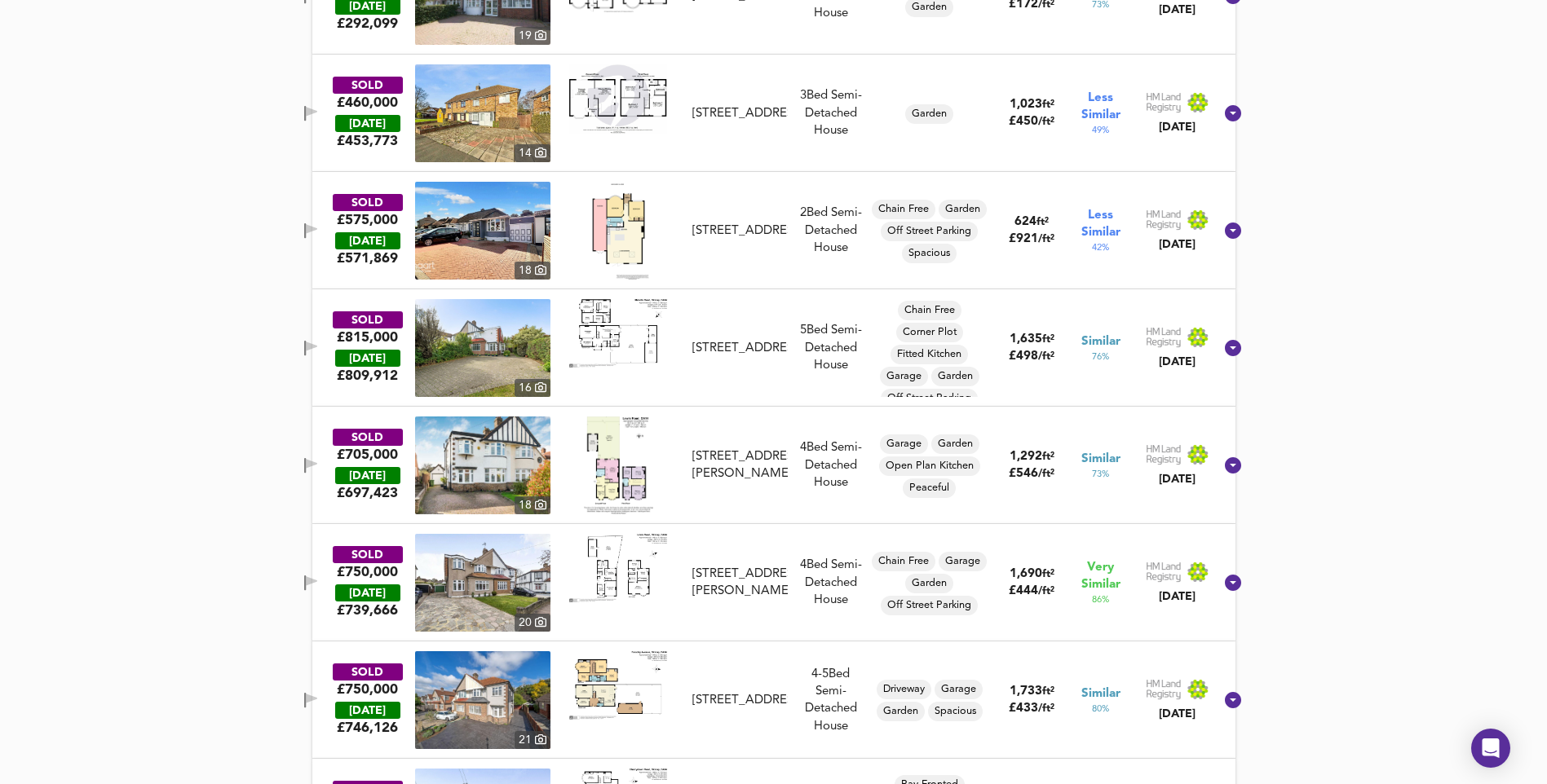
scroll to position [425, 0]
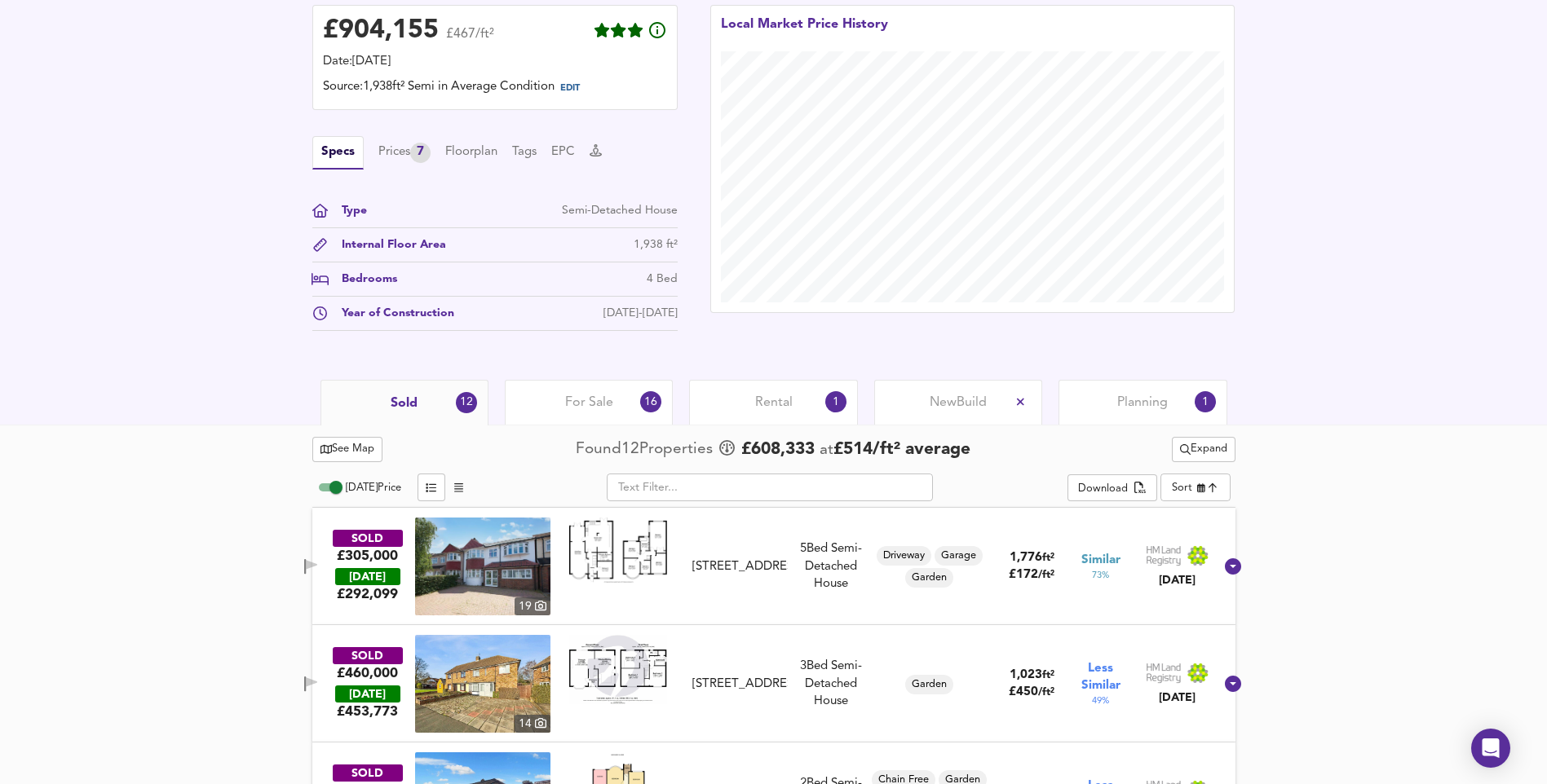
click at [586, 402] on span "For Sale" at bounding box center [589, 402] width 48 height 18
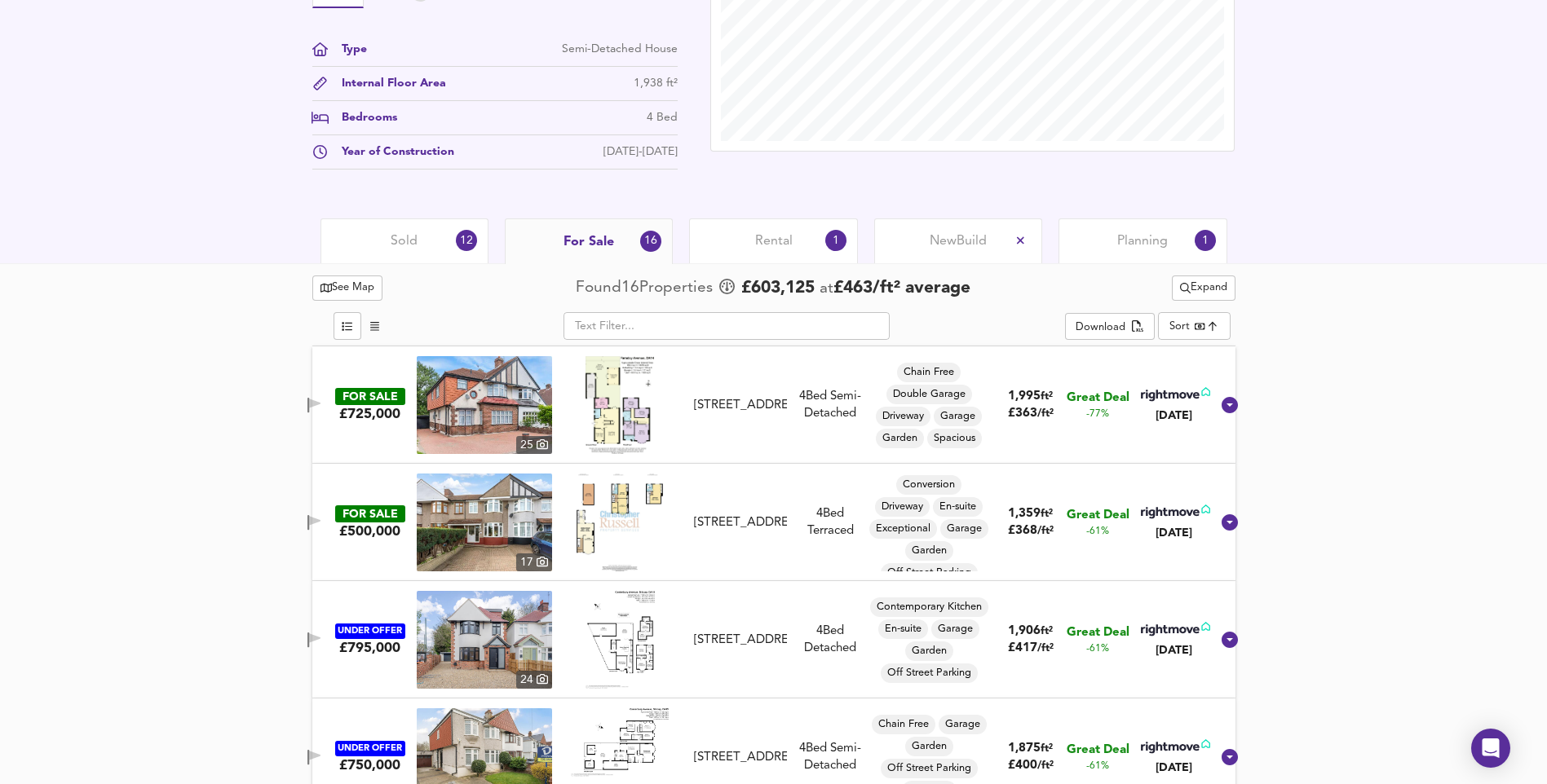
scroll to position [587, 0]
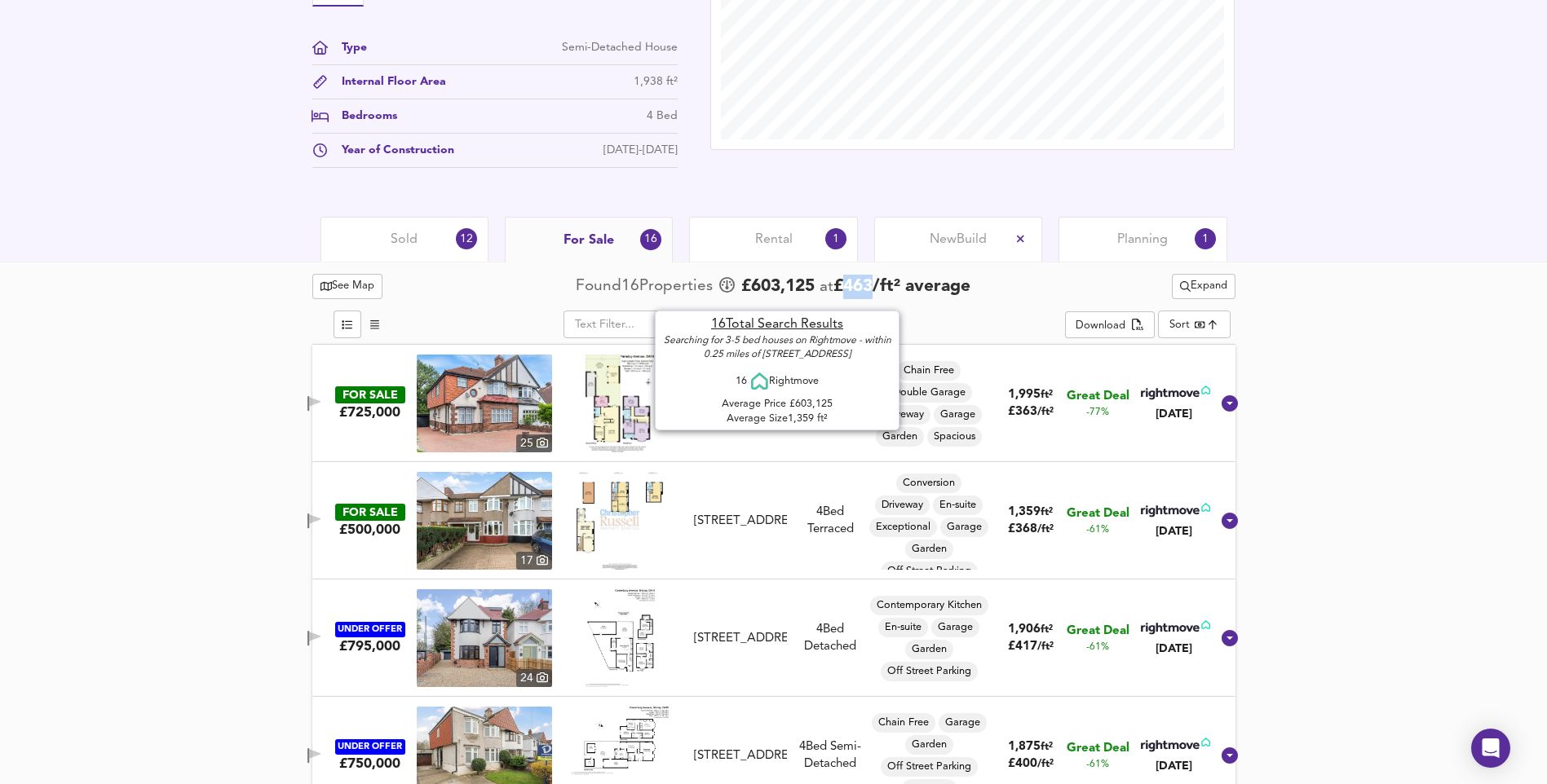
drag, startPoint x: 847, startPoint y: 293, endPoint x: 882, endPoint y: 292, distance: 35.0
click at [882, 292] on span "£ 463 / ft² average" at bounding box center [901, 286] width 137 height 17
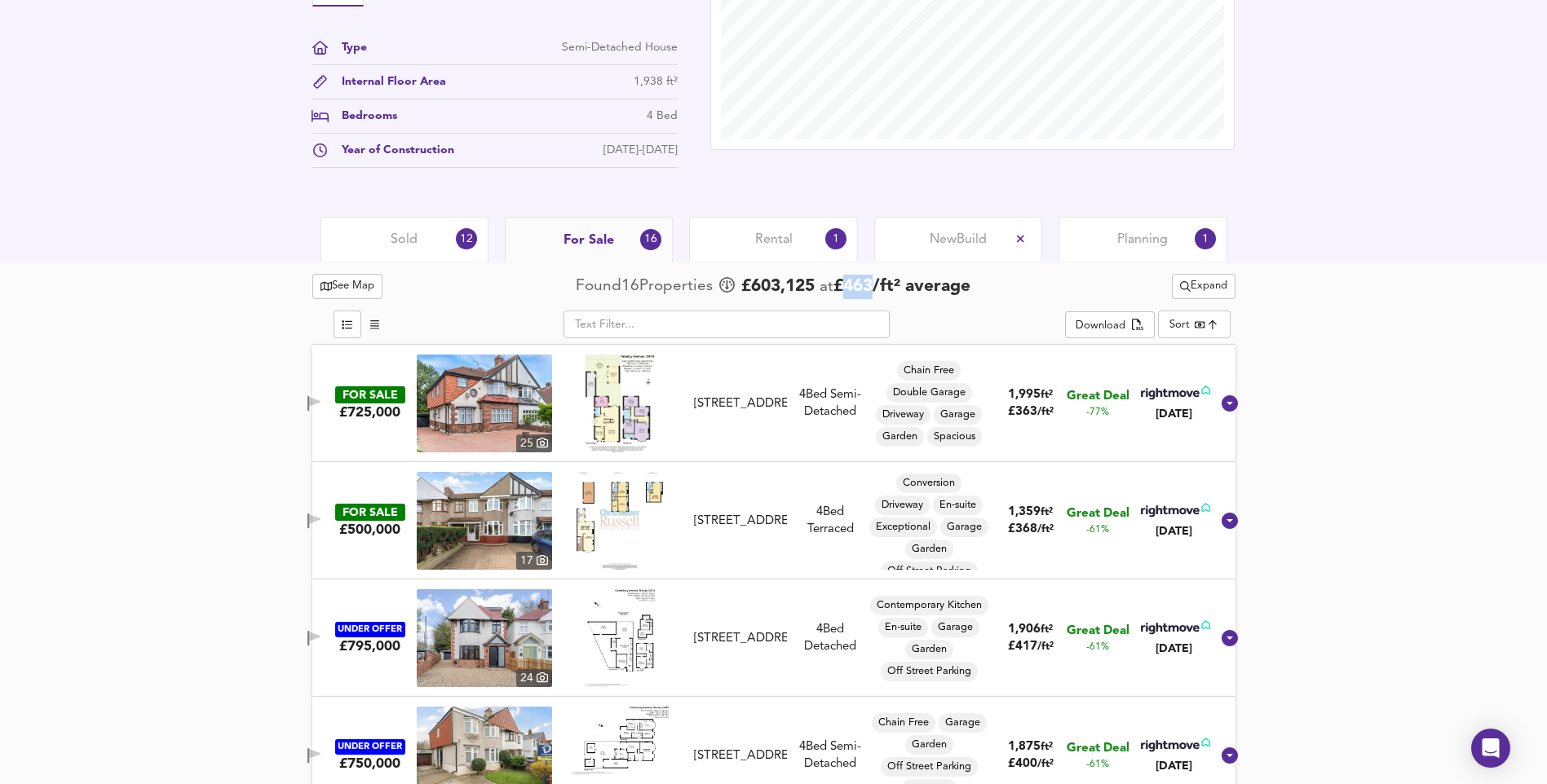
click at [462, 420] on img at bounding box center [484, 403] width 135 height 98
click at [521, 528] on img at bounding box center [484, 521] width 135 height 98
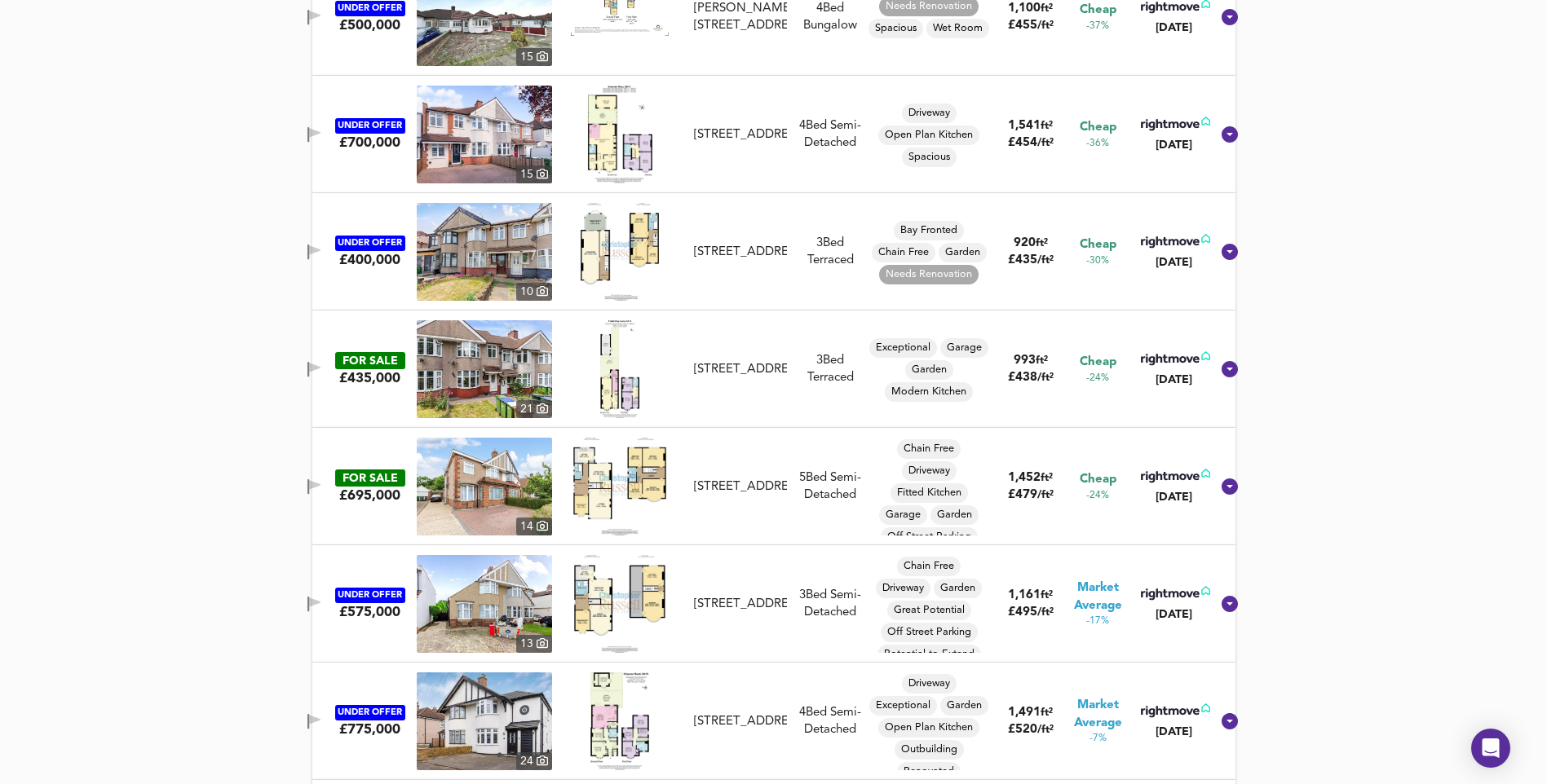
scroll to position [1566, 0]
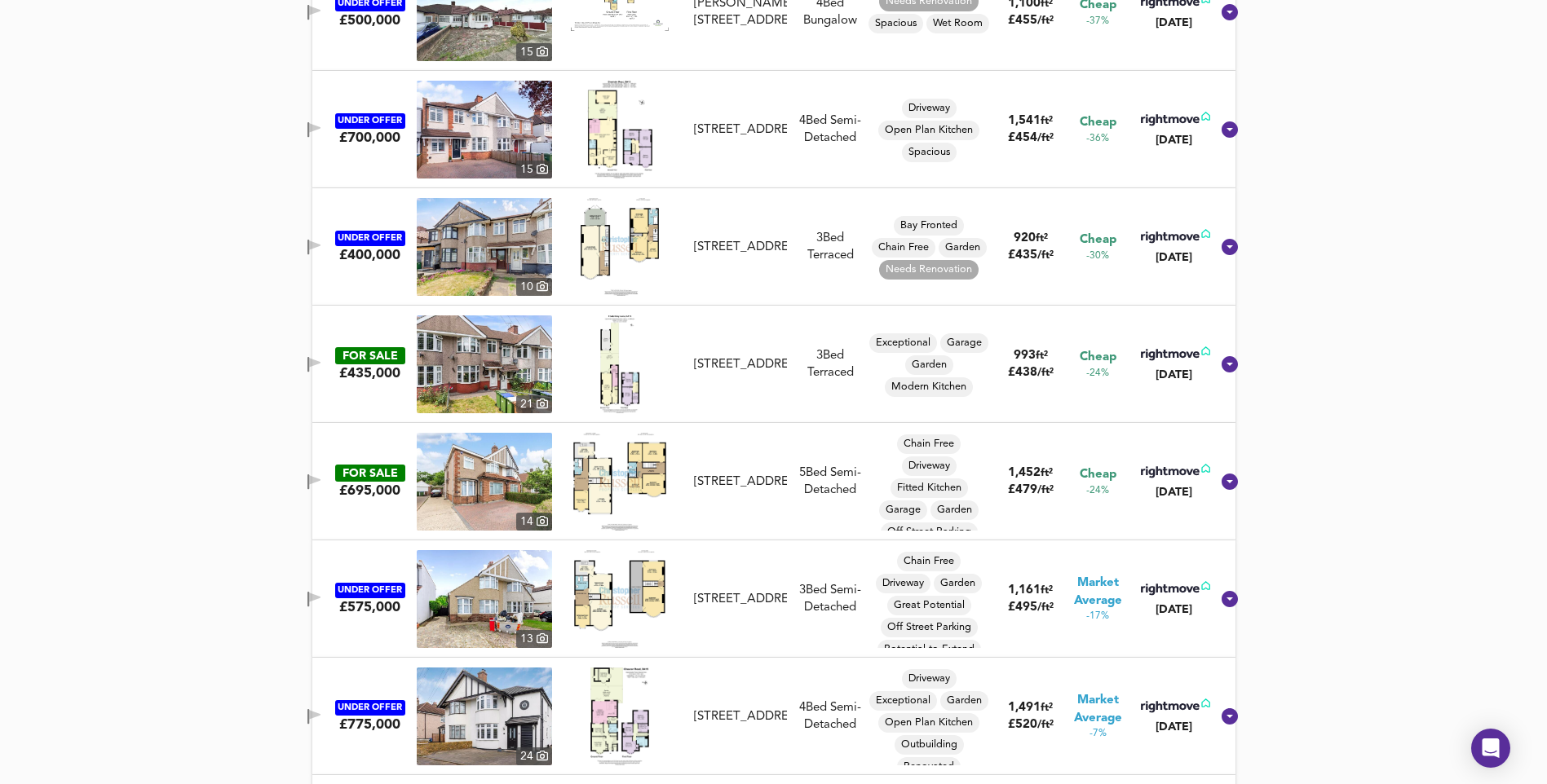
click at [471, 513] on img at bounding box center [484, 482] width 135 height 98
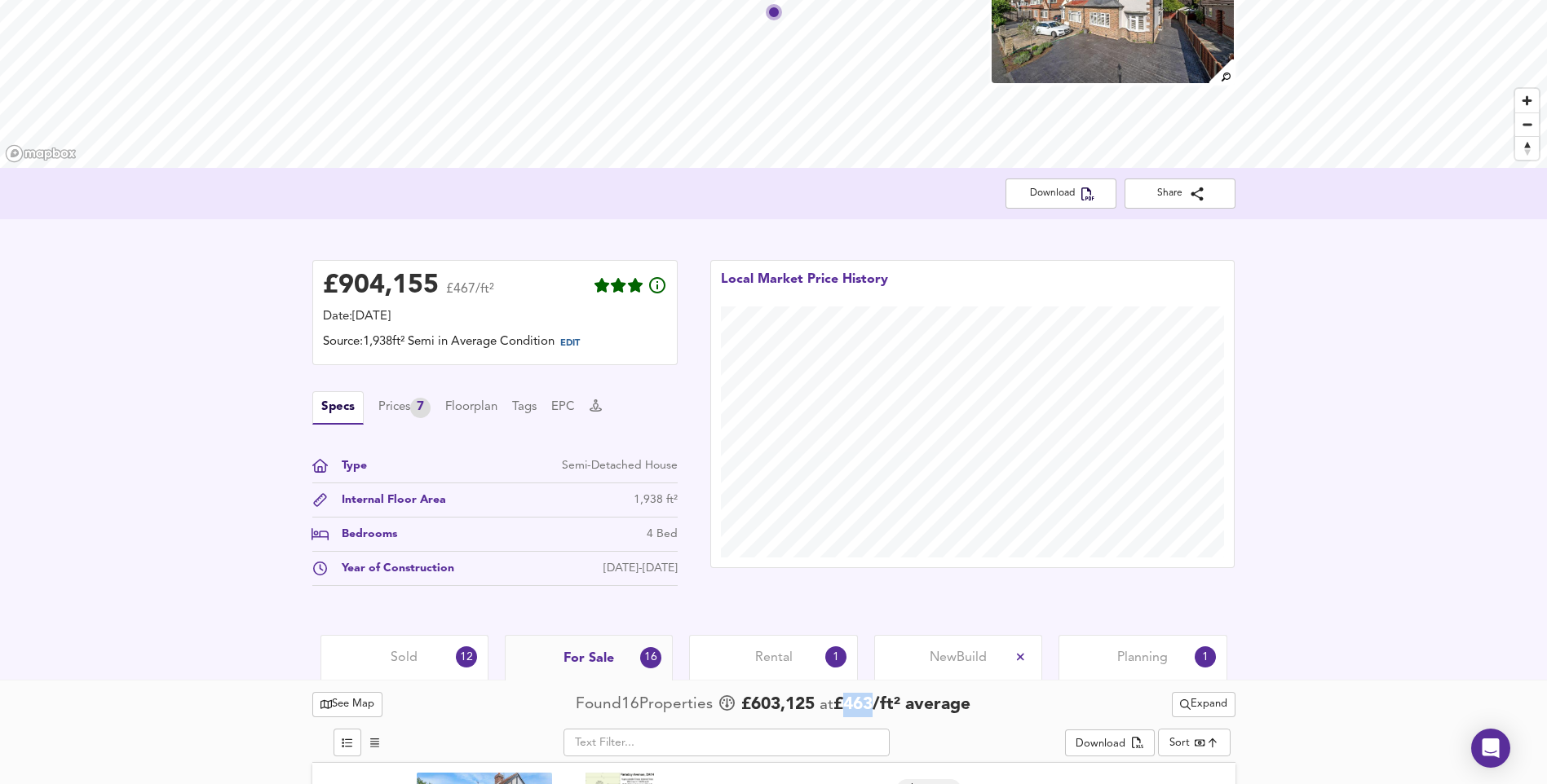
scroll to position [0, 0]
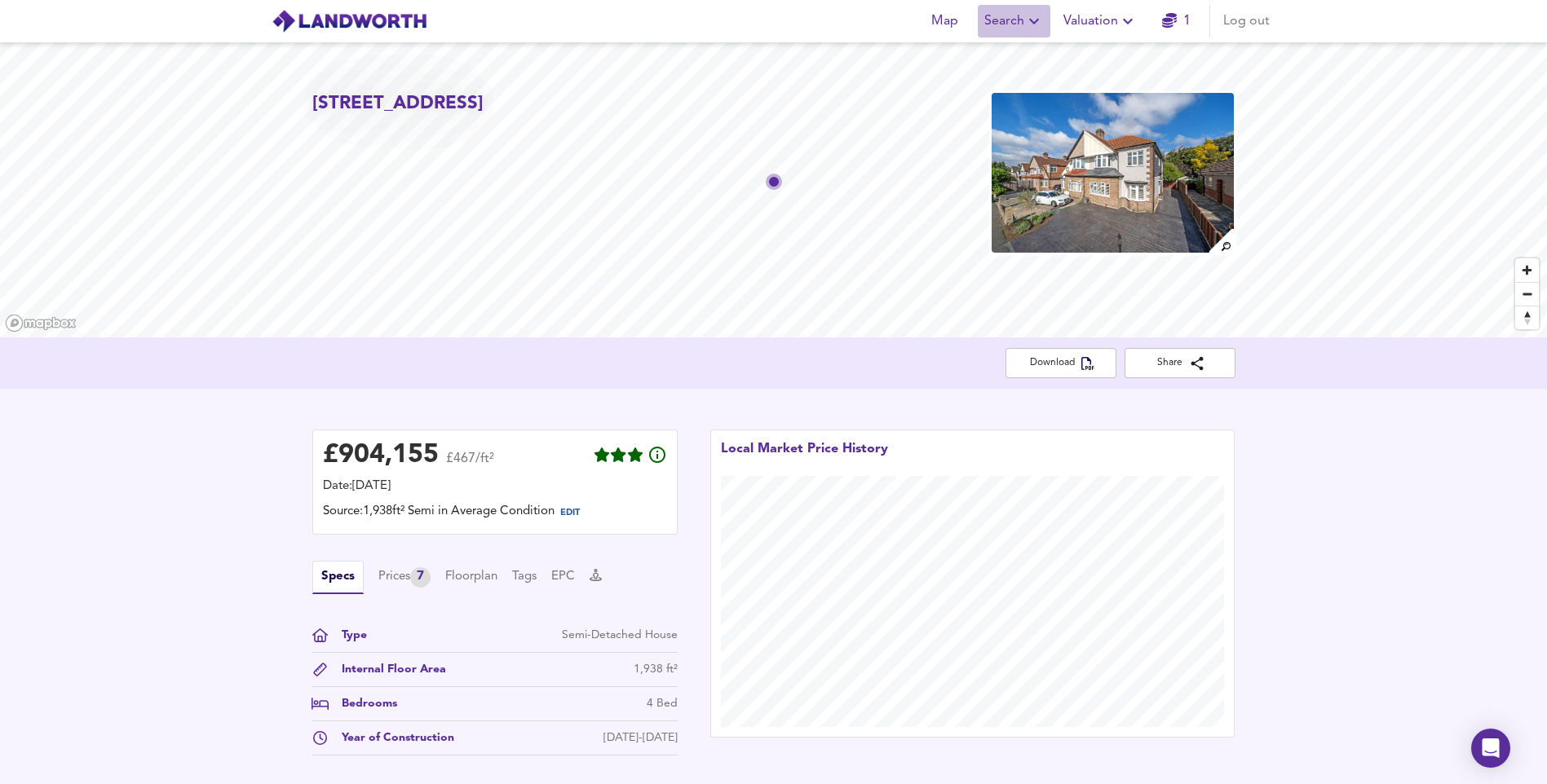
click at [1004, 27] on span "Search" at bounding box center [1014, 22] width 60 height 23
click at [1000, 66] on li "New Search" at bounding box center [1013, 58] width 162 height 29
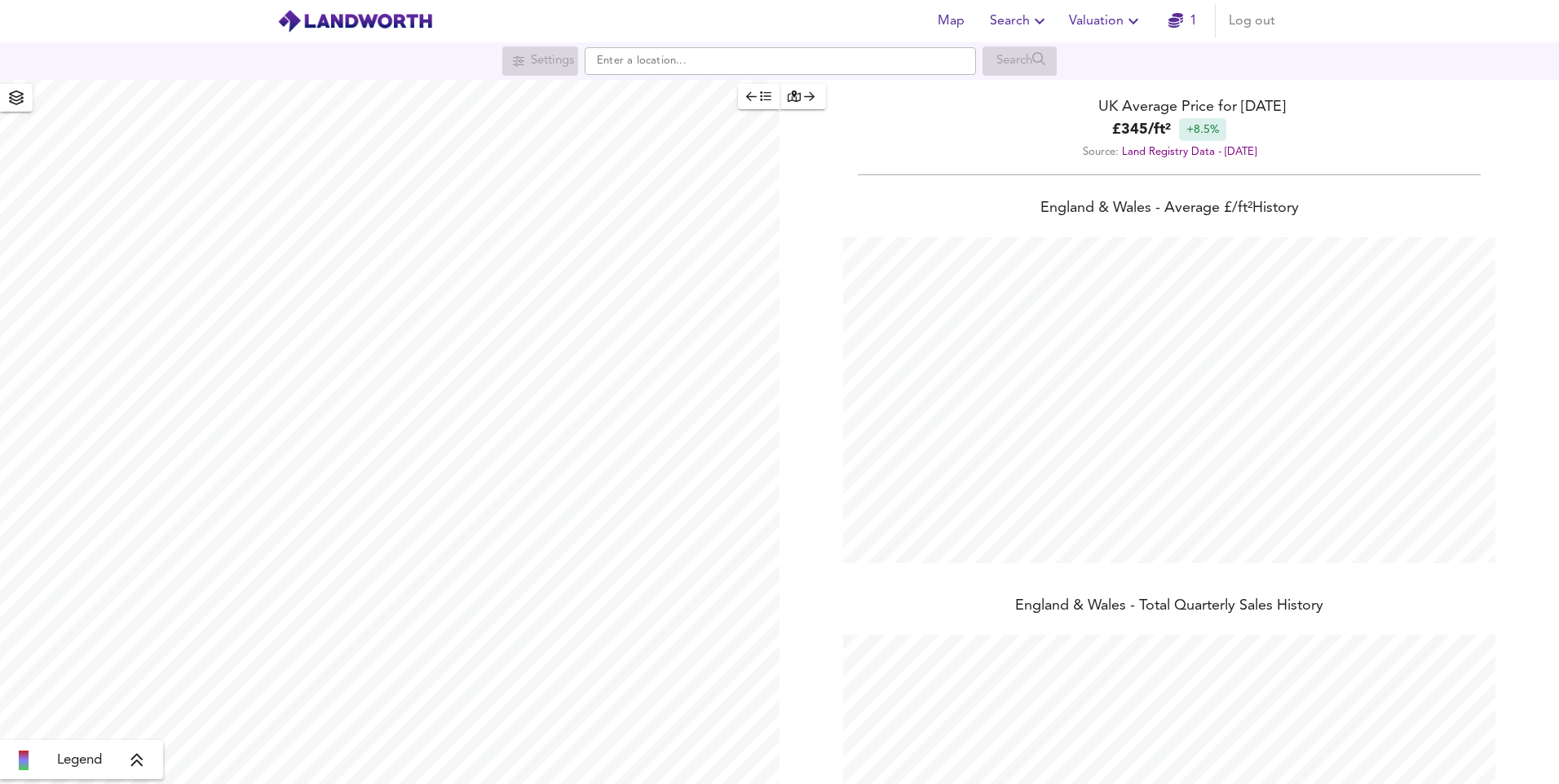
scroll to position [784, 1559]
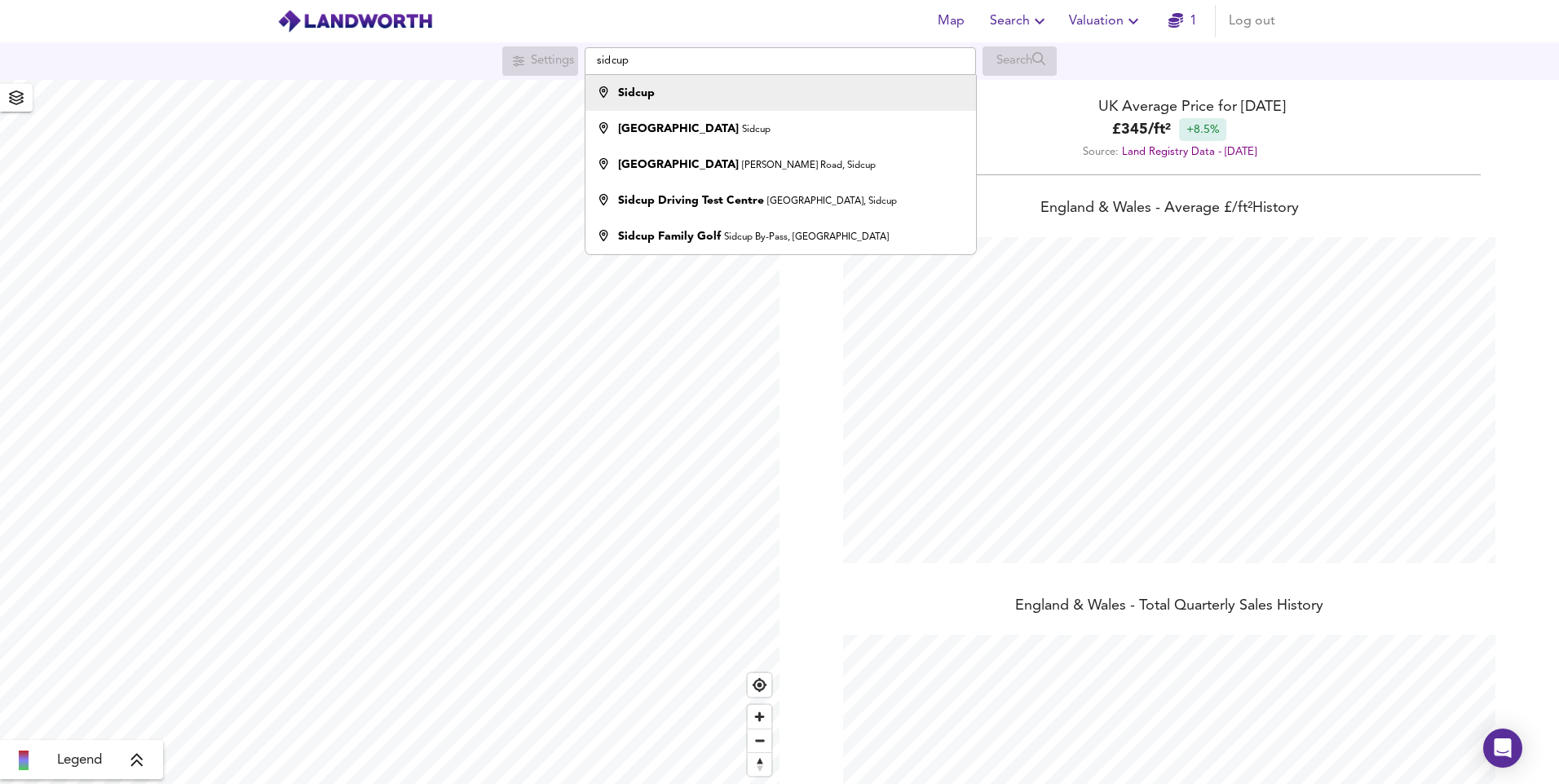
click at [699, 98] on div "Sidcup" at bounding box center [776, 93] width 374 height 17
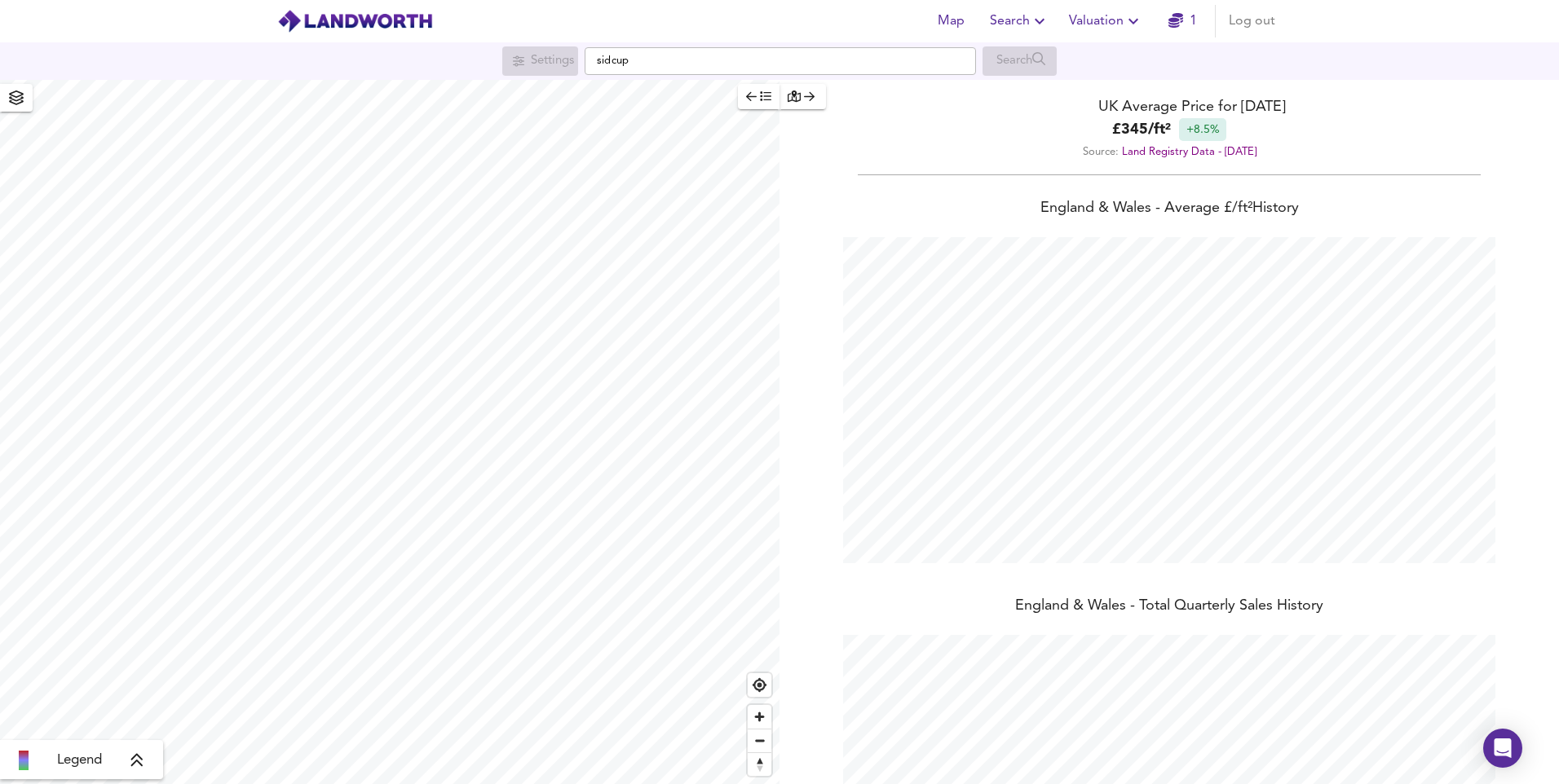
type input "Sidcup"
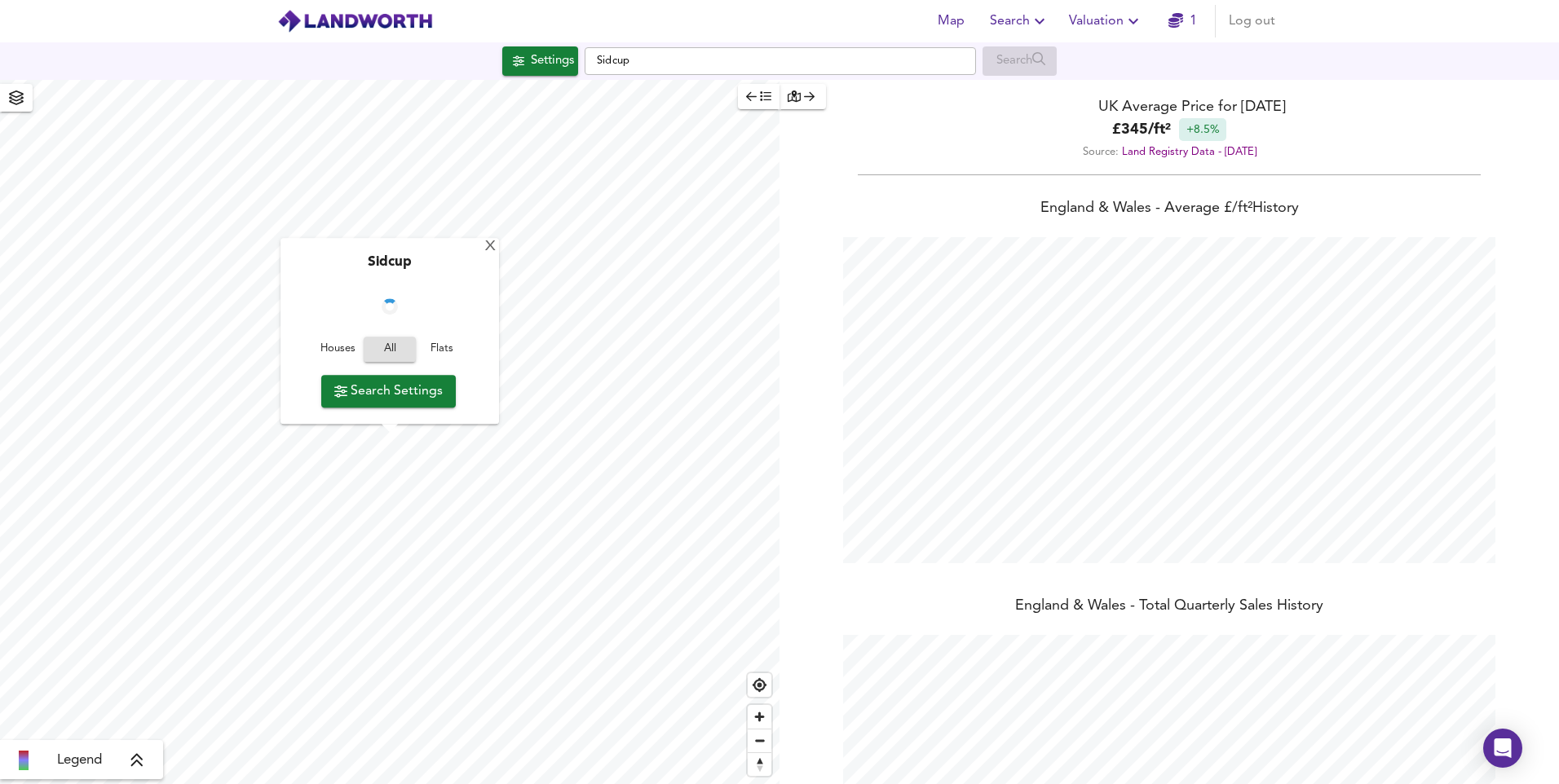
checkbox input "false"
checkbox input "true"
click at [496, 251] on div "X" at bounding box center [495, 247] width 14 height 16
click at [135, 766] on icon at bounding box center [137, 761] width 15 height 17
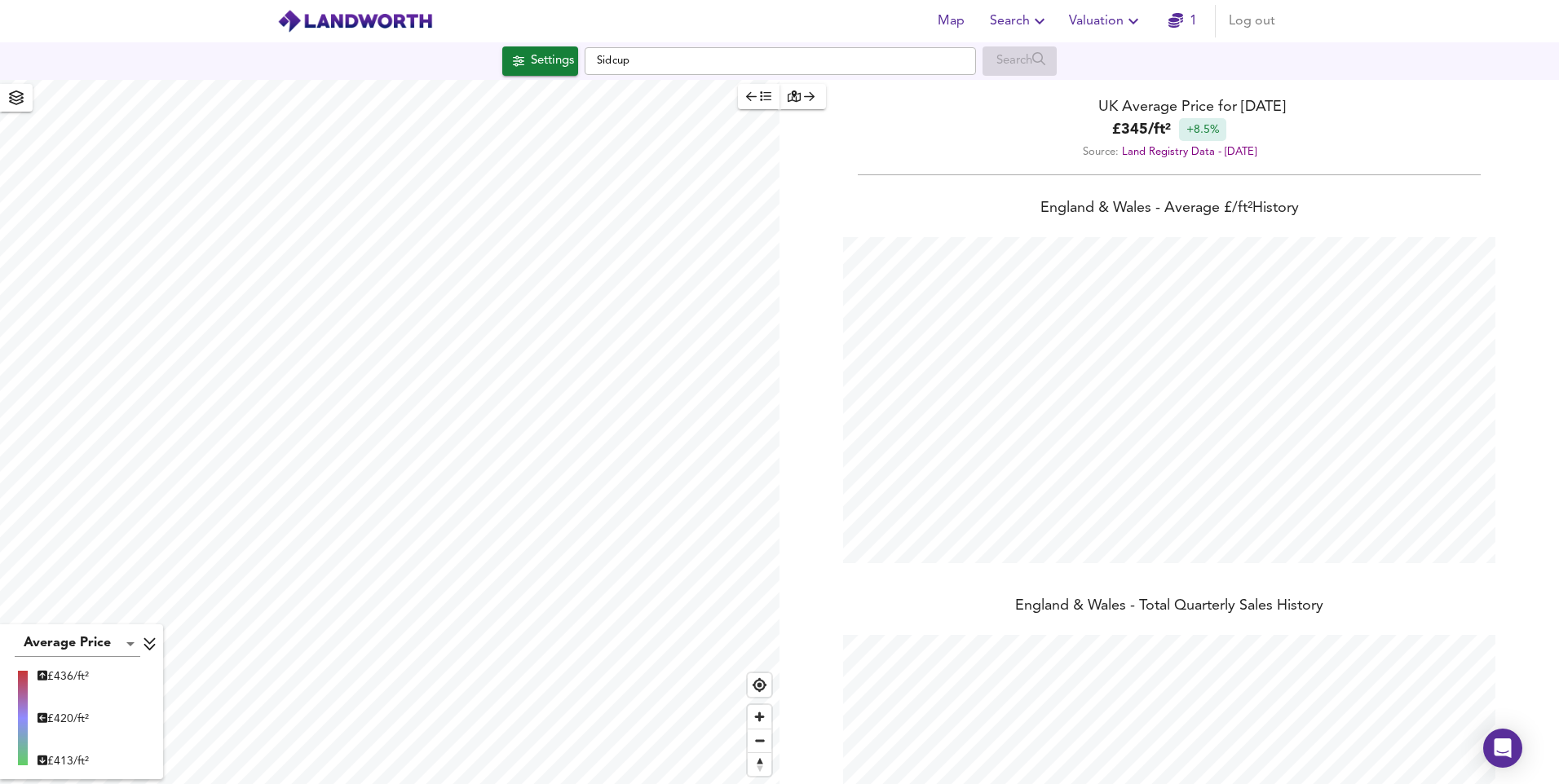
type input "1123"
click at [531, 52] on div "Settings" at bounding box center [553, 61] width 43 height 22
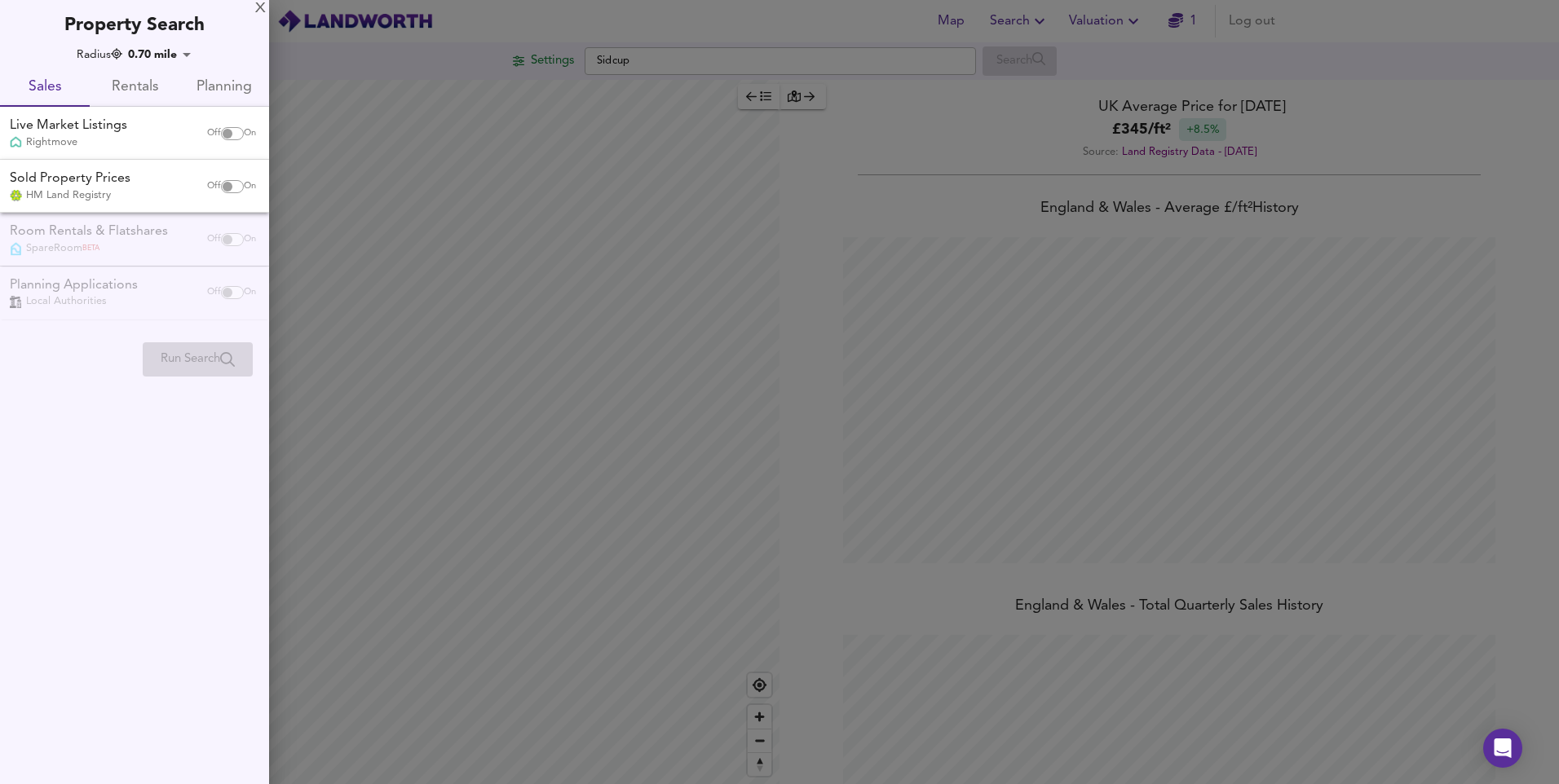
click at [222, 135] on input "checkbox" at bounding box center [227, 134] width 39 height 13
checkbox input "true"
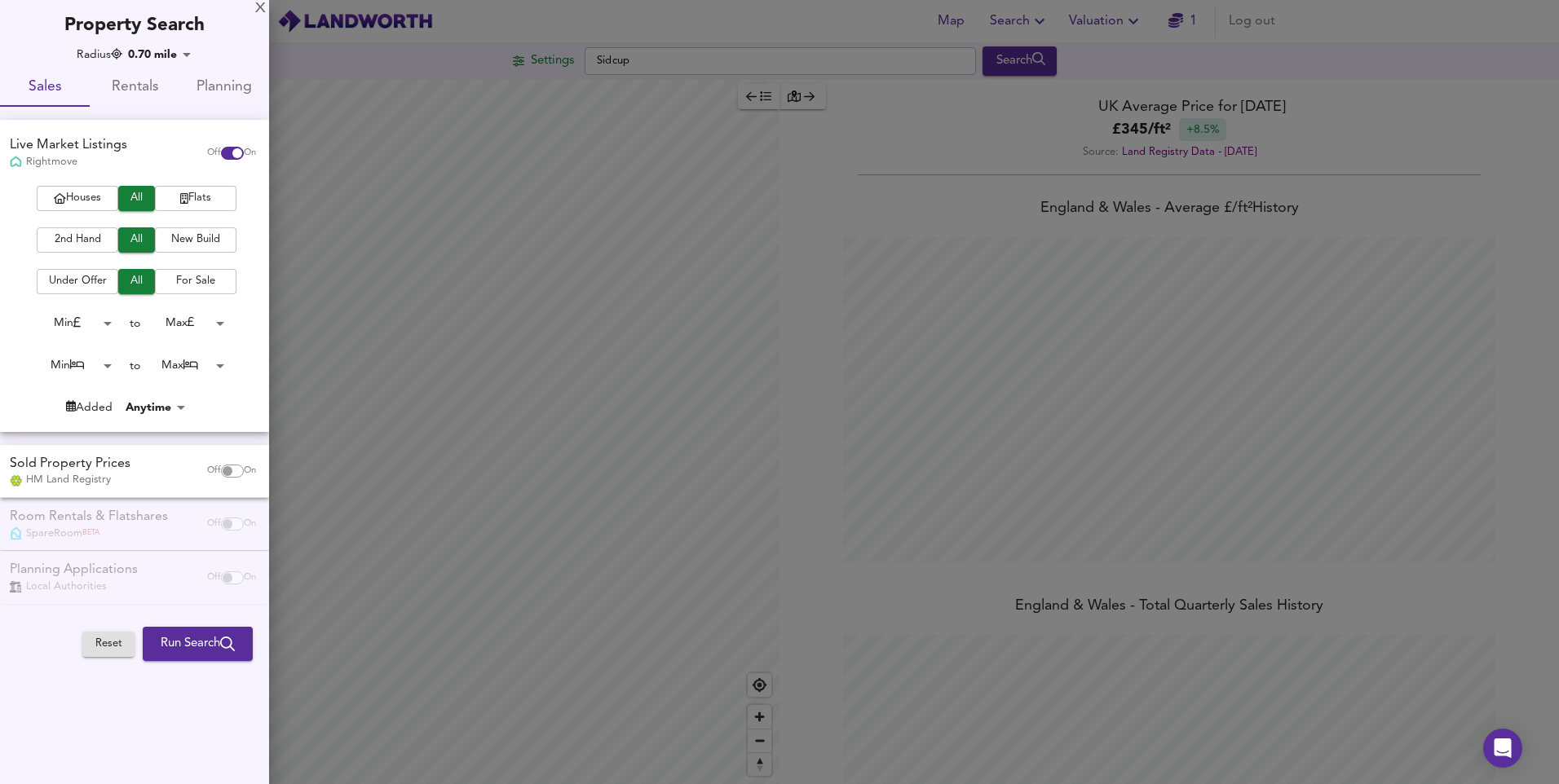
click at [57, 238] on span "2nd Hand" at bounding box center [77, 240] width 66 height 19
click at [107, 324] on body "Map Search Valuation 1 Log out Settings Sidcup Search Average Price landworth £…" at bounding box center [780, 392] width 1559 height 784
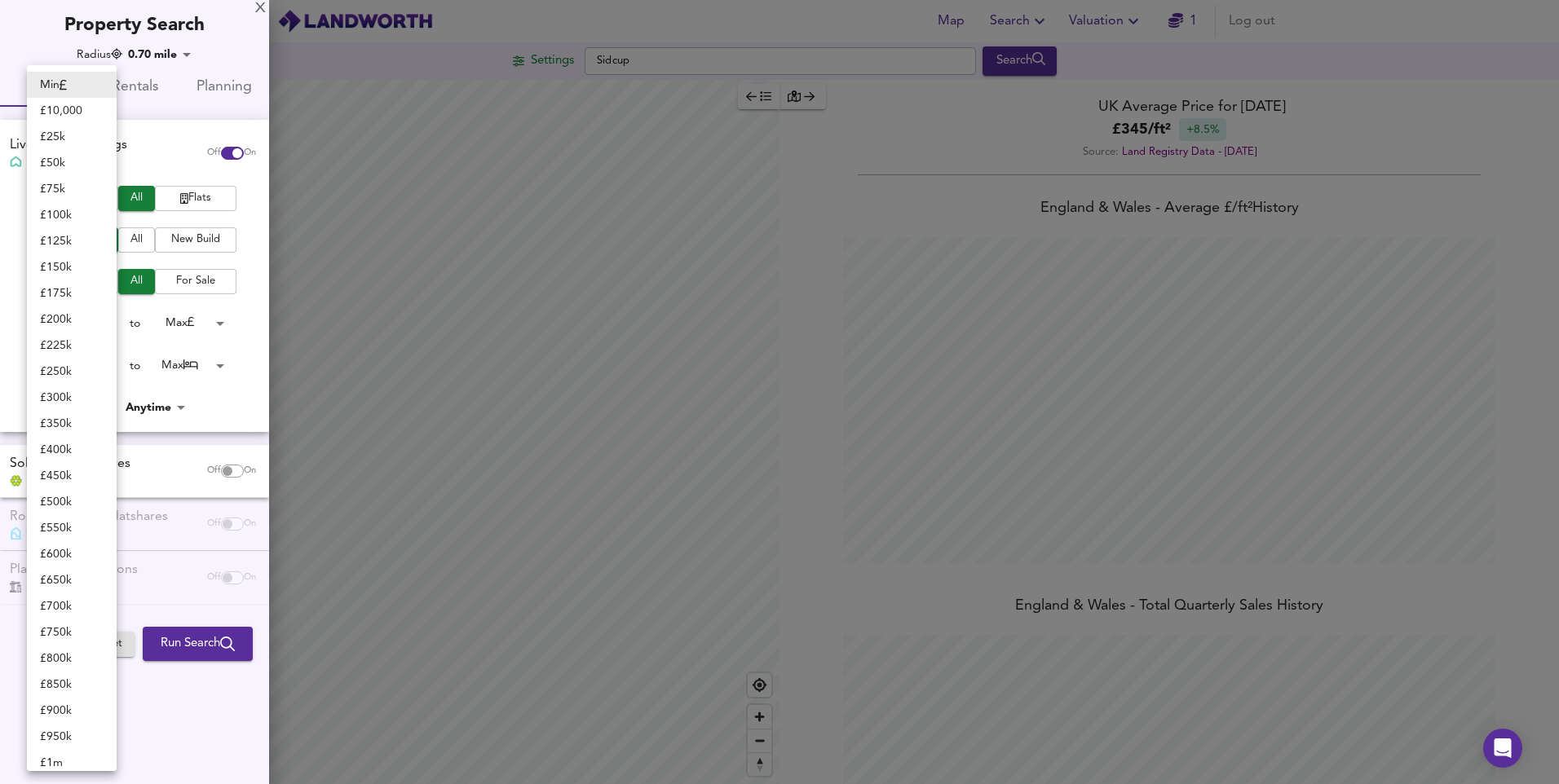
click at [66, 212] on li "£ 100k" at bounding box center [71, 215] width 90 height 26
type input "100000"
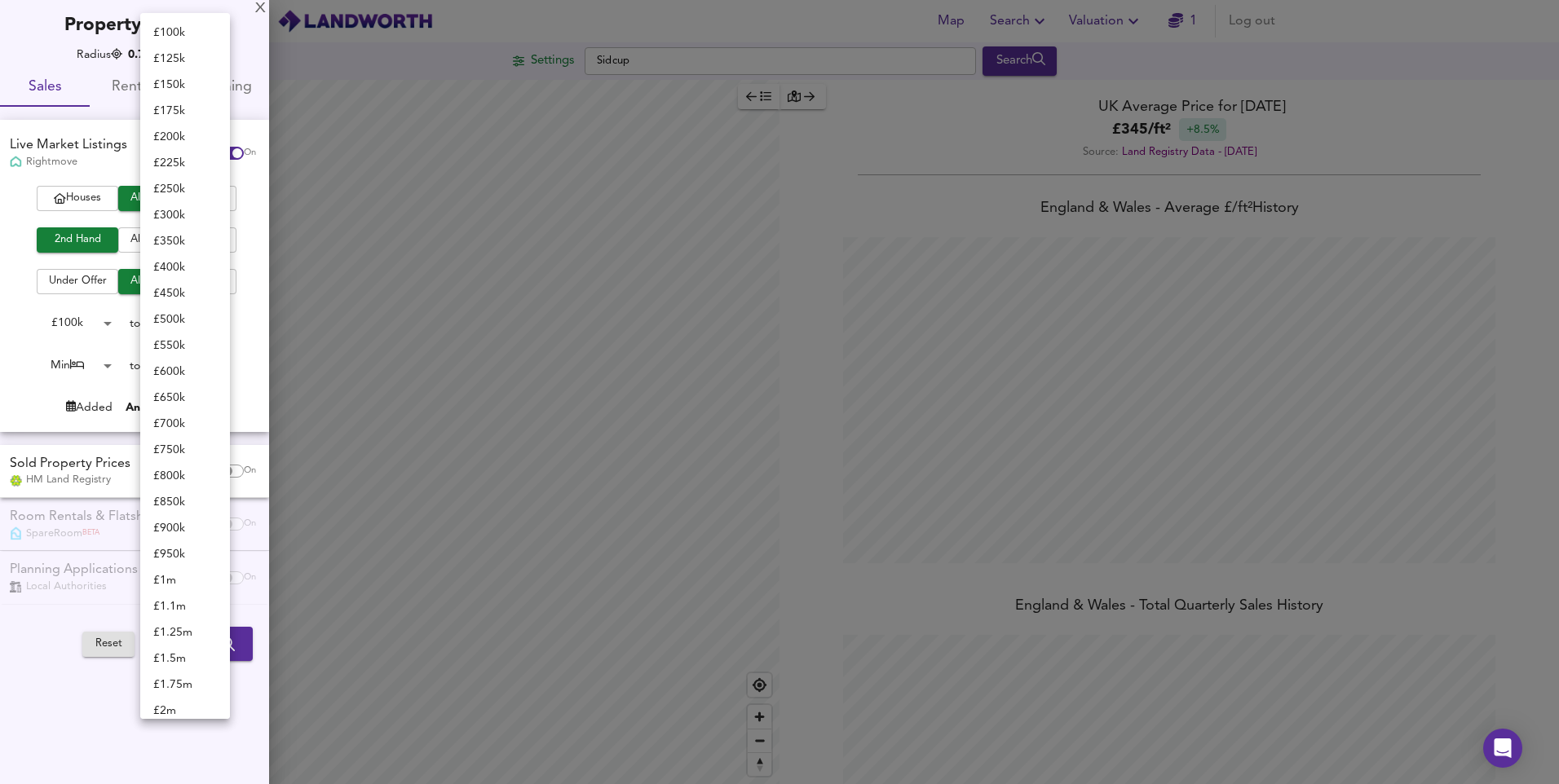
click at [214, 329] on body "Map Search Valuation 1 Log out Settings Sidcup Search Average Price landworth £…" at bounding box center [780, 392] width 1559 height 784
click at [193, 21] on li "£ 500k" at bounding box center [185, 20] width 90 height 26
type input "500000"
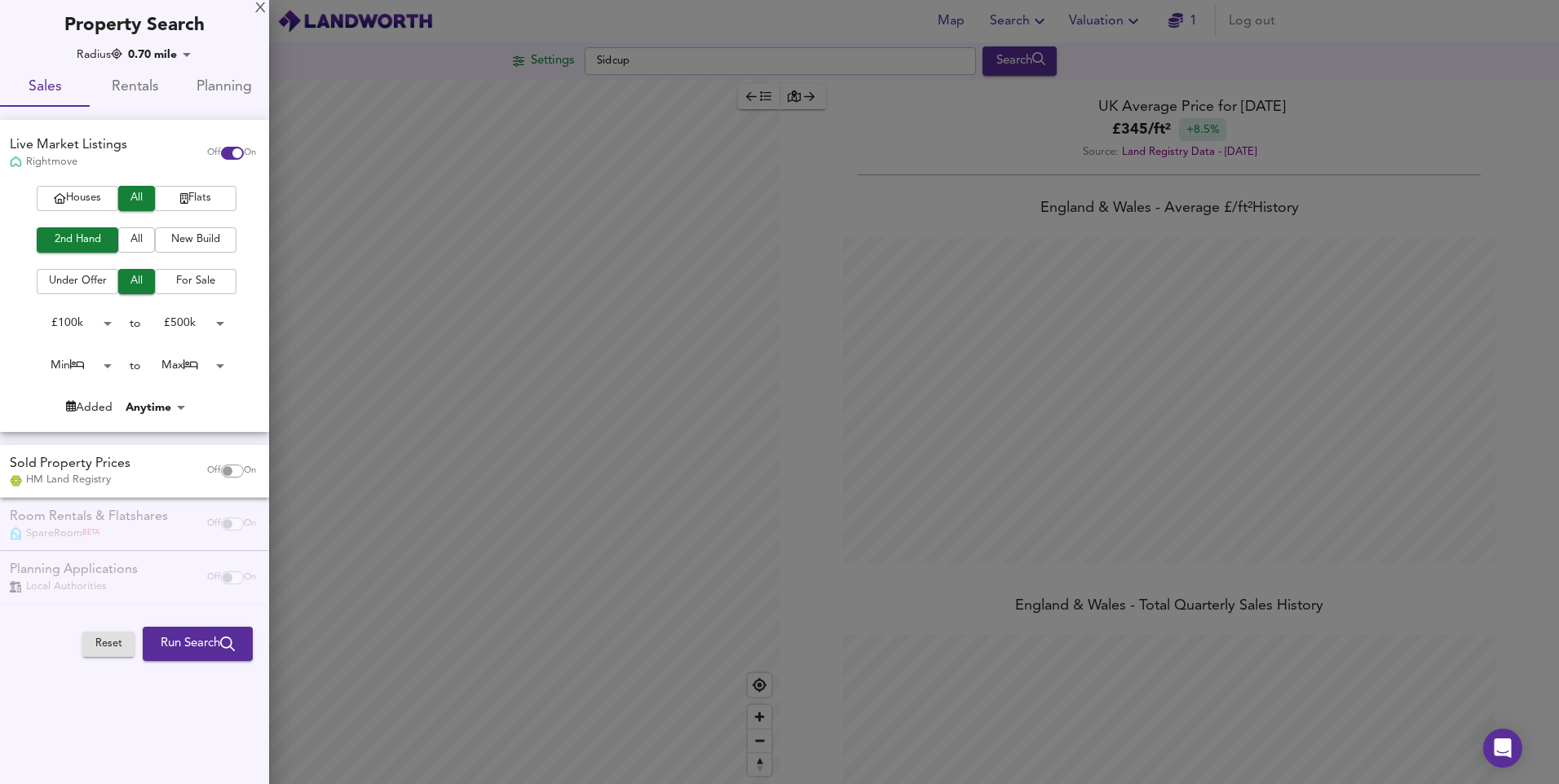
click at [203, 650] on span "Run Search" at bounding box center [198, 644] width 74 height 22
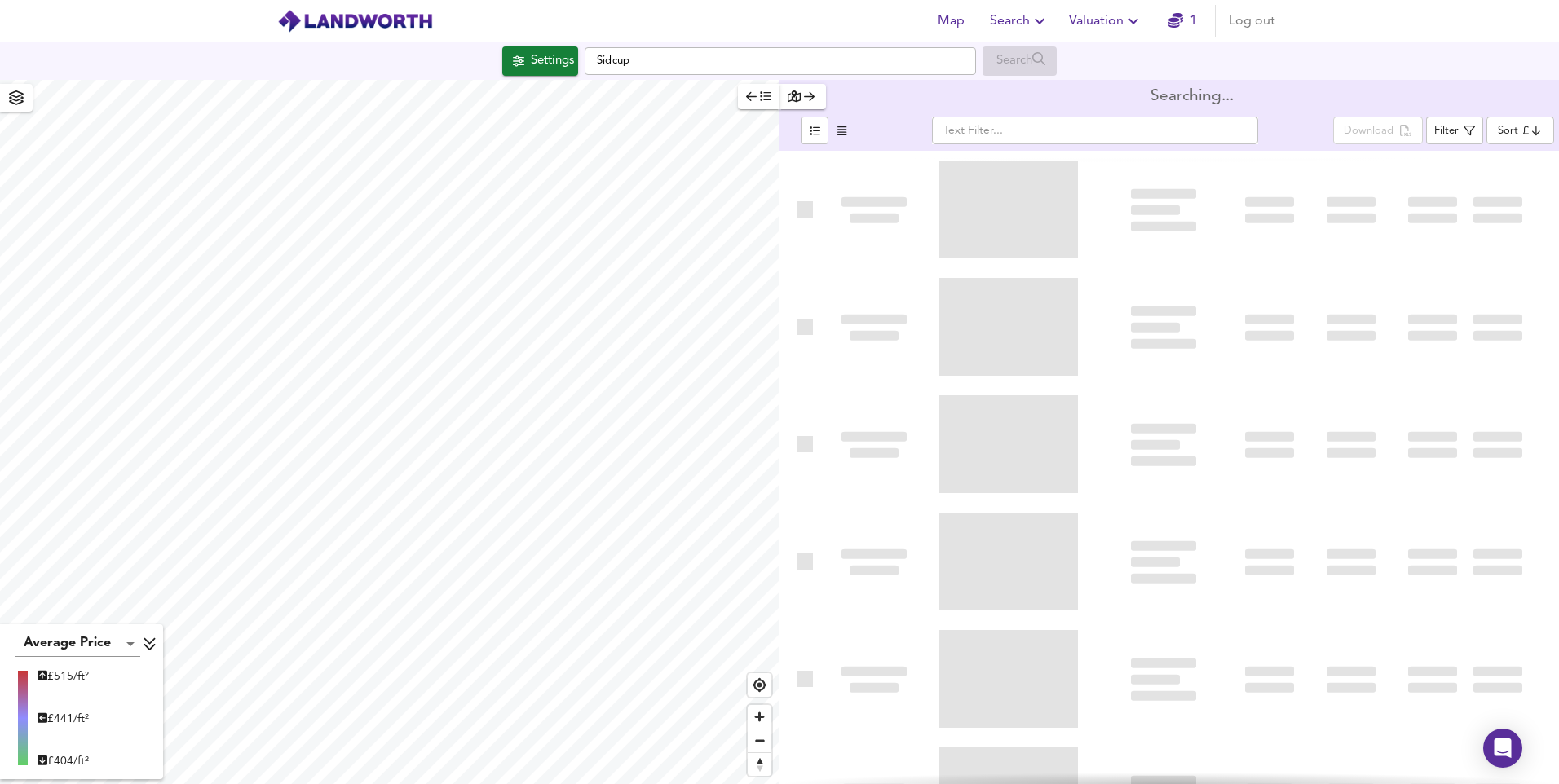
type input "bestdeal"
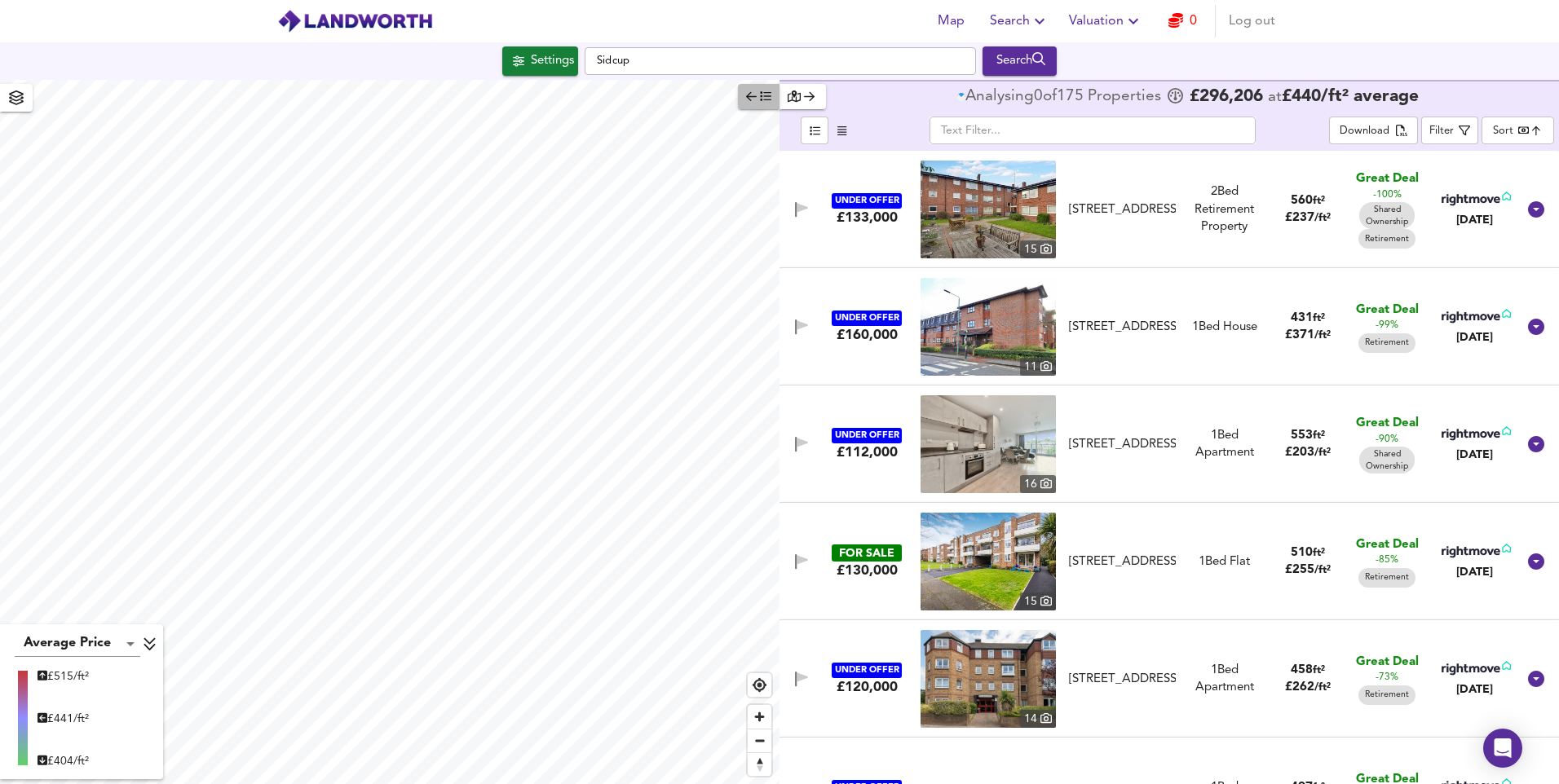
click at [765, 101] on icon "button" at bounding box center [766, 96] width 12 height 12
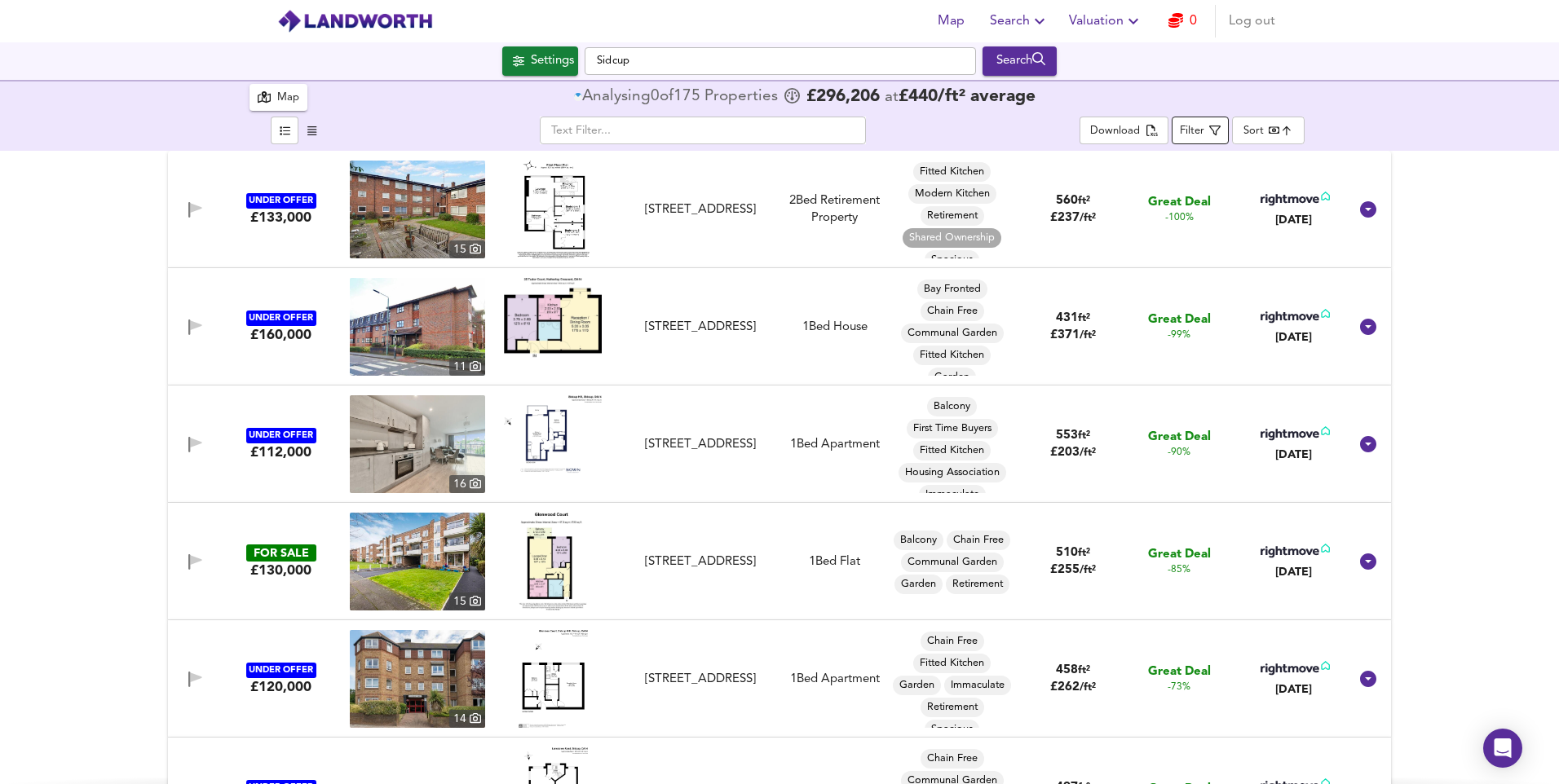
click at [1205, 129] on div "Filter" at bounding box center [1191, 131] width 24 height 19
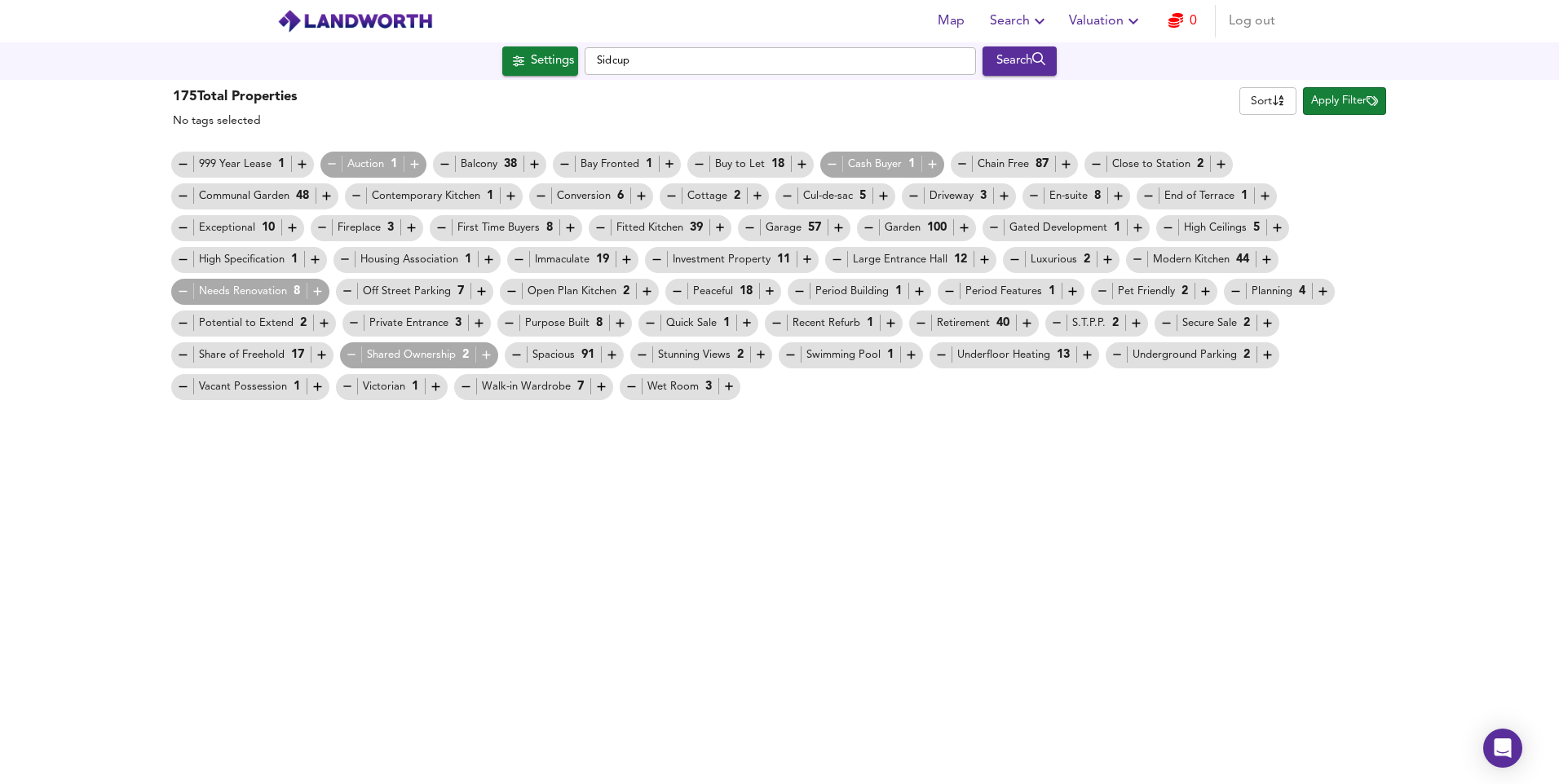
click at [349, 357] on icon "button" at bounding box center [352, 354] width 14 height 14
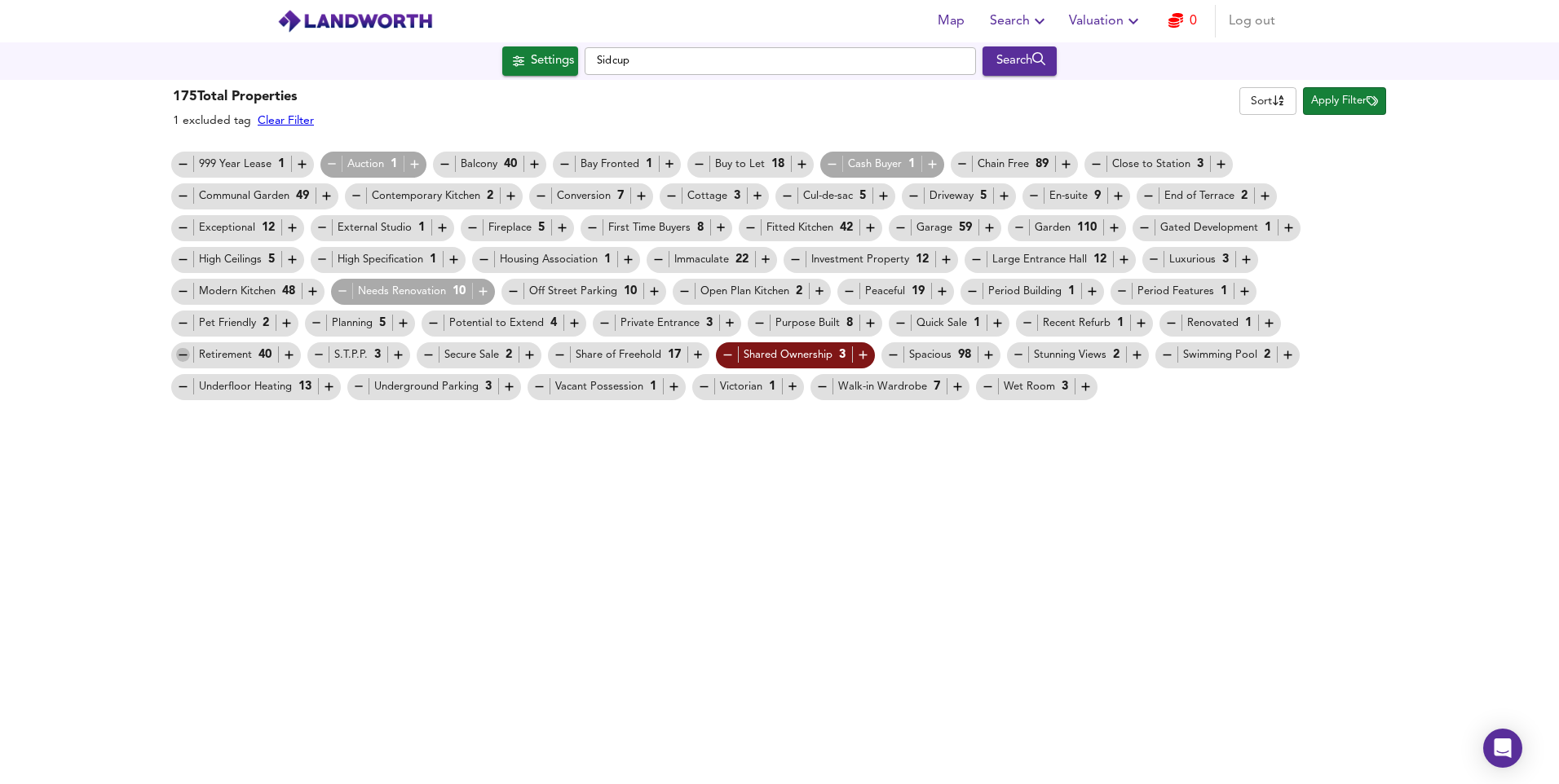
click at [178, 358] on icon "button" at bounding box center [183, 354] width 14 height 14
click at [1342, 105] on span "Apply Filter" at bounding box center [1345, 101] width 67 height 19
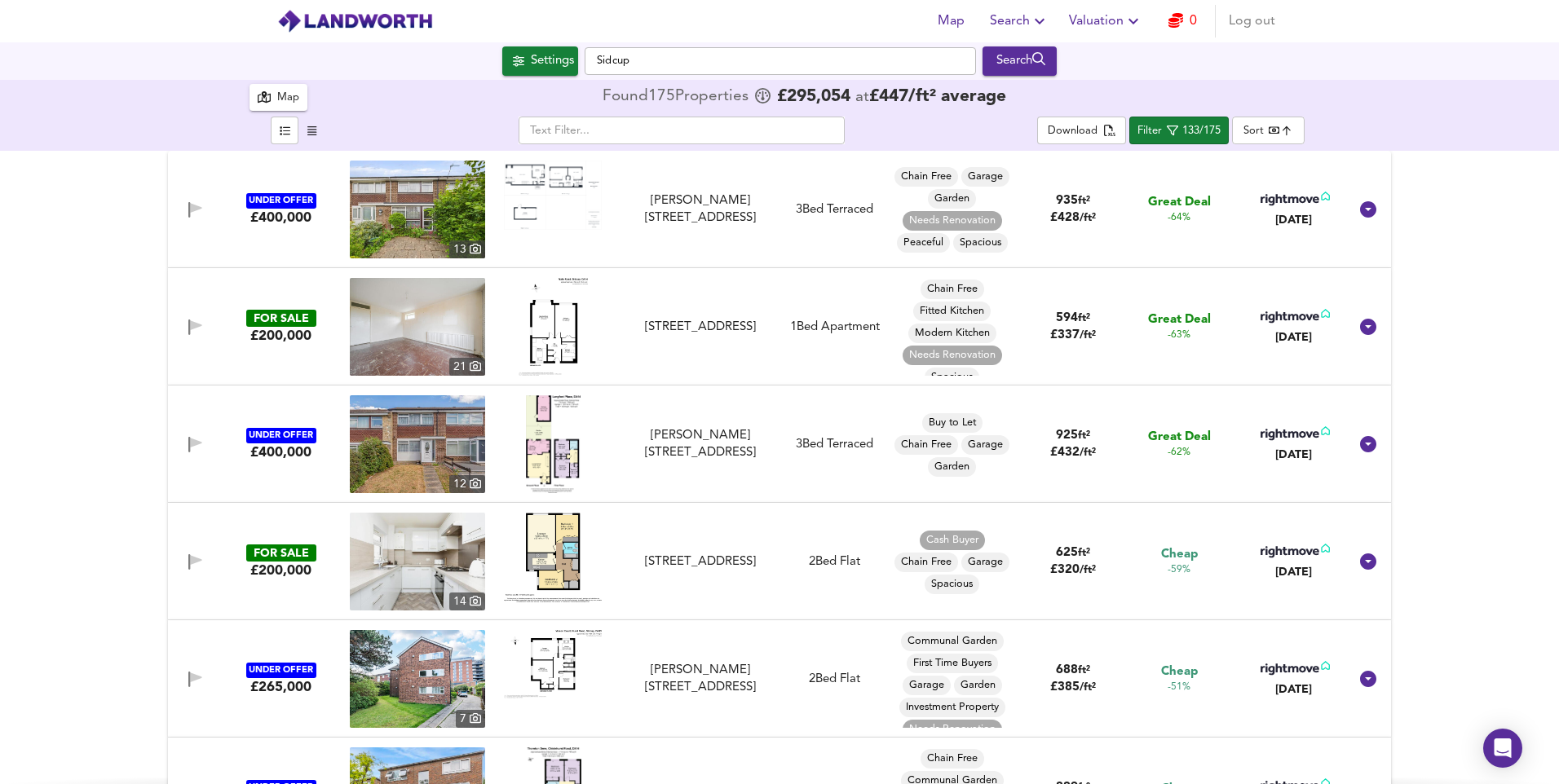
click at [412, 342] on img at bounding box center [417, 327] width 135 height 98
click at [541, 339] on img at bounding box center [554, 327] width 70 height 98
click at [541, 341] on img at bounding box center [554, 327] width 70 height 98
click at [560, 338] on img at bounding box center [554, 327] width 70 height 98
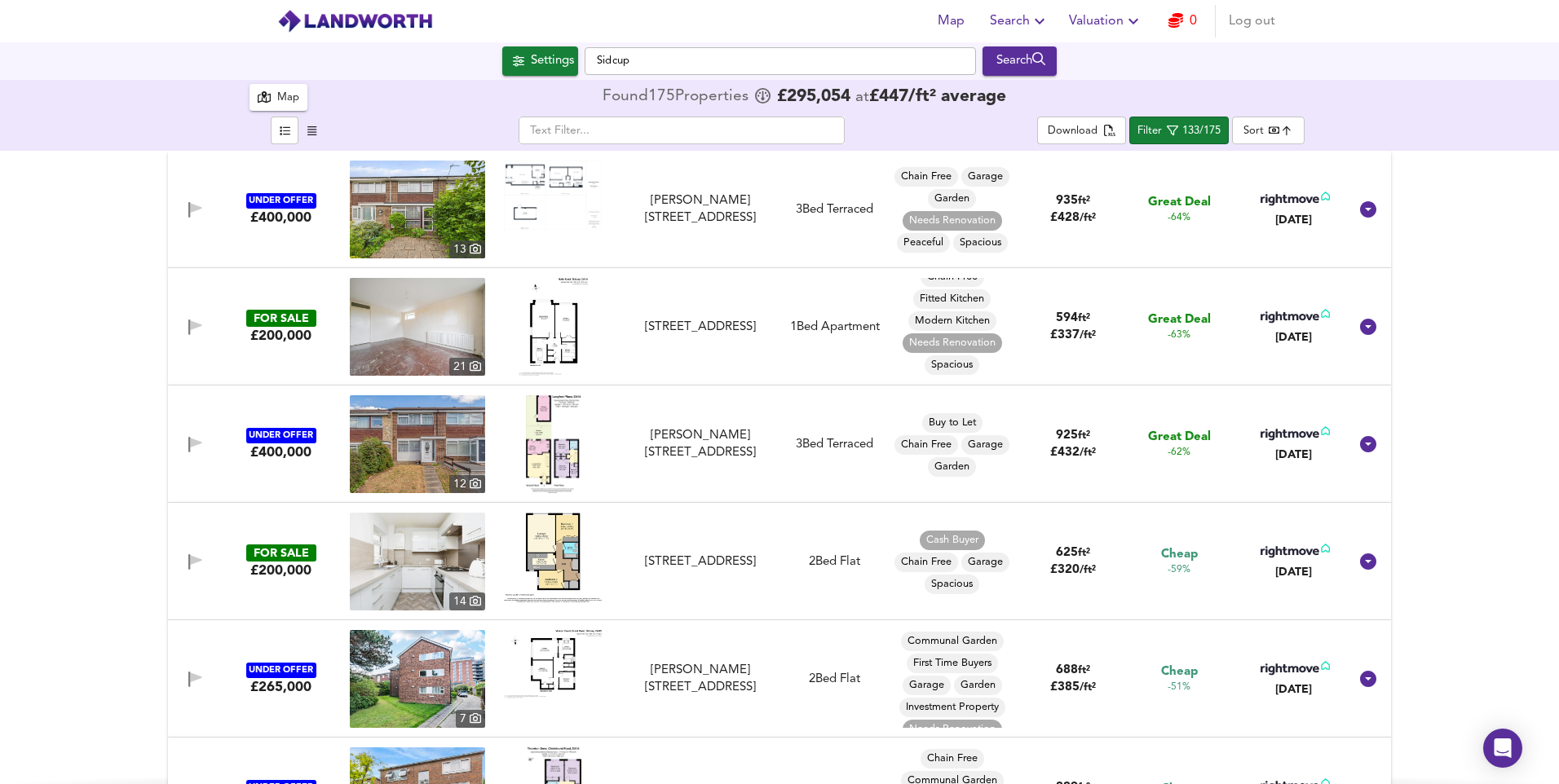
click at [435, 327] on img at bounding box center [417, 327] width 135 height 98
click at [192, 326] on icon "button" at bounding box center [197, 325] width 12 height 10
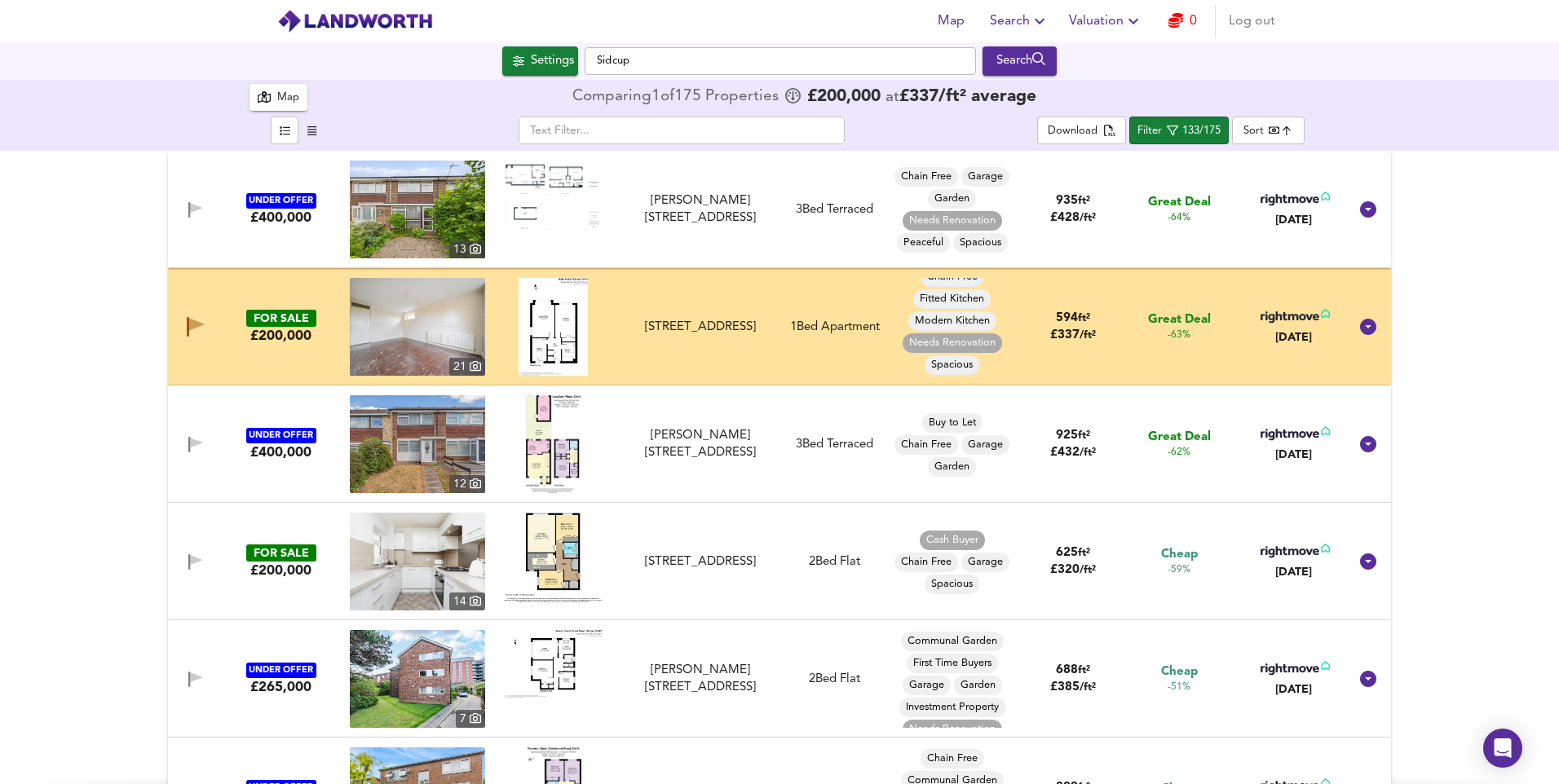
click at [393, 549] on img at bounding box center [417, 562] width 135 height 98
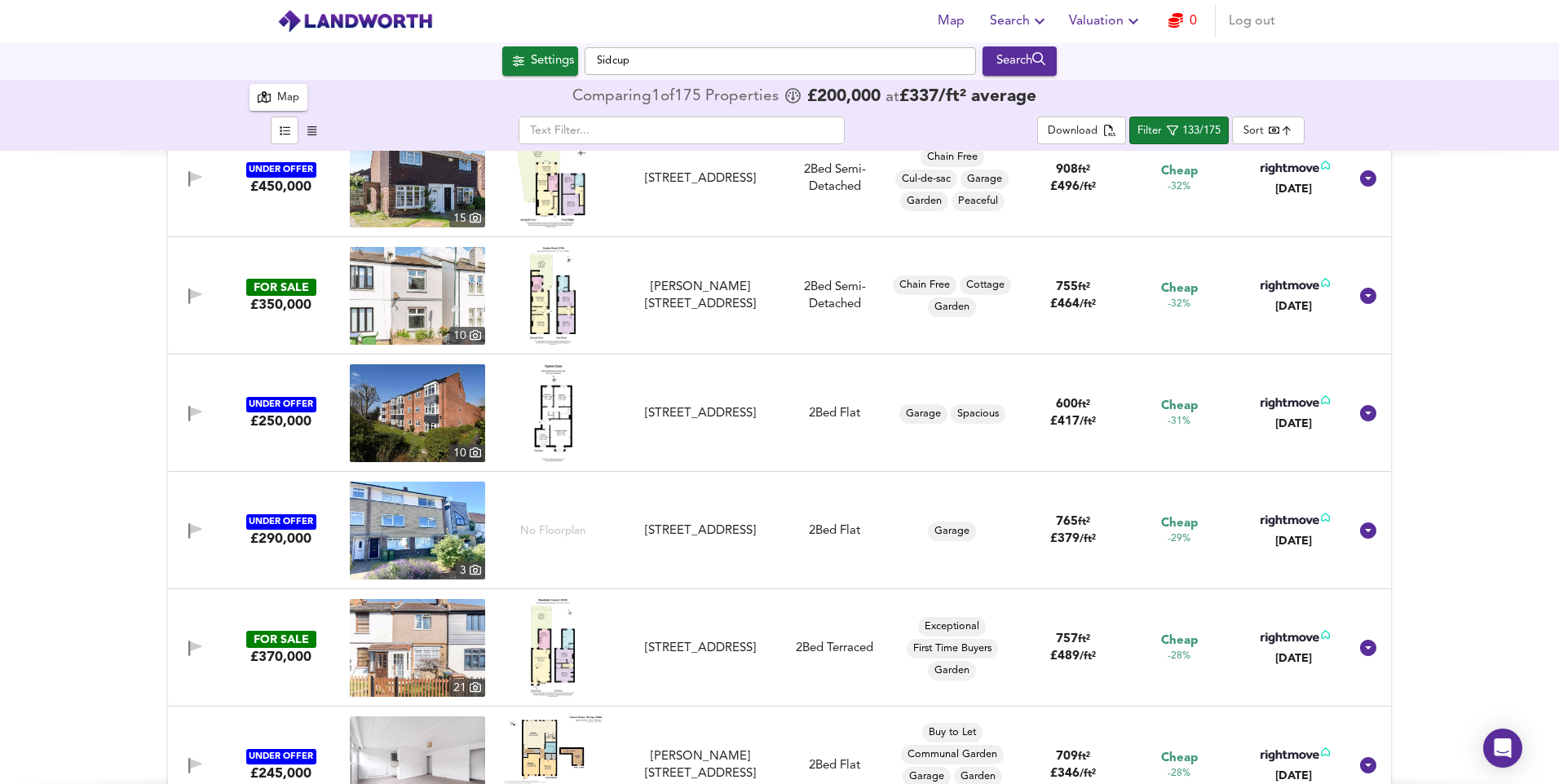
scroll to position [2608, 0]
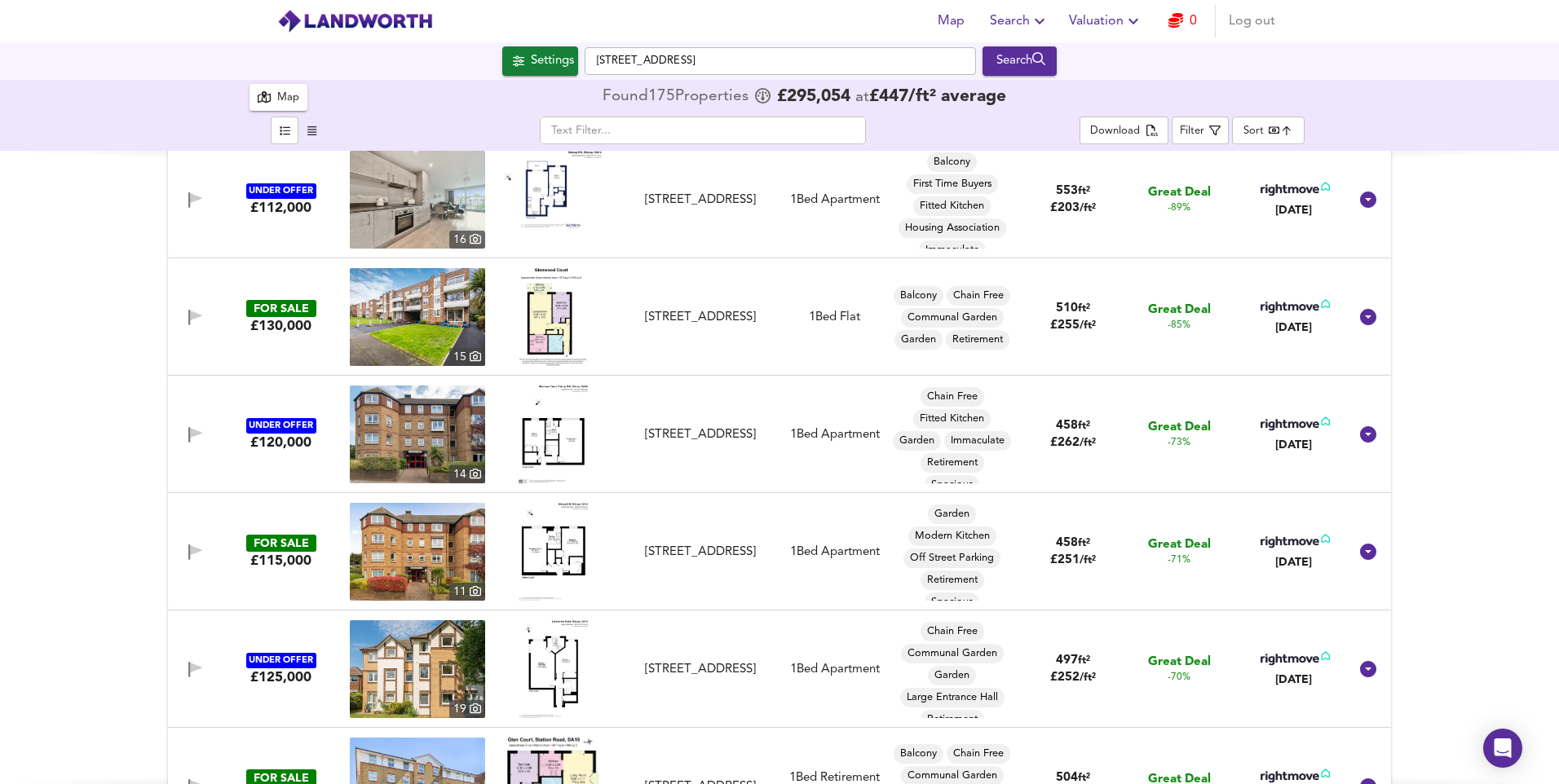
scroll to position [163, 0]
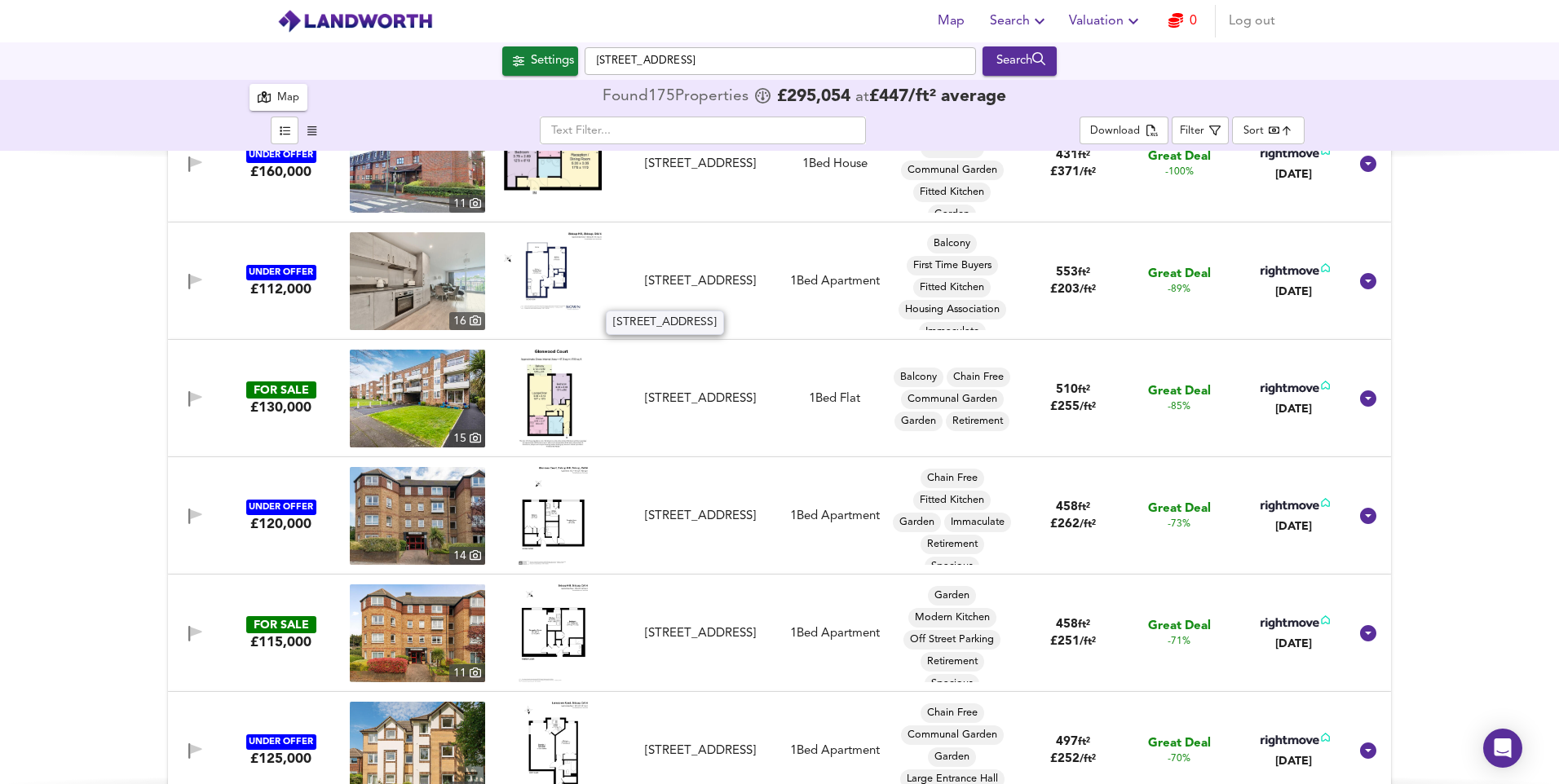
click at [697, 275] on div "Flat 16, Hillcross Court, 45 Sidcup Hill, Sidcup, DA14 6HJ" at bounding box center [700, 281] width 146 height 17
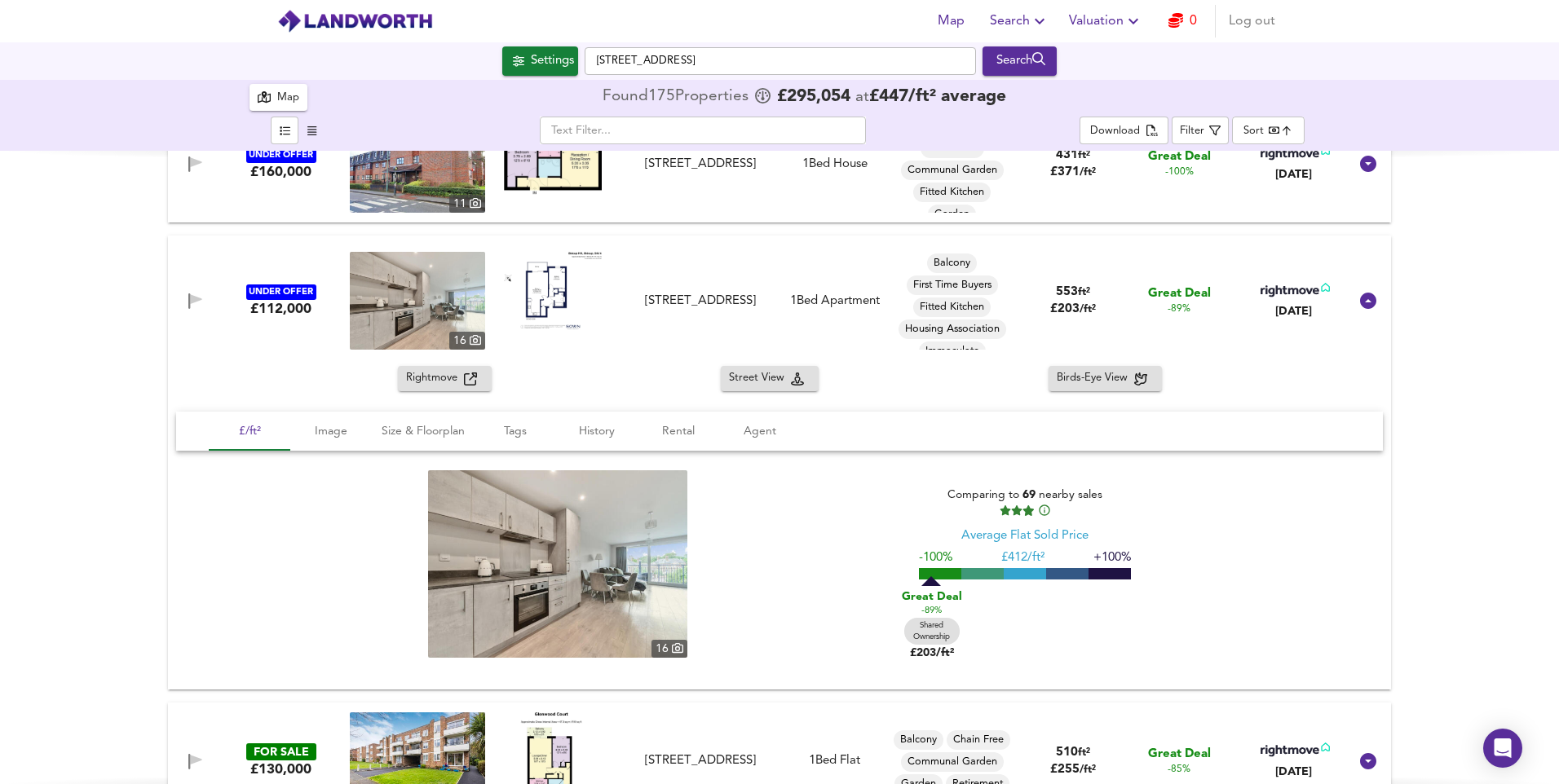
click at [439, 303] on img at bounding box center [417, 301] width 135 height 98
click at [642, 300] on div "Flat 16, Hillcross Court, 45 Sidcup Hill, Sidcup, DA14 6HJ" at bounding box center [700, 301] width 146 height 17
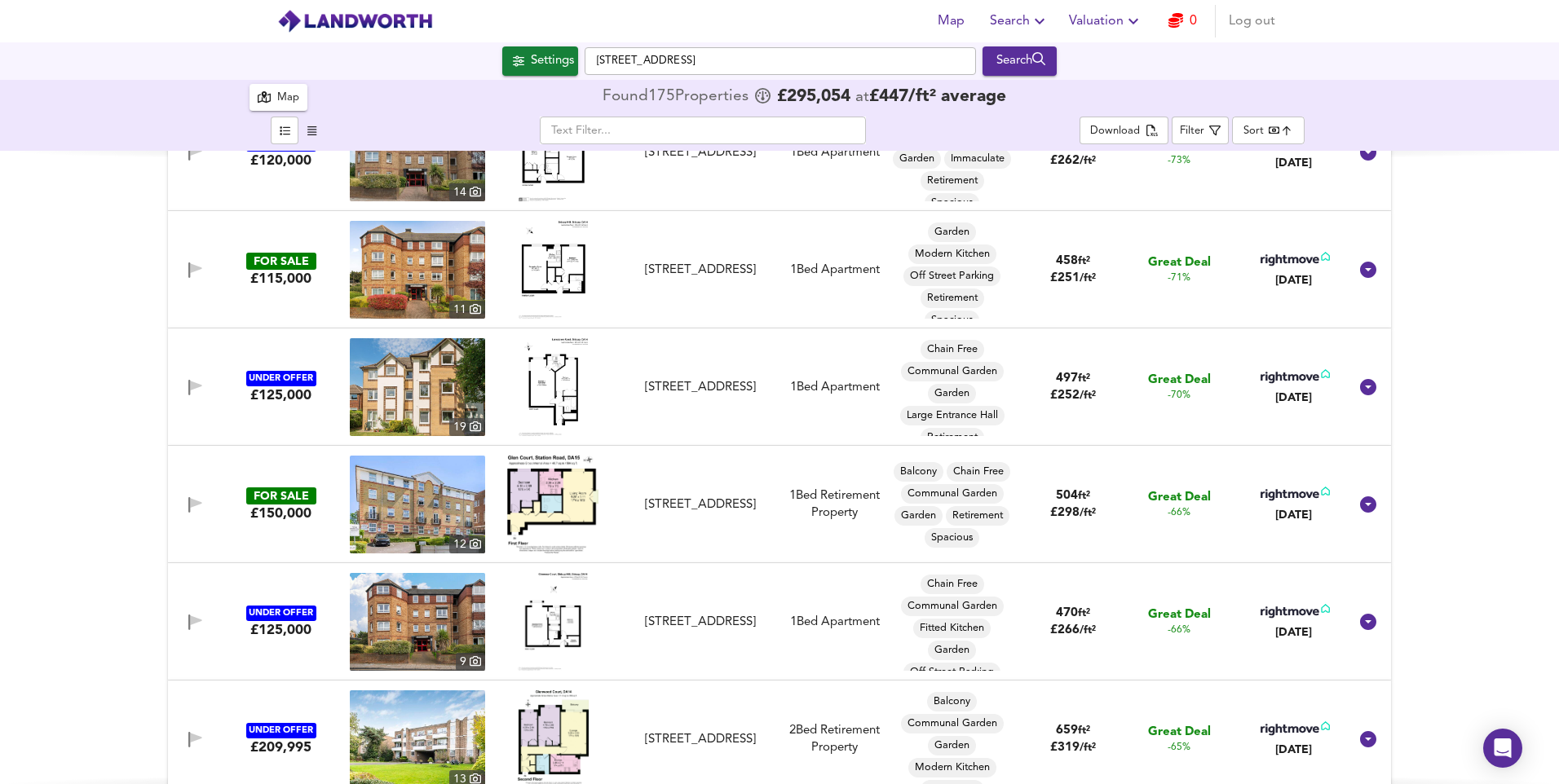
scroll to position [558, 0]
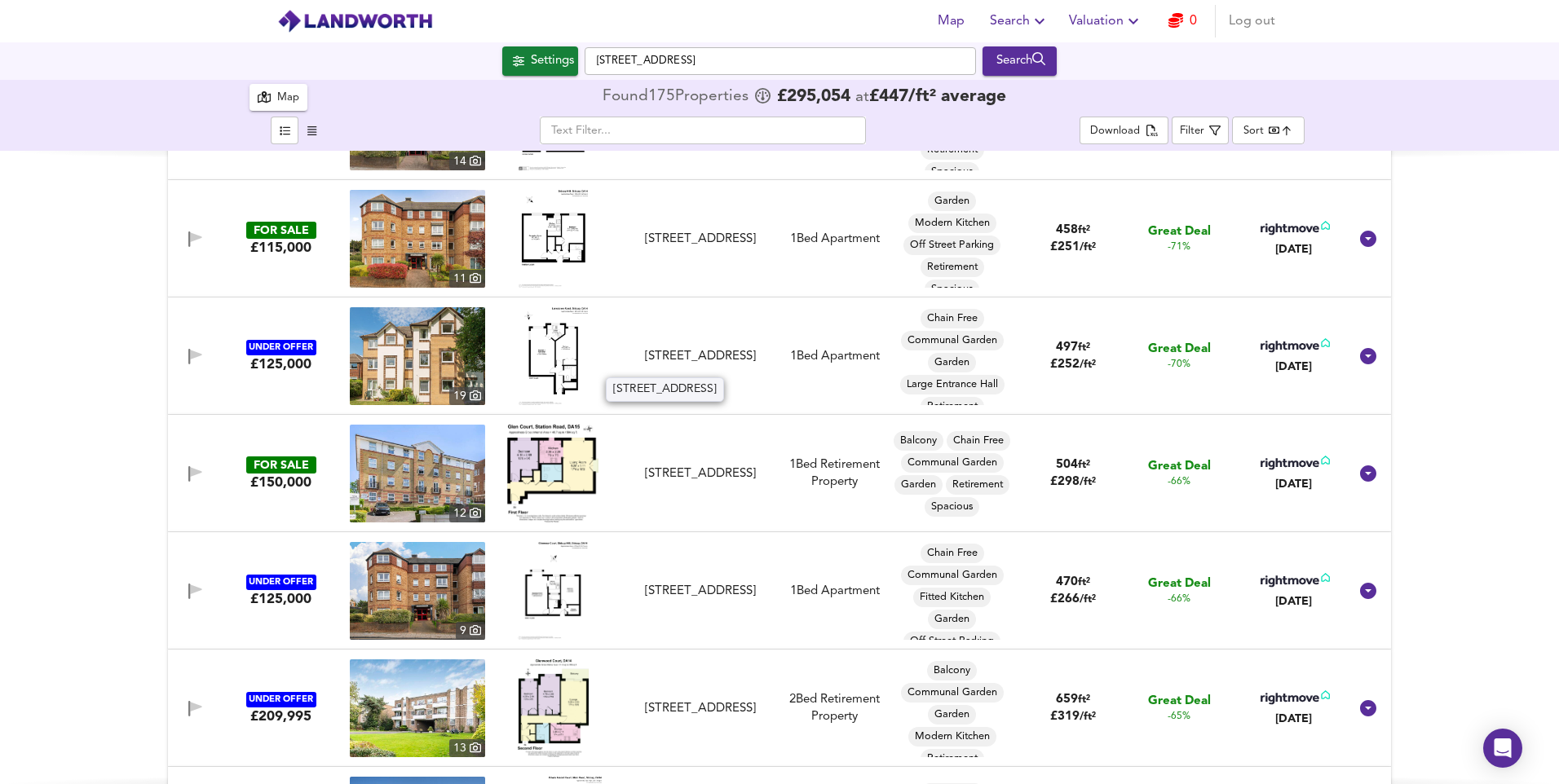
click at [707, 353] on div "Lansdown Road, Sidcup, DA14 4EG" at bounding box center [700, 356] width 146 height 17
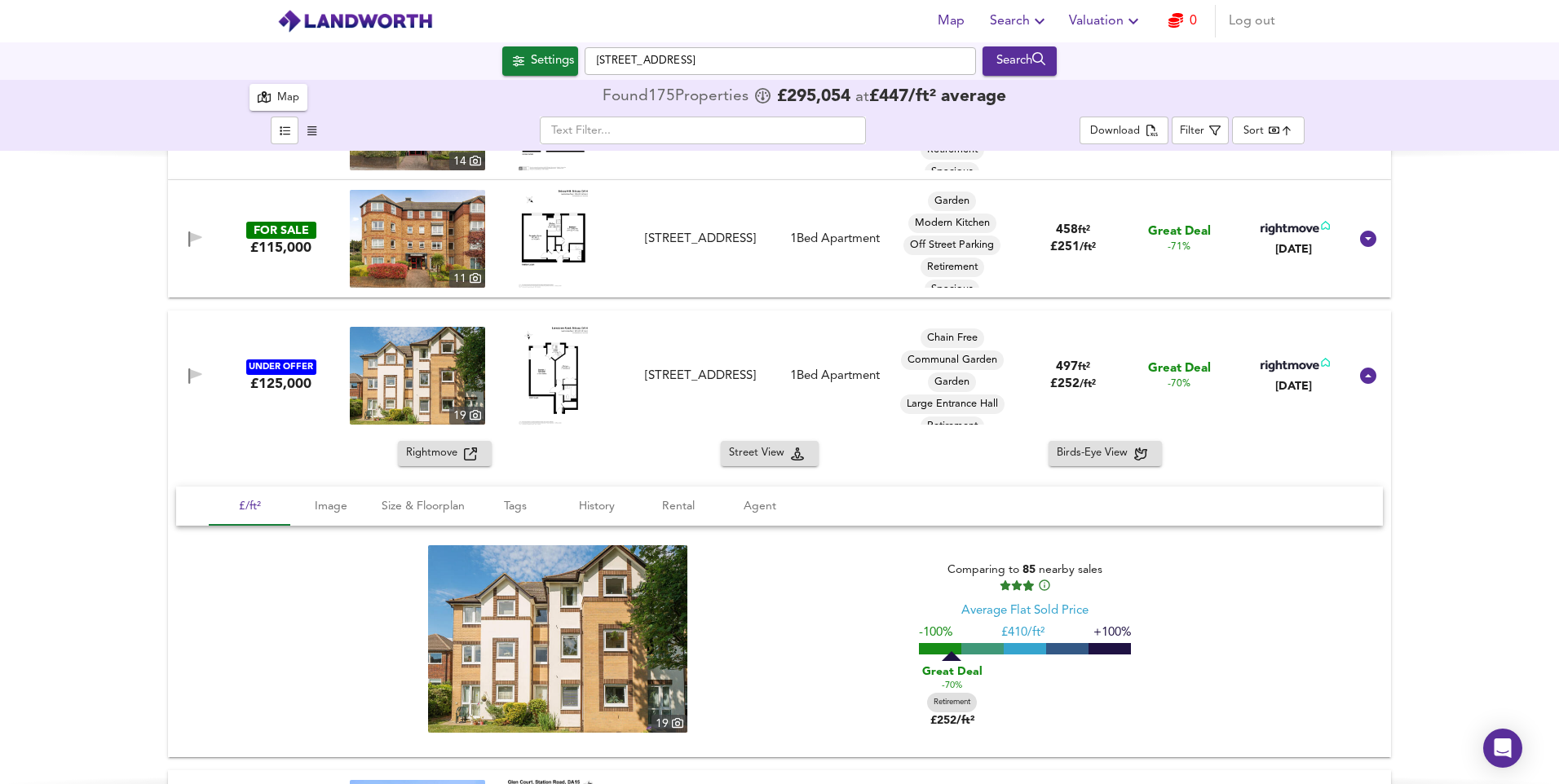
click at [404, 392] on img at bounding box center [417, 376] width 135 height 98
click at [687, 373] on div "Lansdown Road, Sidcup, DA14 4EG" at bounding box center [700, 376] width 146 height 17
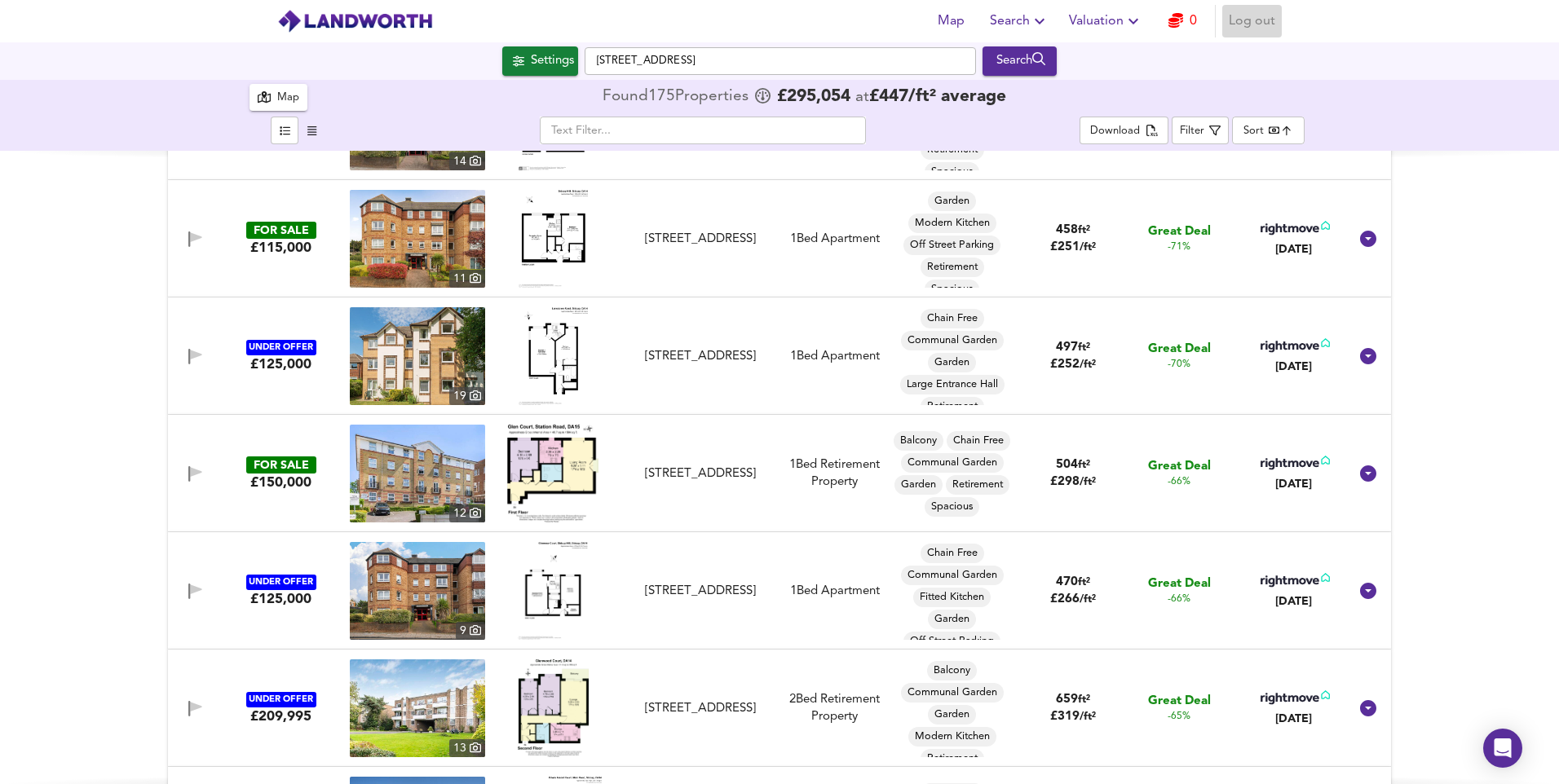
click at [1252, 24] on span "Log out" at bounding box center [1252, 22] width 46 height 23
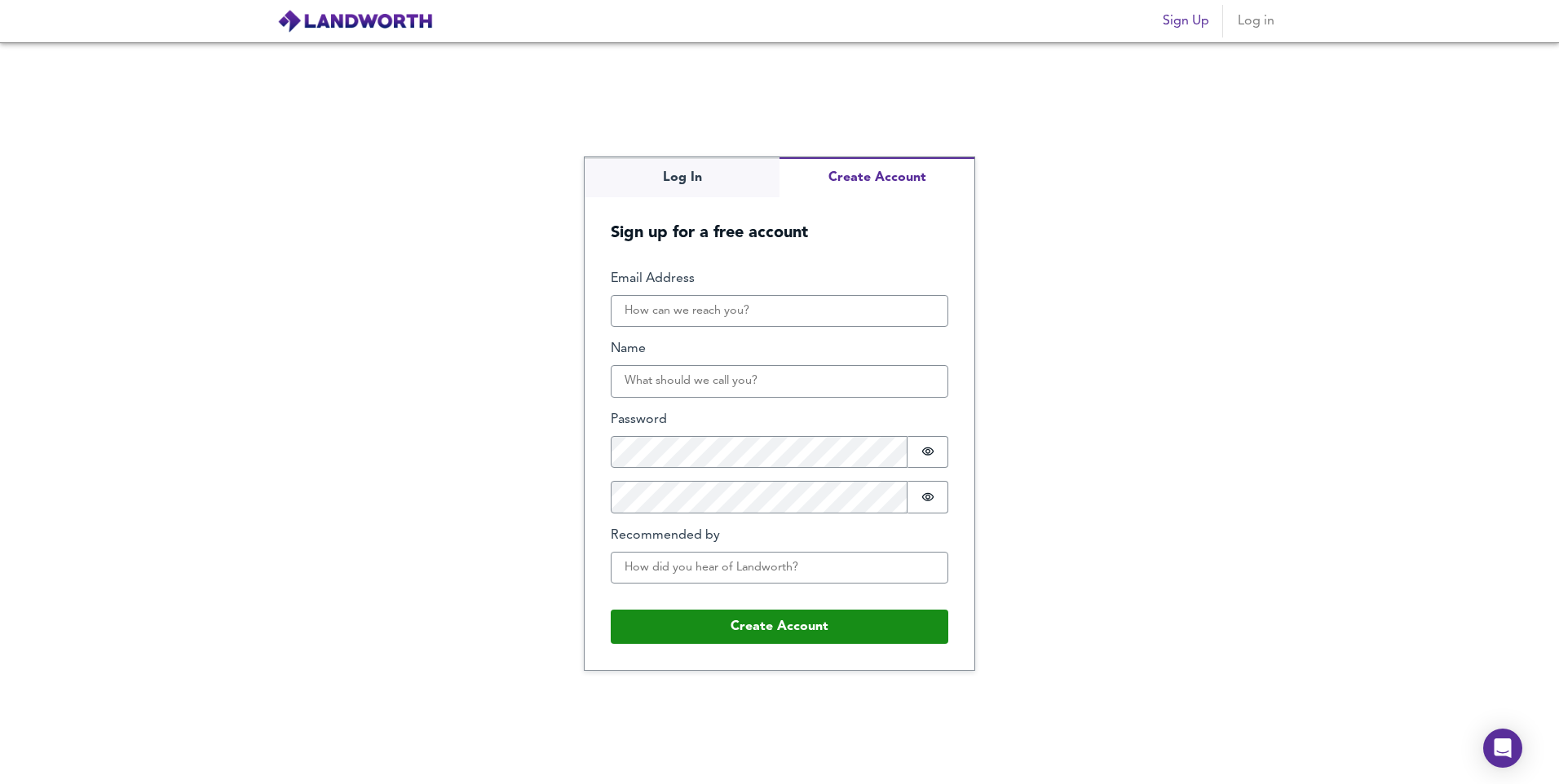
click at [897, 242] on div "Log In Create Account Sign up for a free account Email Address Name Password Pa…" at bounding box center [780, 414] width 390 height 513
click at [767, 319] on input "Email Address" at bounding box center [780, 311] width 338 height 32
type input "vishal.joshilovesjigna24@gmail.com"
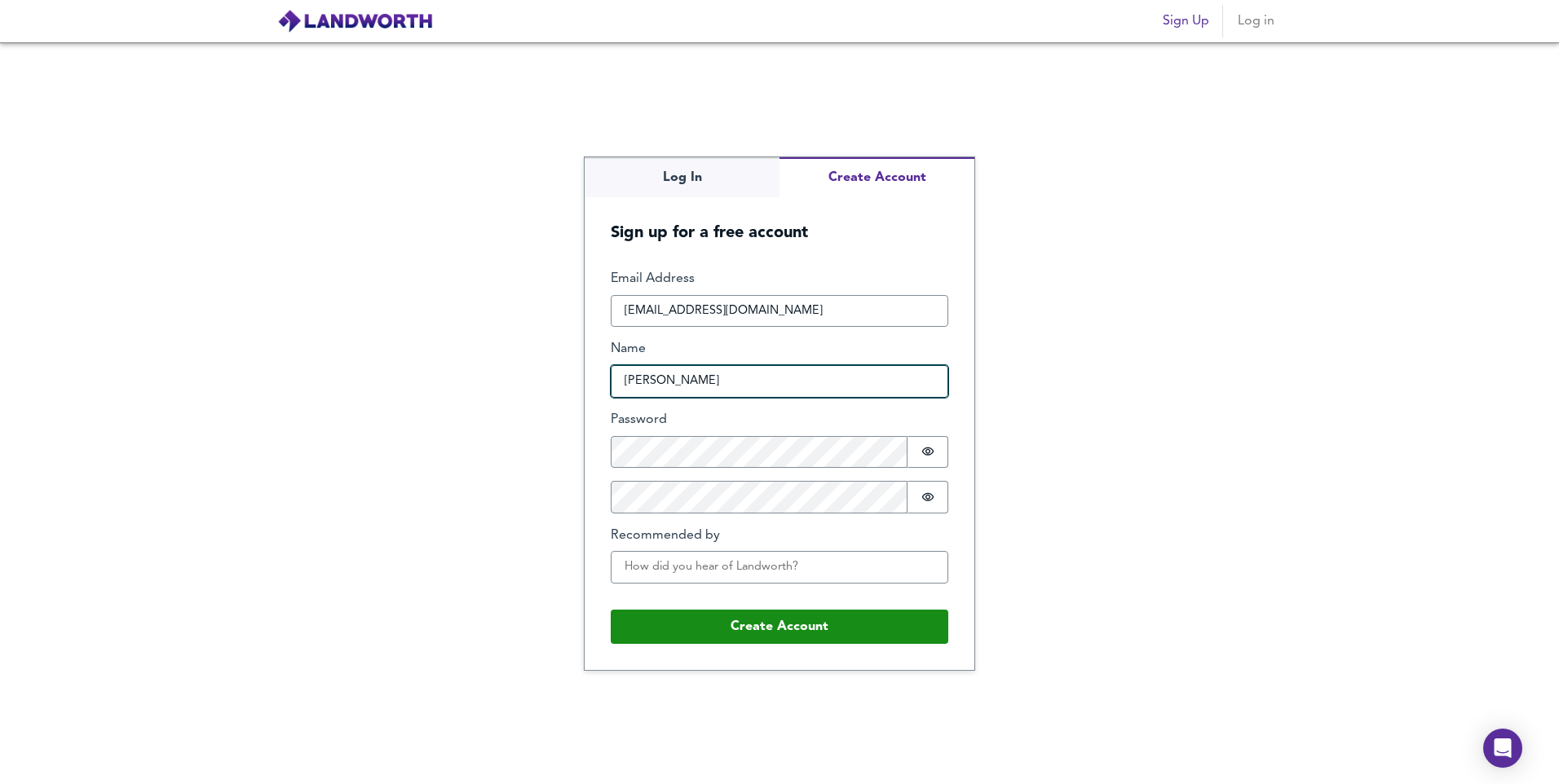
type input "Vishal Joshi"
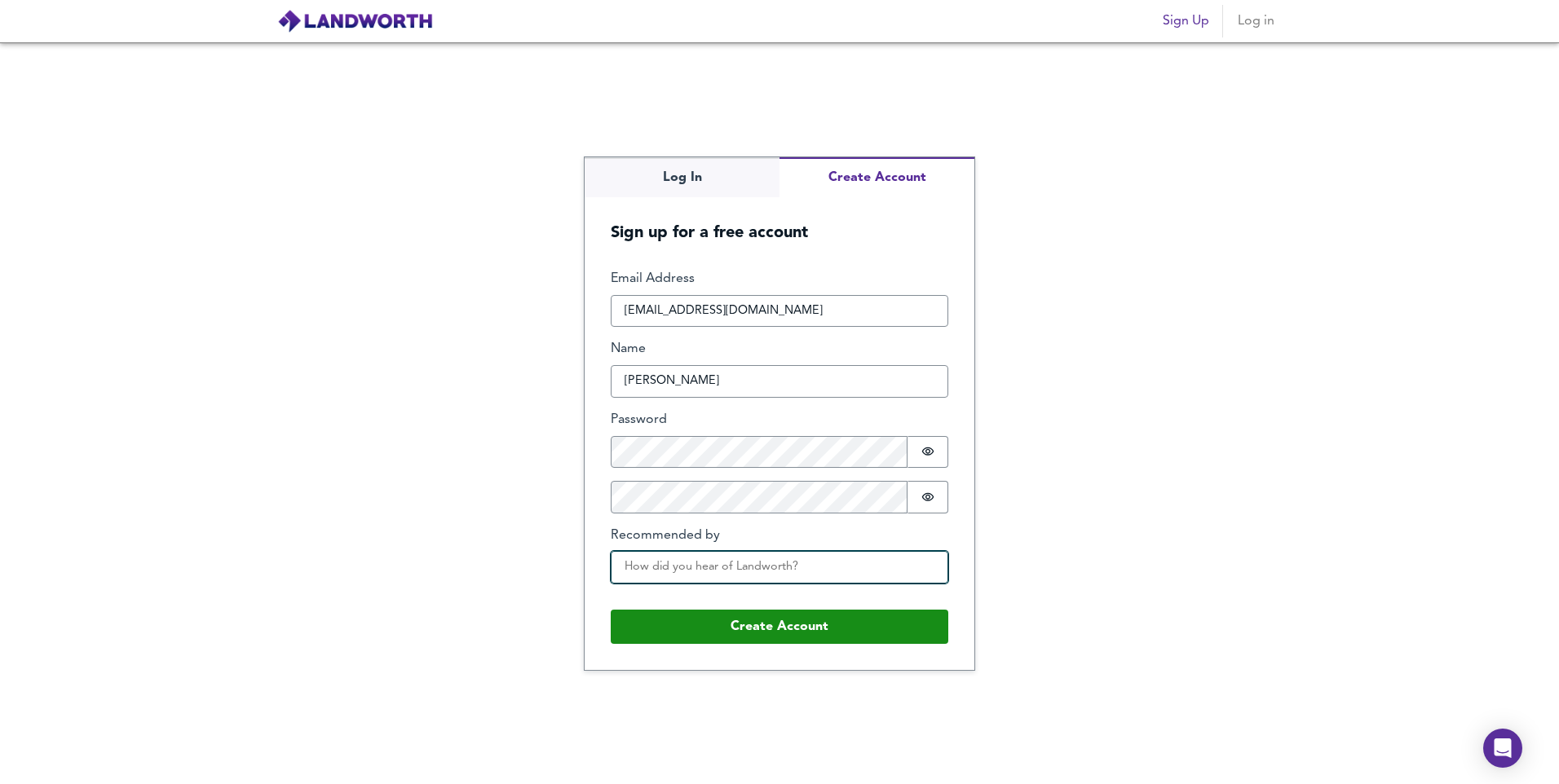
click at [839, 567] on input "Recommended by" at bounding box center [780, 567] width 338 height 32
type input "google"
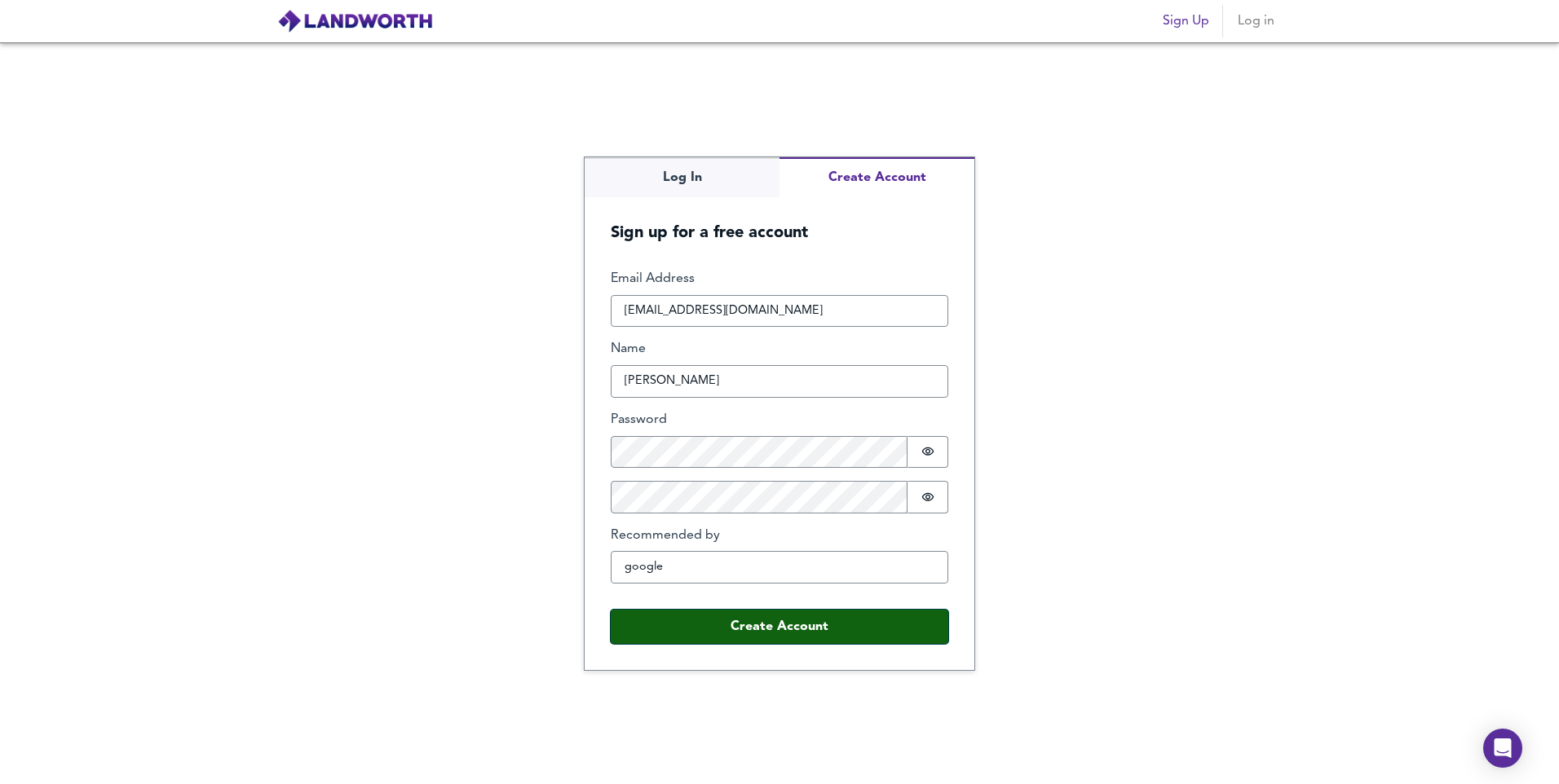
click at [797, 632] on button "Create Account" at bounding box center [780, 626] width 338 height 34
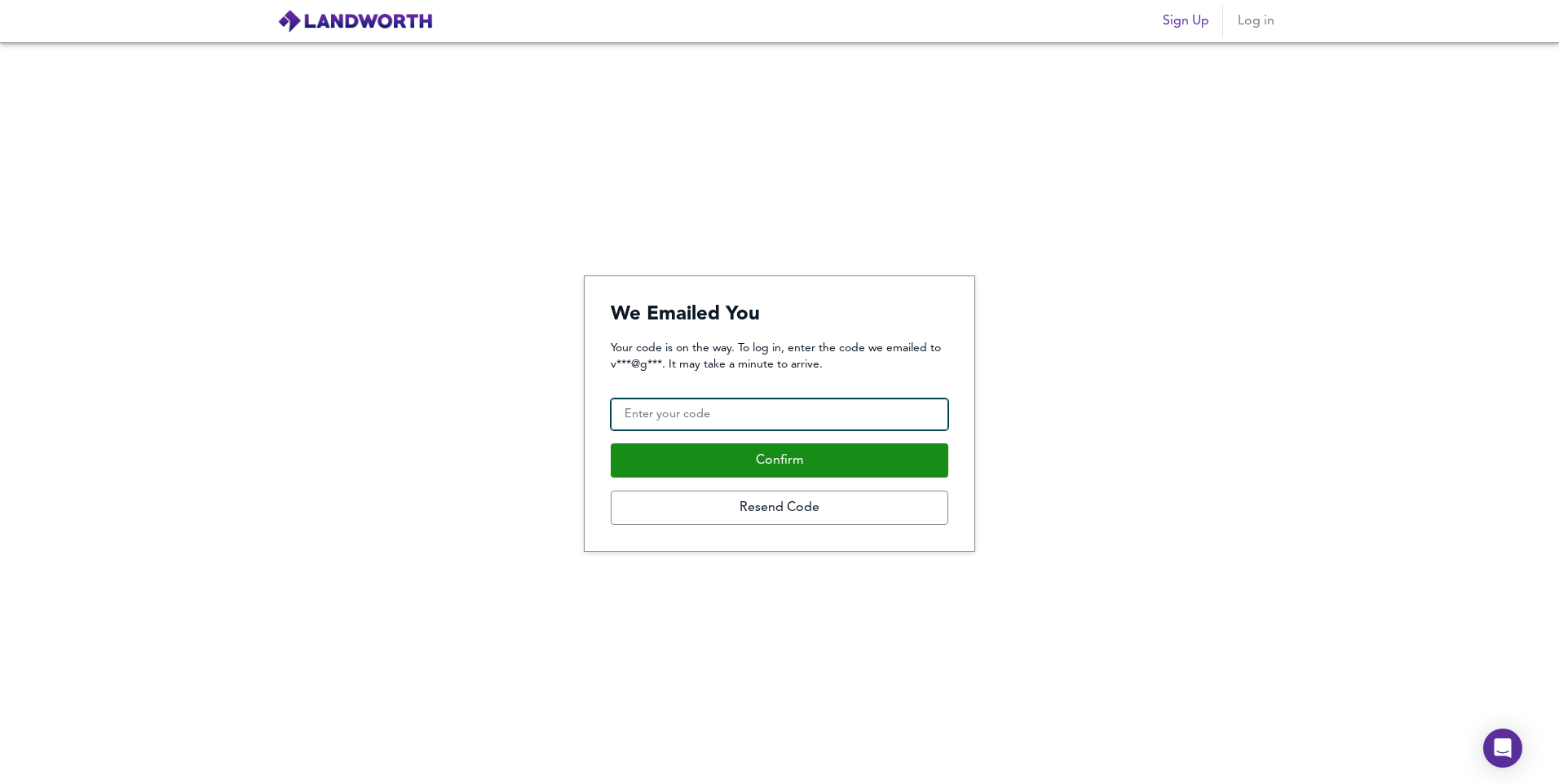
click at [744, 420] on input "Confirmation Code" at bounding box center [780, 414] width 338 height 32
type input "193479"
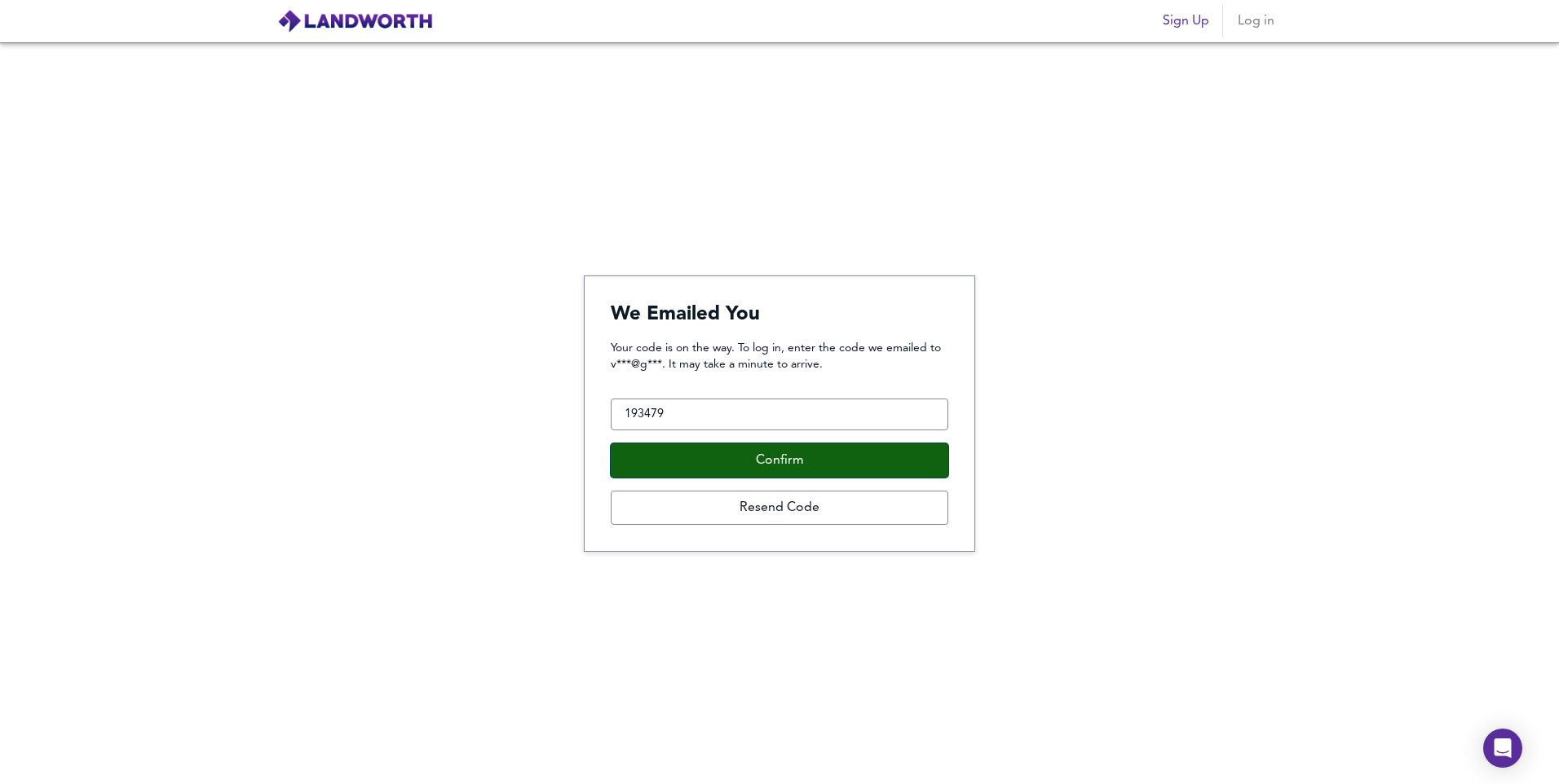
click at [764, 447] on button "Confirm" at bounding box center [780, 460] width 338 height 34
